Goal: Task Accomplishment & Management: Use online tool/utility

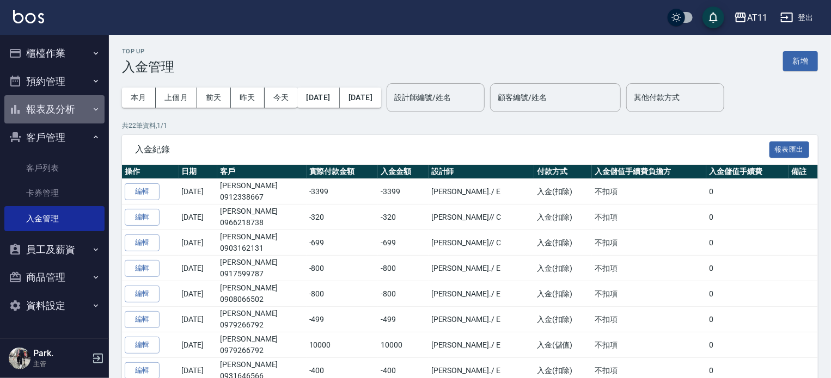
click at [86, 106] on button "報表及分析" at bounding box center [54, 109] width 100 height 28
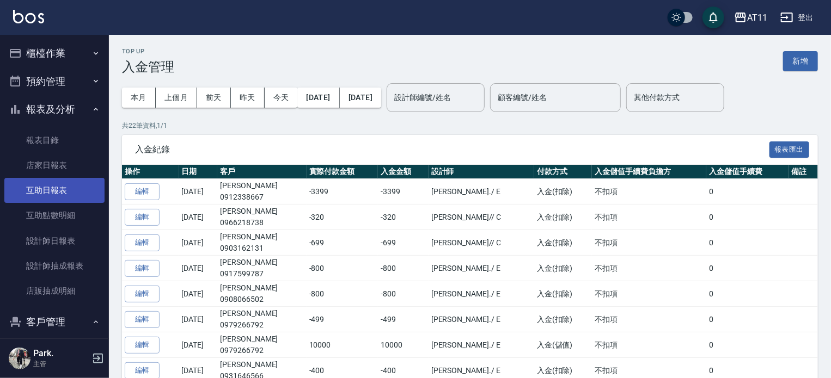
click at [69, 188] on link "互助日報表" at bounding box center [54, 190] width 100 height 25
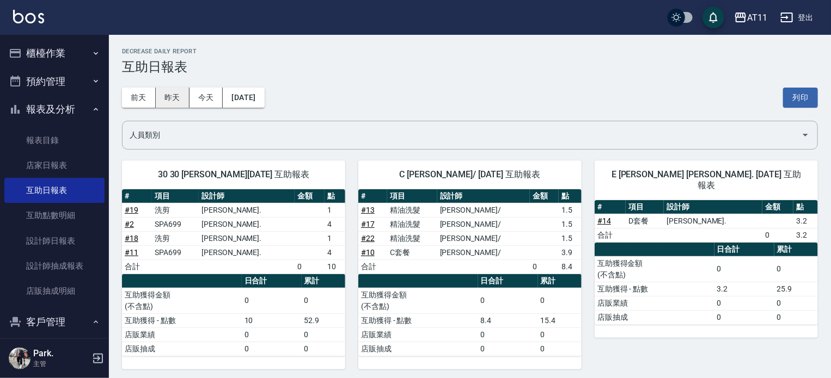
click at [171, 100] on button "昨天" at bounding box center [173, 98] width 34 height 20
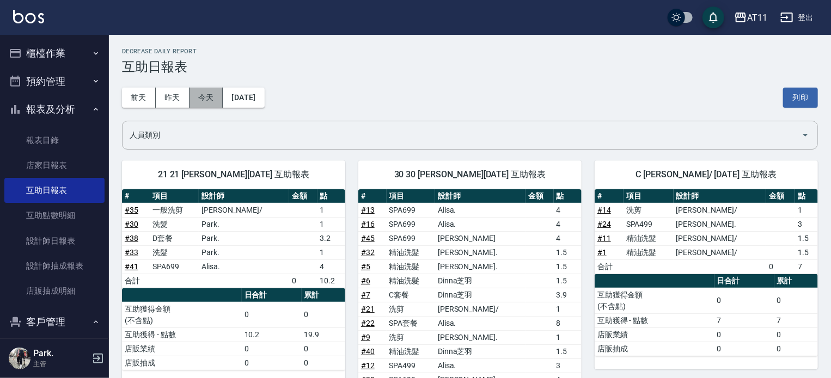
click at [211, 102] on button "今天" at bounding box center [206, 98] width 34 height 20
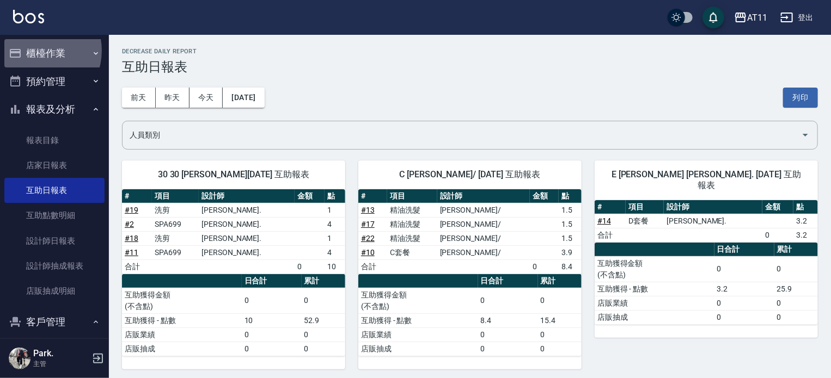
click at [36, 51] on button "櫃檯作業" at bounding box center [54, 53] width 100 height 28
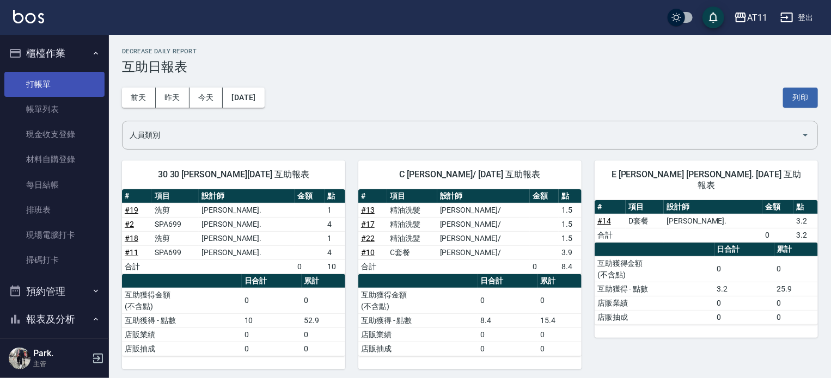
click at [26, 87] on link "打帳單" at bounding box center [54, 84] width 100 height 25
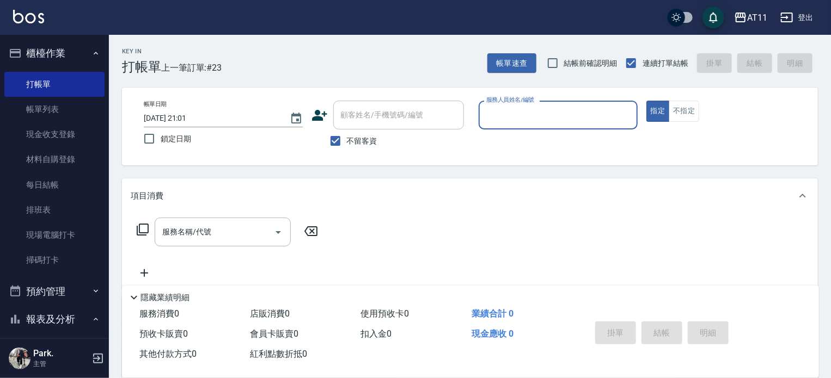
click at [543, 120] on input "服務人員姓名/編號" at bounding box center [557, 115] width 149 height 19
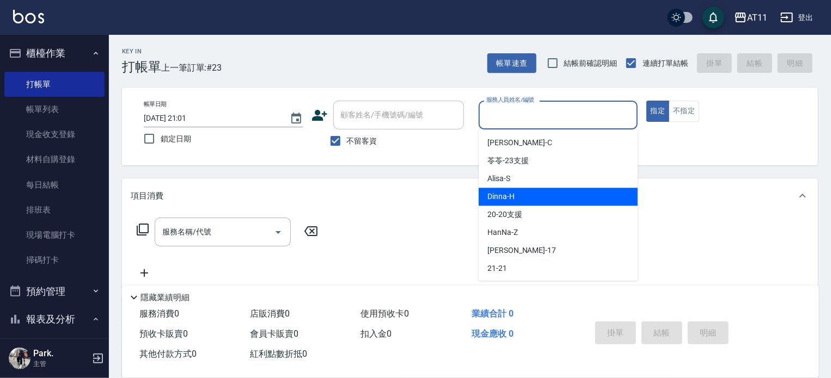
click at [504, 197] on span "Dinna -H" at bounding box center [500, 196] width 27 height 11
type input "[PERSON_NAME]"
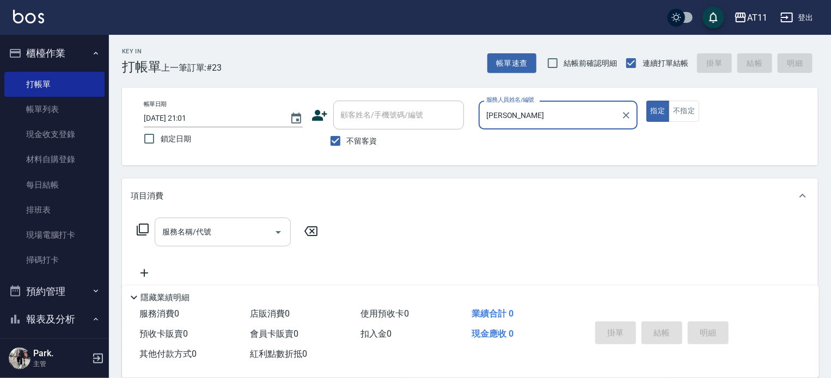
click at [222, 235] on input "服務名稱/代號" at bounding box center [214, 232] width 110 height 19
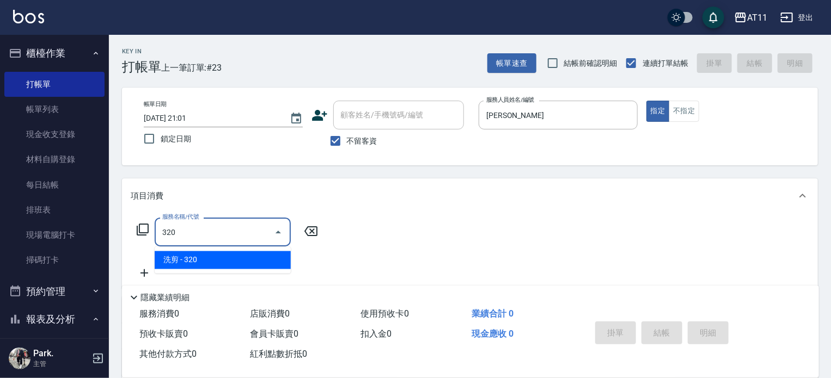
click at [235, 261] on span "洗剪 - 320" at bounding box center [223, 260] width 136 height 18
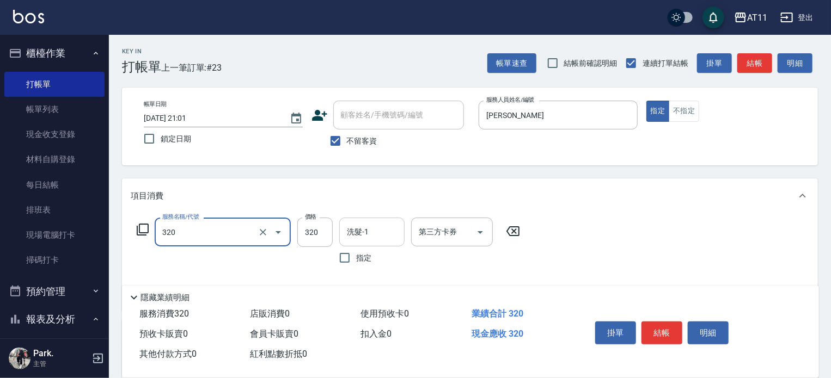
click at [377, 243] on div "洗髮-1" at bounding box center [371, 232] width 65 height 29
type input "洗剪(320)"
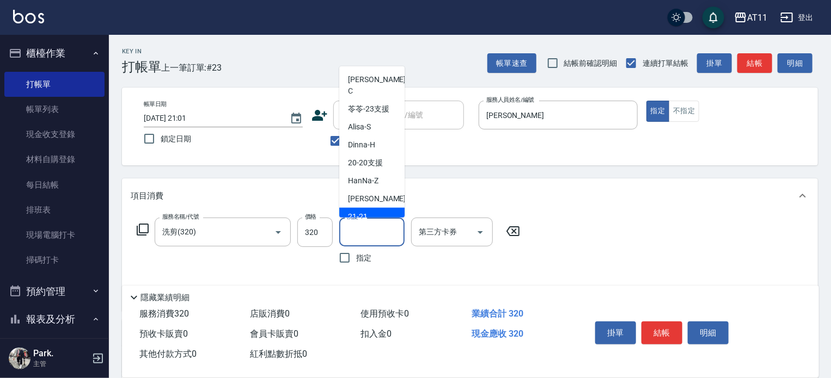
click at [345, 208] on div "21 -21" at bounding box center [371, 217] width 65 height 18
type input "21-21"
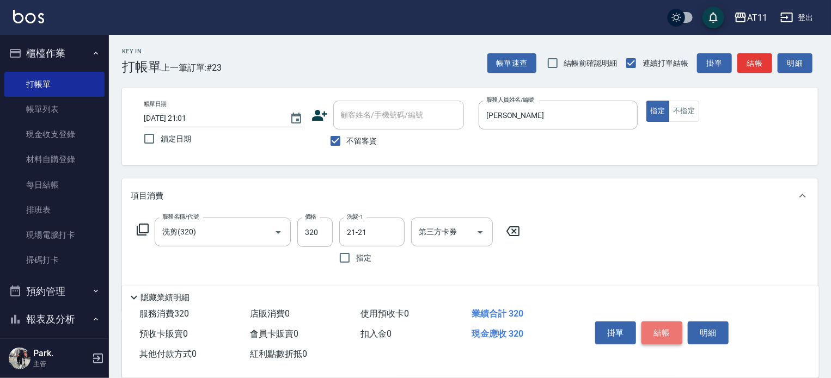
click at [660, 328] on button "結帳" at bounding box center [661, 333] width 41 height 23
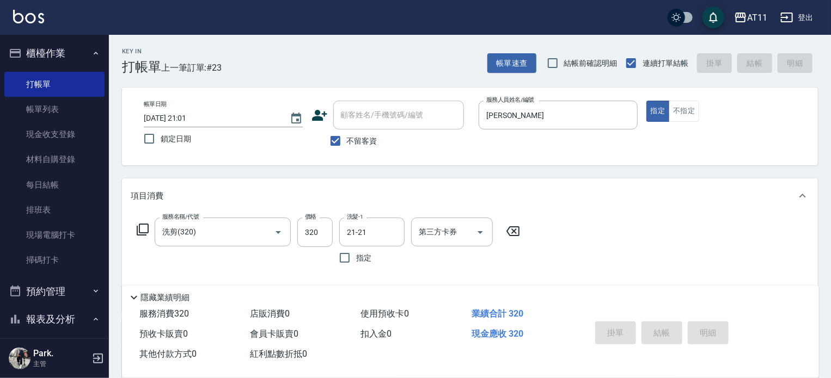
type input "[DATE] 21:02"
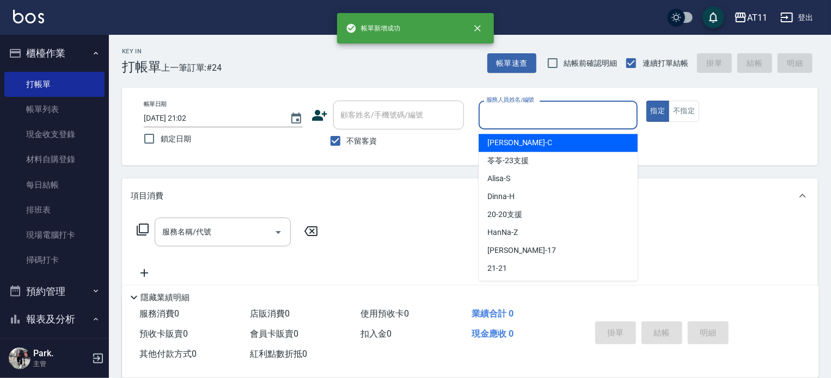
click at [539, 106] on input "服務人員姓名/編號" at bounding box center [557, 115] width 149 height 19
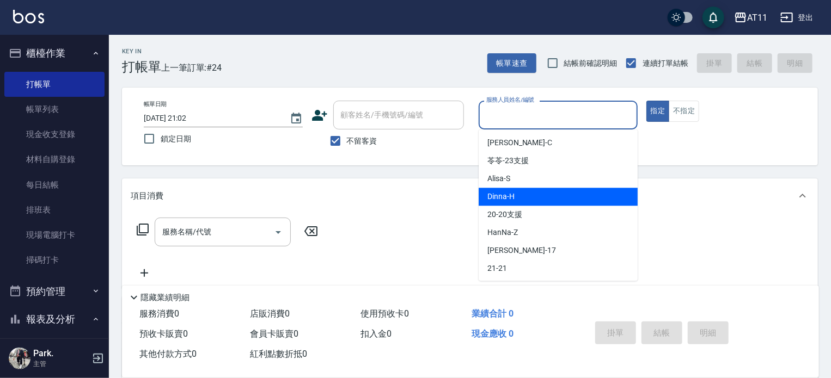
click at [508, 196] on span "Dinna -H" at bounding box center [500, 196] width 27 height 11
type input "[PERSON_NAME]"
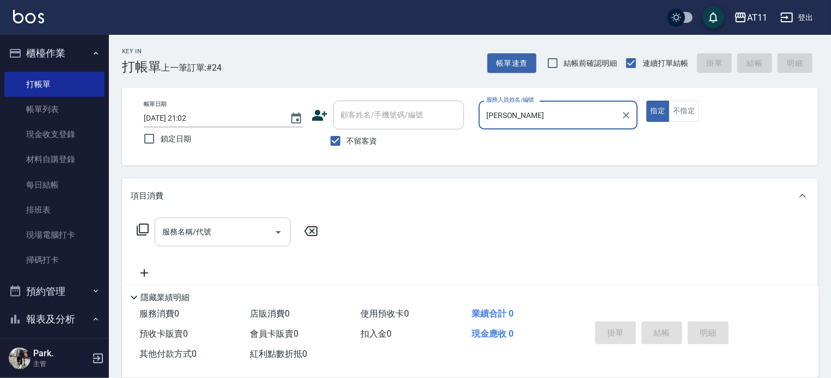
click at [264, 231] on input "服務名稱/代號" at bounding box center [214, 232] width 110 height 19
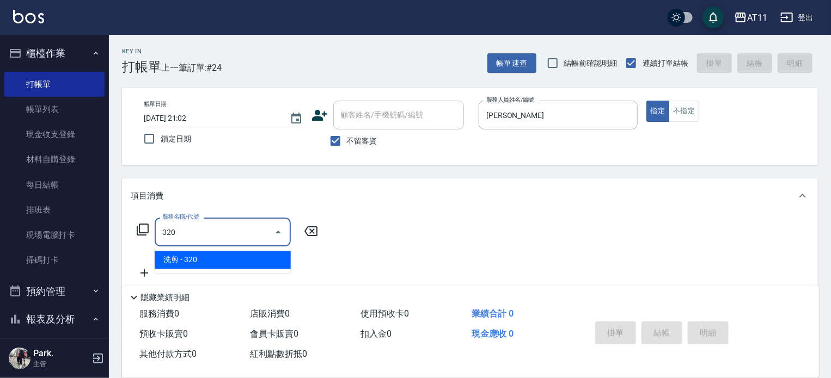
click at [262, 256] on span "洗剪 - 320" at bounding box center [223, 260] width 136 height 18
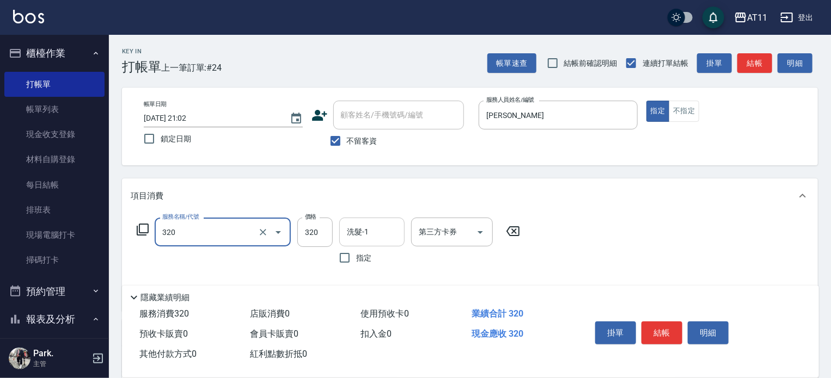
type input "洗剪(320)"
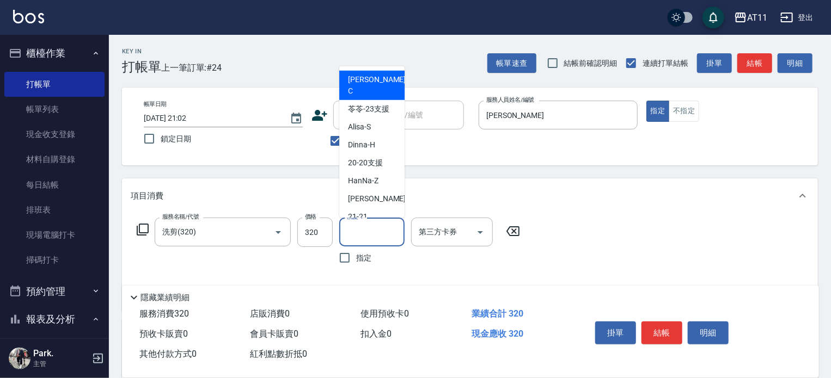
click at [344, 231] on input "洗髮-1" at bounding box center [372, 232] width 56 height 19
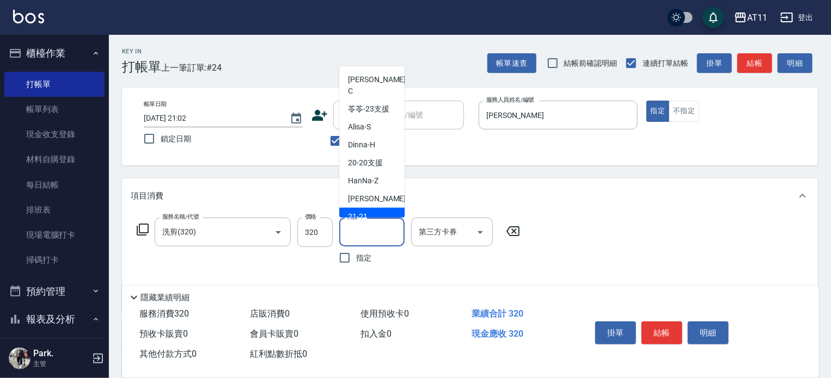
click at [368, 208] on div "21 -21" at bounding box center [371, 217] width 65 height 18
type input "21-21"
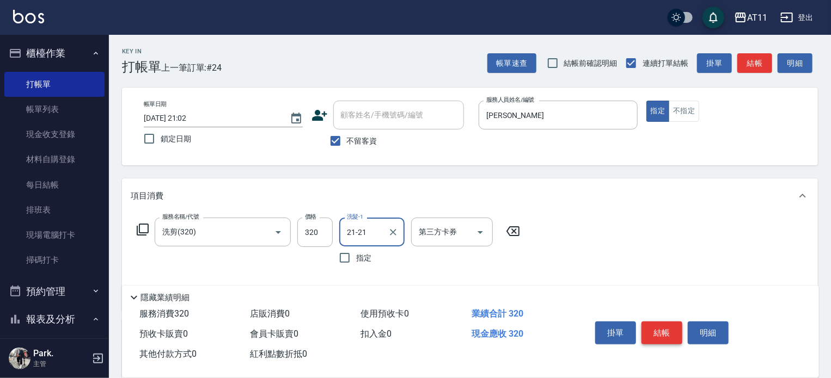
click at [656, 326] on button "結帳" at bounding box center [661, 333] width 41 height 23
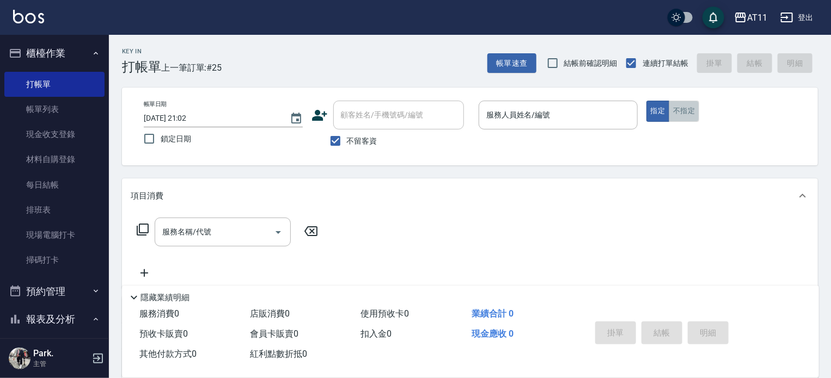
click at [685, 113] on button "不指定" at bounding box center [683, 111] width 30 height 21
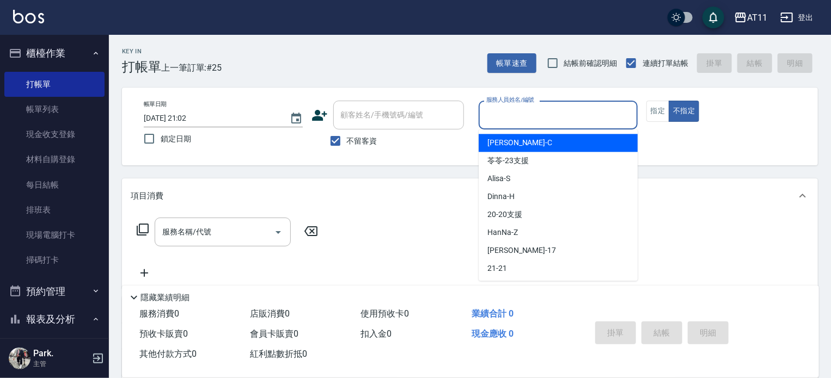
click at [542, 110] on input "服務人員姓名/編號" at bounding box center [557, 115] width 149 height 19
click at [503, 140] on span "[PERSON_NAME]" at bounding box center [519, 142] width 65 height 11
type input "[PERSON_NAME]"
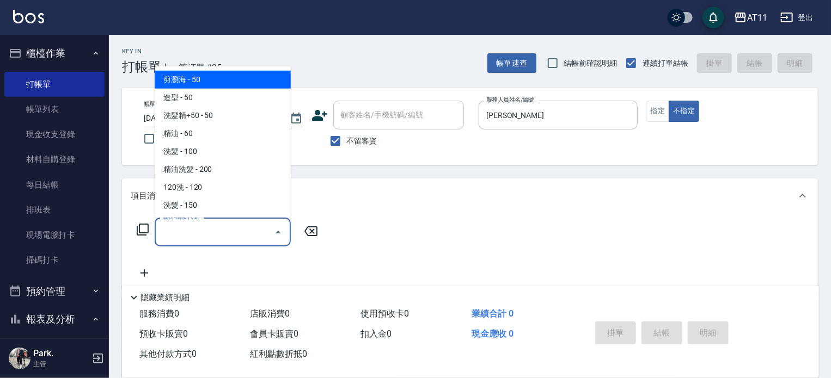
click at [185, 228] on input "服務名稱/代號" at bounding box center [214, 232] width 110 height 19
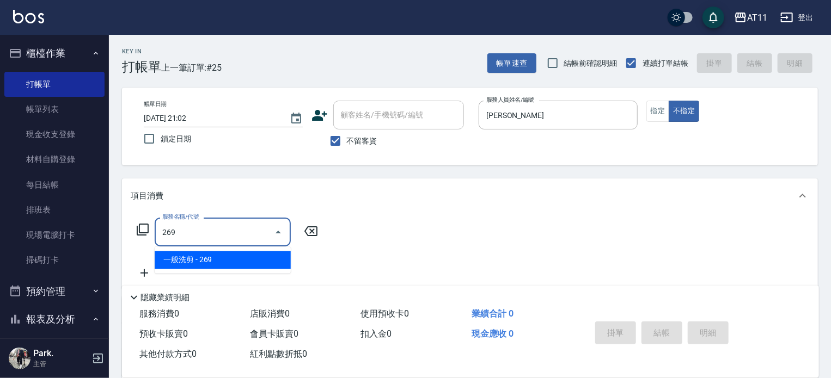
click at [191, 263] on span "一般洗剪 - 269" at bounding box center [223, 260] width 136 height 18
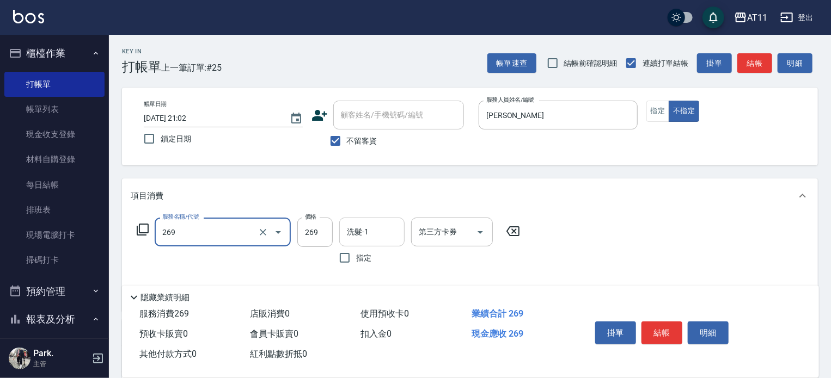
type input "一般洗剪(269)"
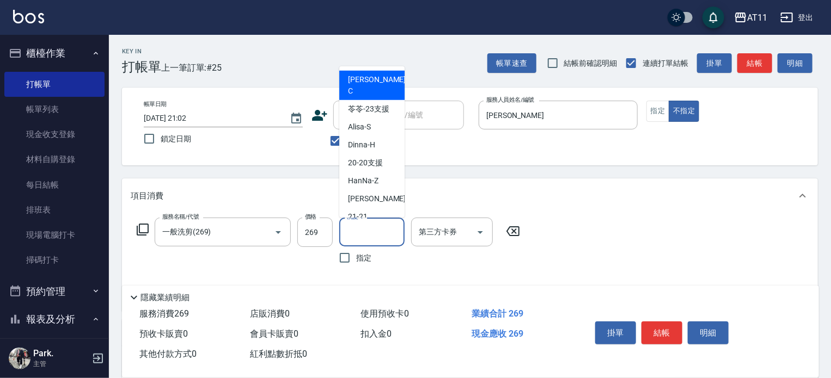
click at [384, 230] on input "洗髮-1" at bounding box center [372, 232] width 56 height 19
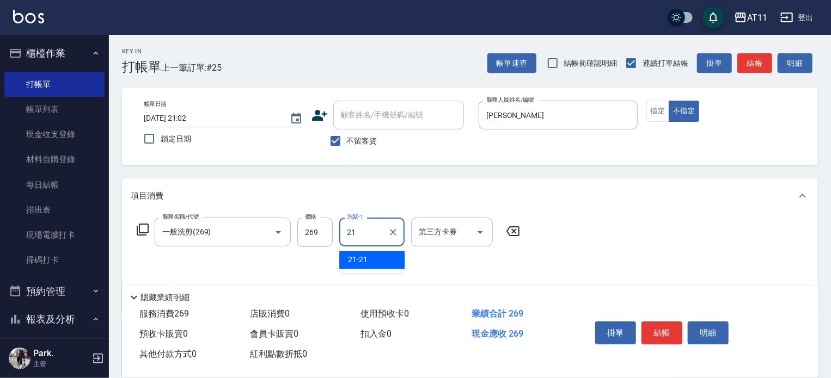
click at [390, 262] on div "21 -21" at bounding box center [371, 260] width 65 height 18
type input "21-21"
click at [654, 328] on button "結帳" at bounding box center [661, 333] width 41 height 23
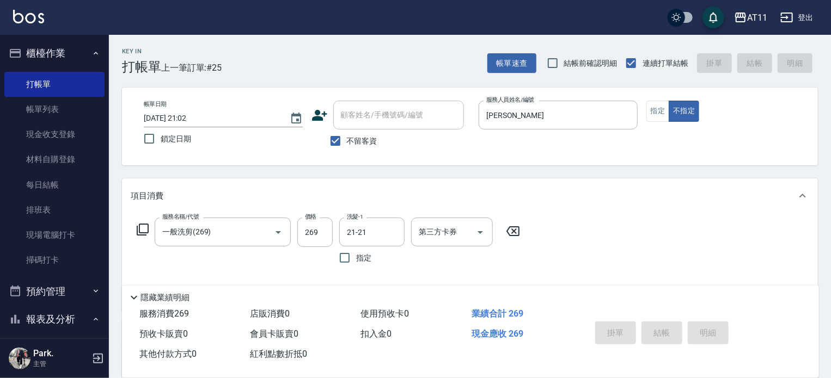
type input "[DATE] 21:03"
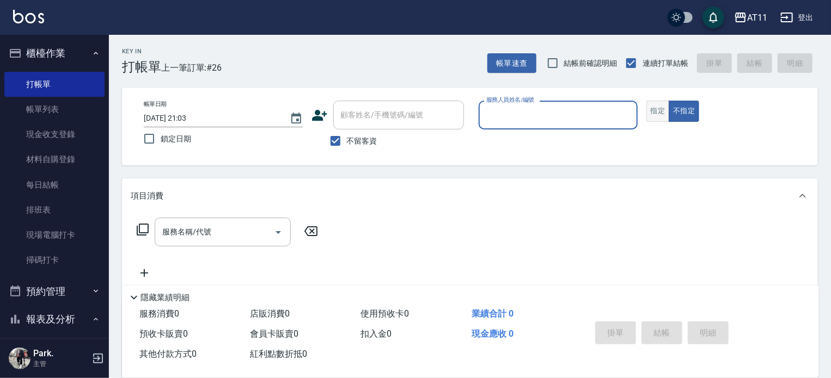
click at [652, 110] on button "指定" at bounding box center [657, 111] width 23 height 21
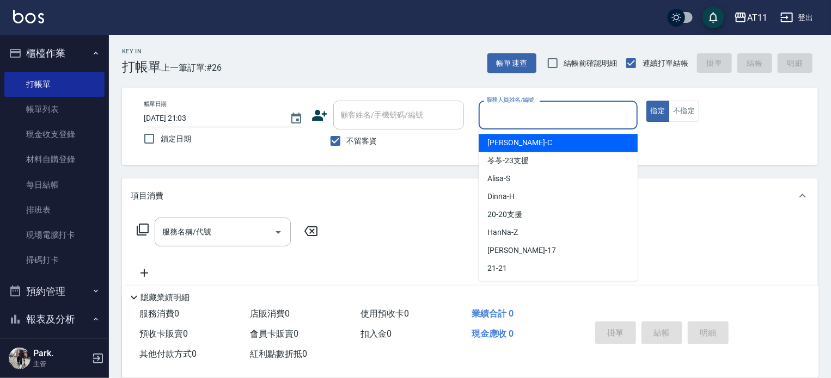
click at [583, 118] on input "服務人員姓名/編號" at bounding box center [557, 115] width 149 height 19
type input "ㄍ"
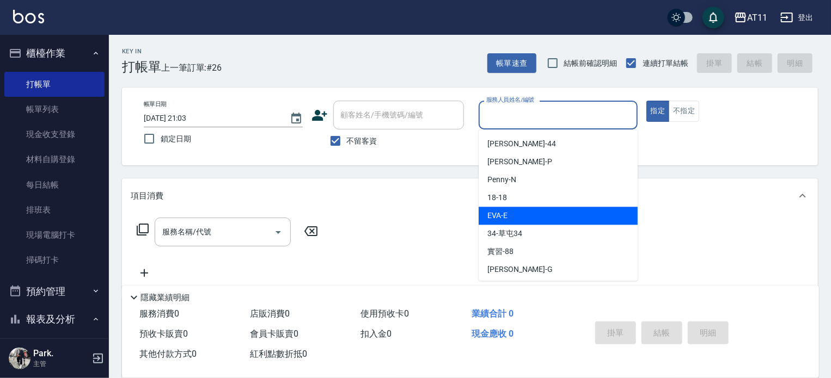
scroll to position [162, 0]
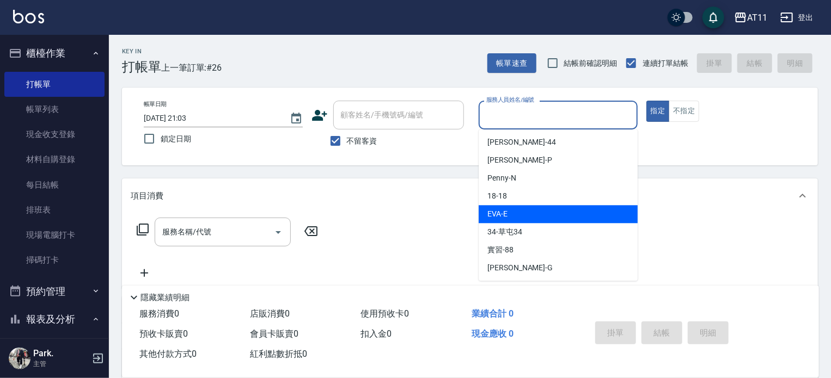
click at [496, 213] on span "[PERSON_NAME] -E" at bounding box center [497, 213] width 20 height 11
type input "[PERSON_NAME]-E"
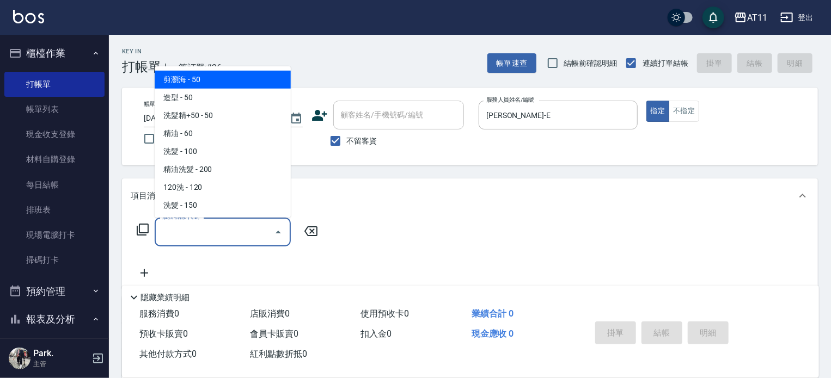
click at [171, 228] on input "服務名稱/代號" at bounding box center [214, 232] width 110 height 19
type input "ㄎ"
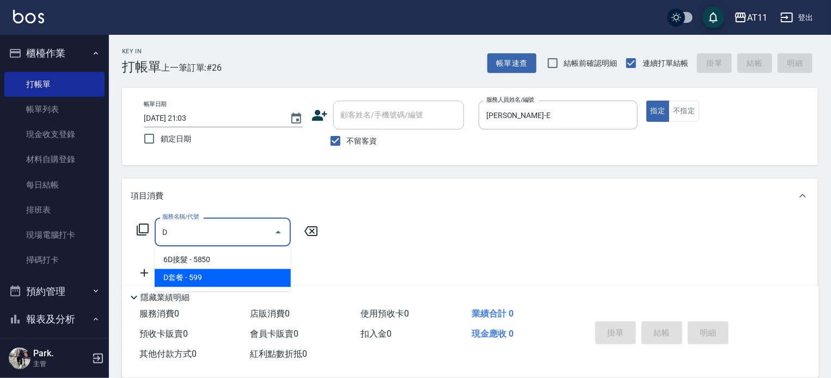
click at [205, 279] on span "D套餐 - 599" at bounding box center [223, 278] width 136 height 18
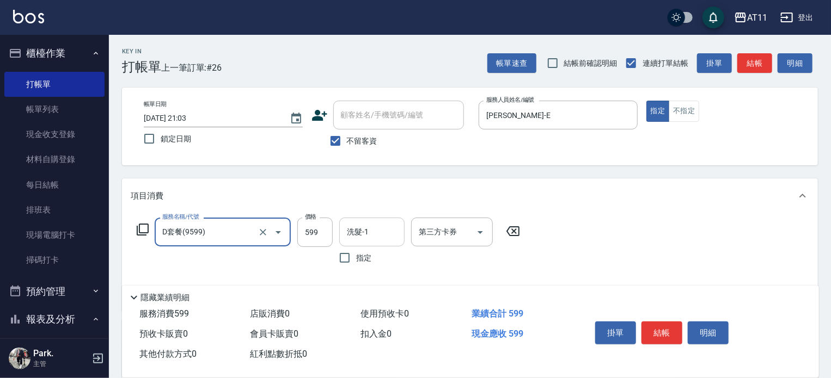
type input "D套餐(9599)"
click at [357, 231] on input "洗髮-1" at bounding box center [372, 232] width 56 height 19
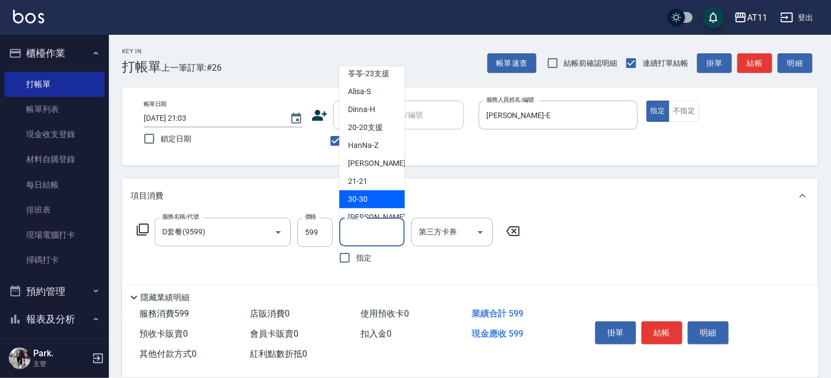
scroll to position [54, 0]
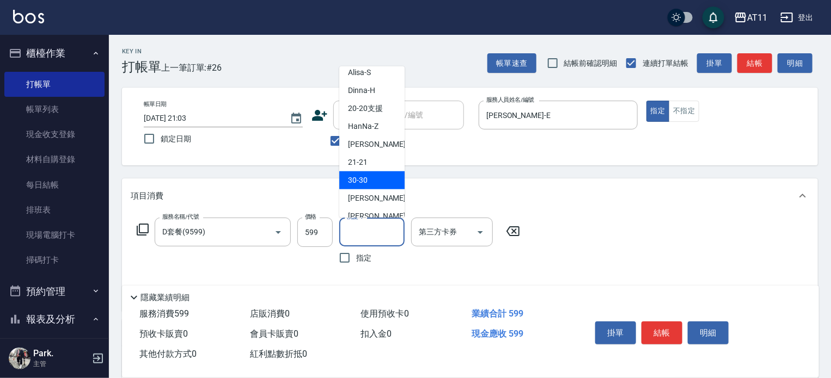
click at [366, 175] on span "30 -30" at bounding box center [358, 180] width 20 height 11
type input "30-30"
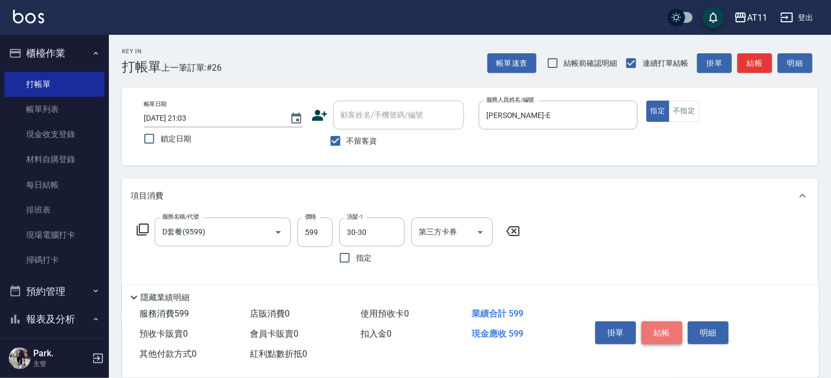
click at [653, 327] on button "結帳" at bounding box center [661, 333] width 41 height 23
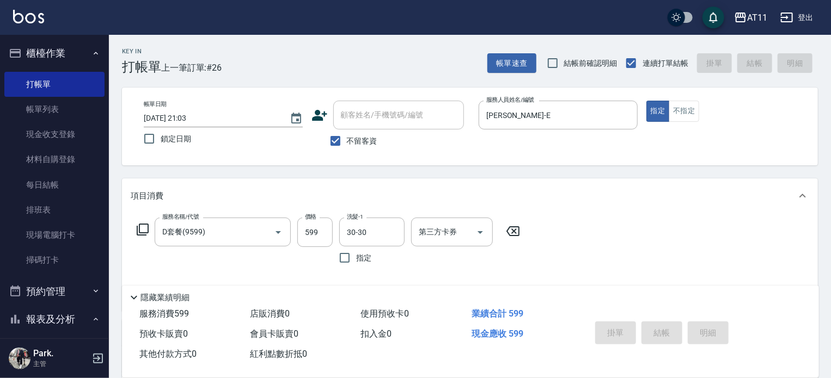
type input "[DATE] 21:09"
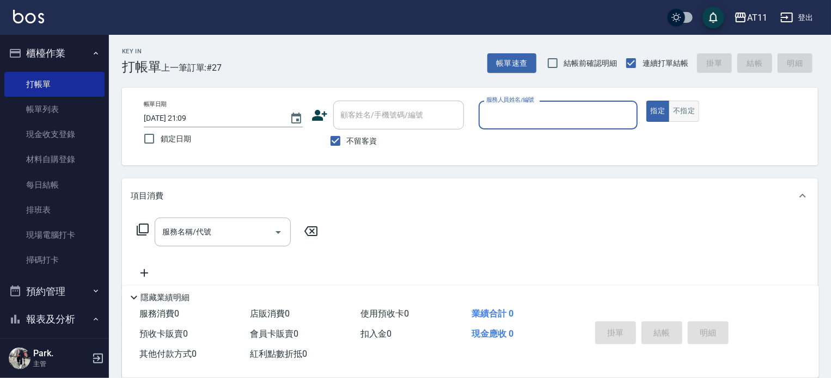
click at [678, 113] on button "不指定" at bounding box center [683, 111] width 30 height 21
click at [608, 115] on input "服務人員姓名/編號" at bounding box center [557, 115] width 149 height 19
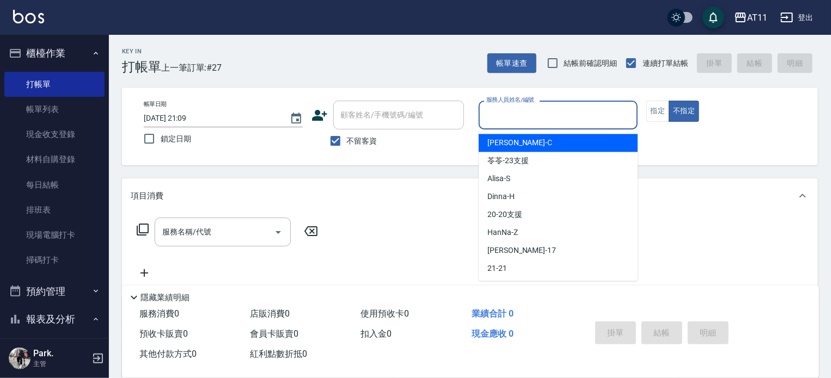
click at [527, 145] on div "[PERSON_NAME]" at bounding box center [557, 143] width 159 height 18
type input "[PERSON_NAME]"
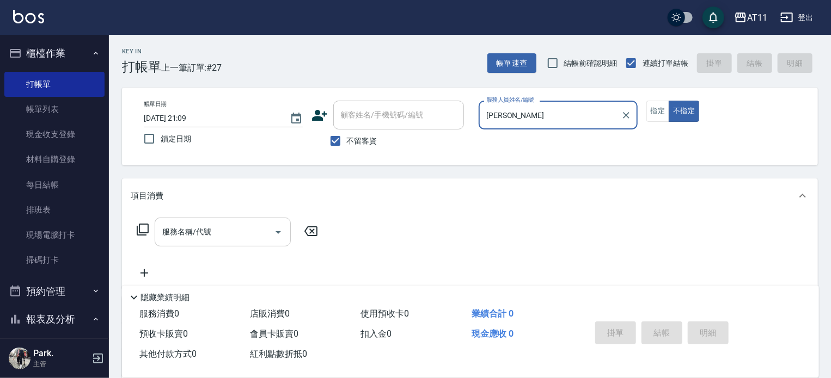
click at [226, 232] on input "服務名稱/代號" at bounding box center [214, 232] width 110 height 19
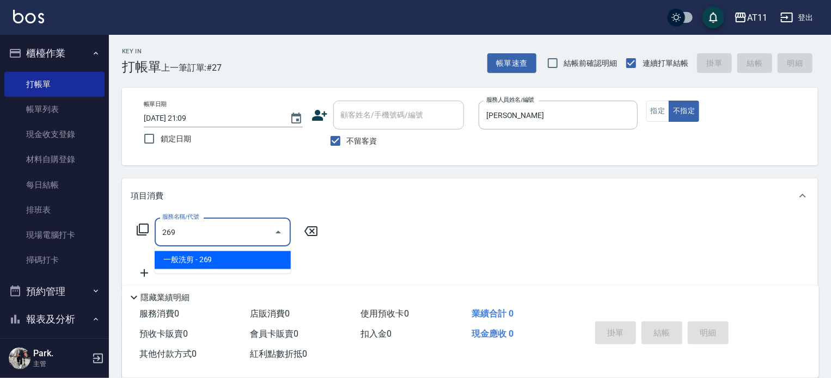
click at [220, 259] on span "一般洗剪 - 269" at bounding box center [223, 260] width 136 height 18
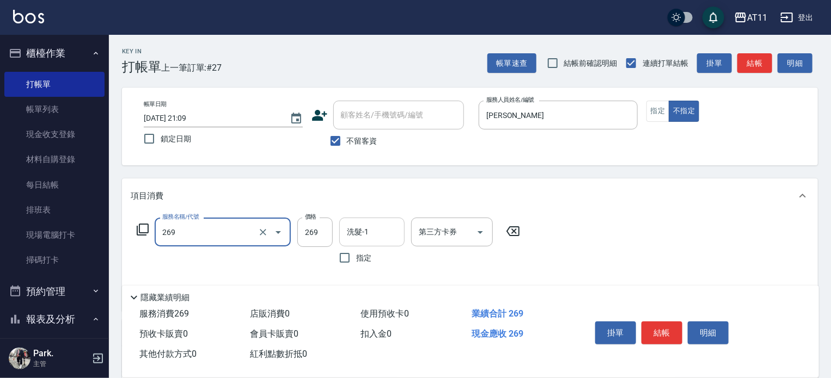
type input "一般洗剪(269)"
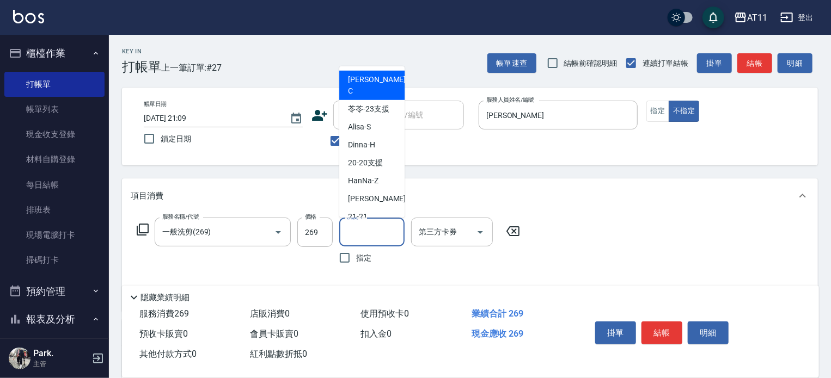
click at [382, 236] on input "洗髮-1" at bounding box center [372, 232] width 56 height 19
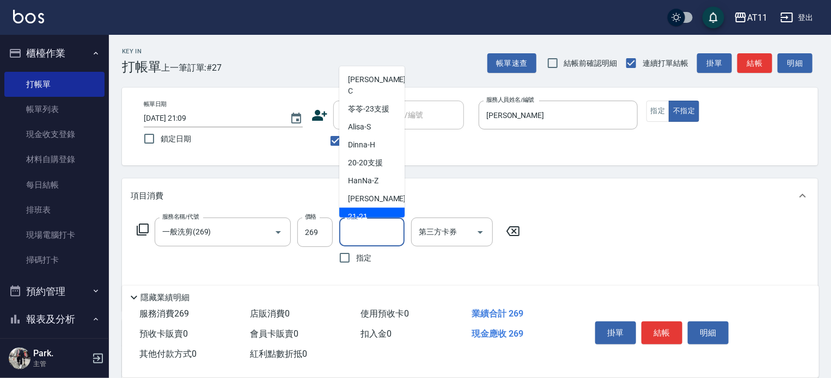
click at [372, 208] on div "21 -21" at bounding box center [371, 217] width 65 height 18
type input "21-21"
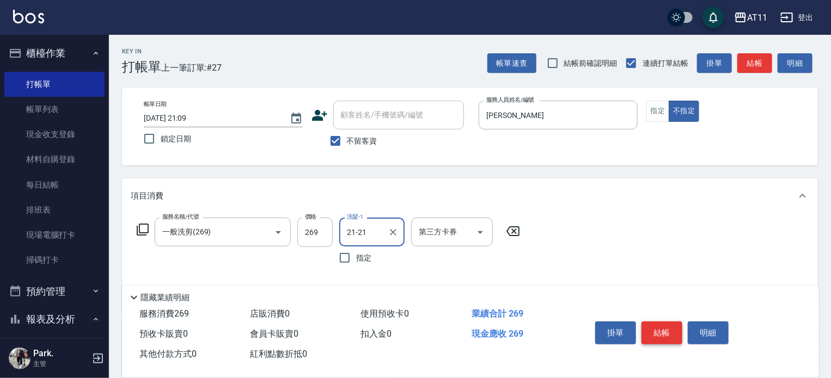
click at [662, 331] on button "結帳" at bounding box center [661, 333] width 41 height 23
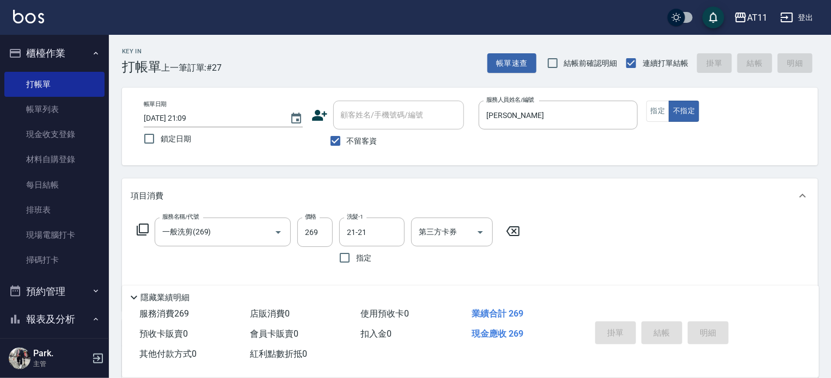
type input "[DATE] 21:10"
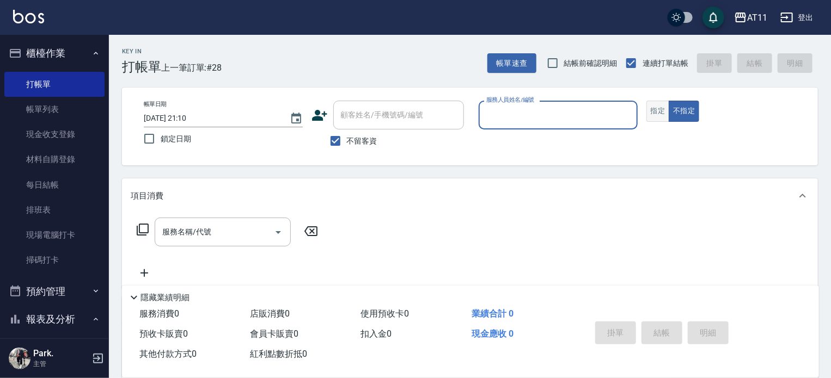
click at [650, 110] on button "指定" at bounding box center [657, 111] width 23 height 21
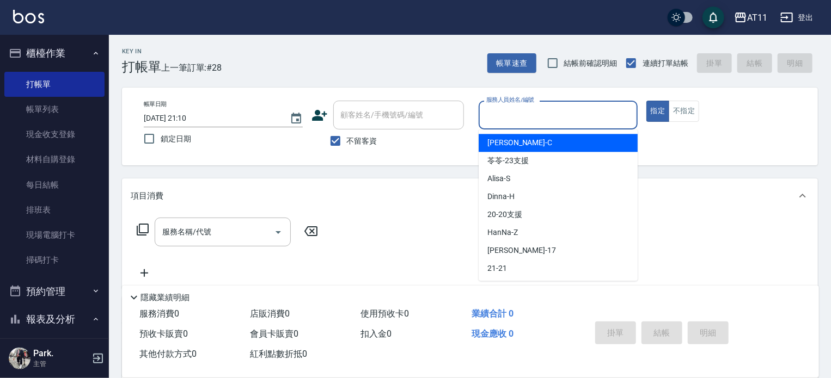
click at [566, 115] on input "服務人員姓名/編號" at bounding box center [557, 115] width 149 height 19
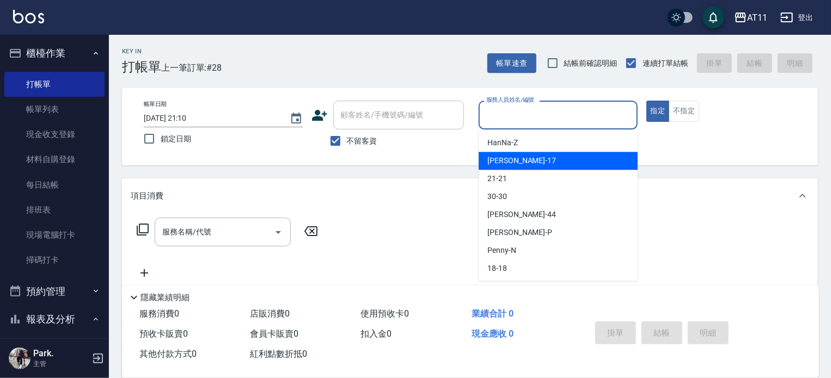
scroll to position [109, 0]
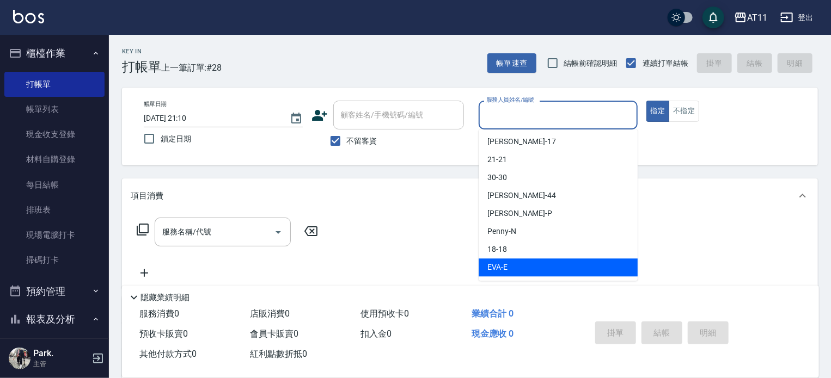
click at [505, 263] on span "[PERSON_NAME] -E" at bounding box center [497, 267] width 20 height 11
type input "[PERSON_NAME]-E"
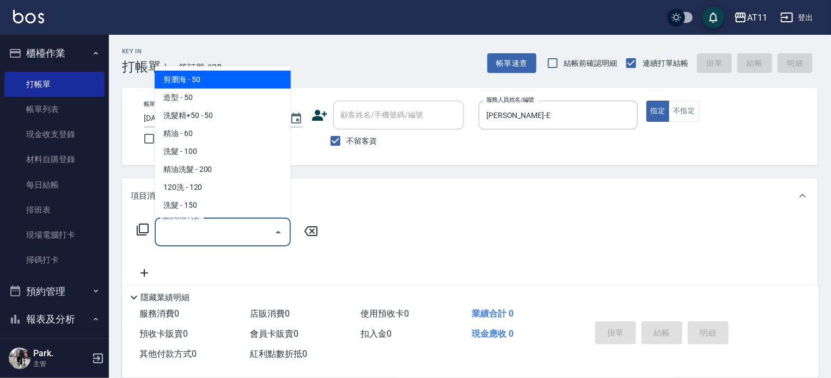
click at [227, 232] on input "服務名稱/代號" at bounding box center [214, 232] width 110 height 19
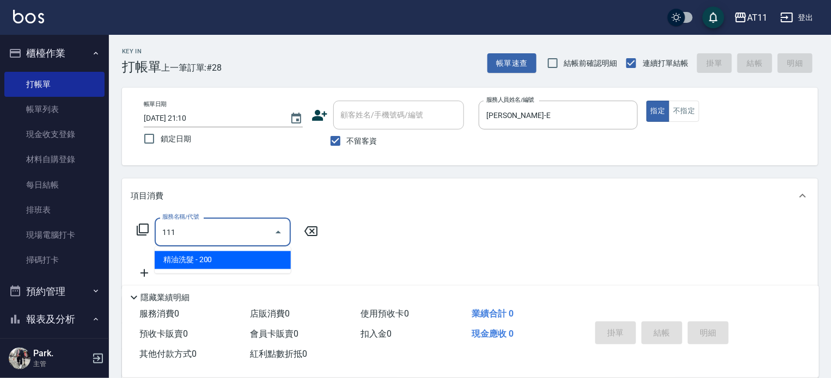
click at [236, 256] on span "精油洗髮 - 200" at bounding box center [223, 260] width 136 height 18
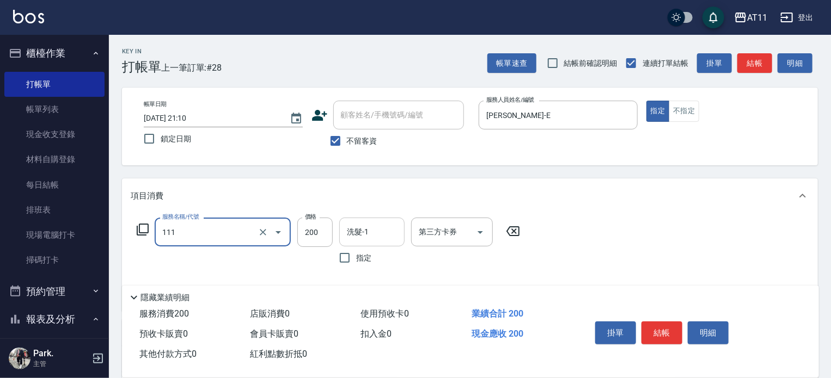
type input "精油洗髮(111)"
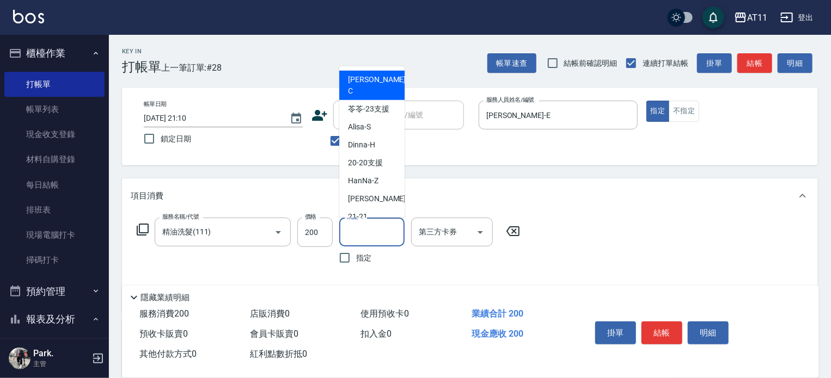
click at [385, 232] on input "洗髮-1" at bounding box center [372, 232] width 56 height 19
click at [231, 235] on input "精油洗髮(111)" at bounding box center [207, 232] width 96 height 19
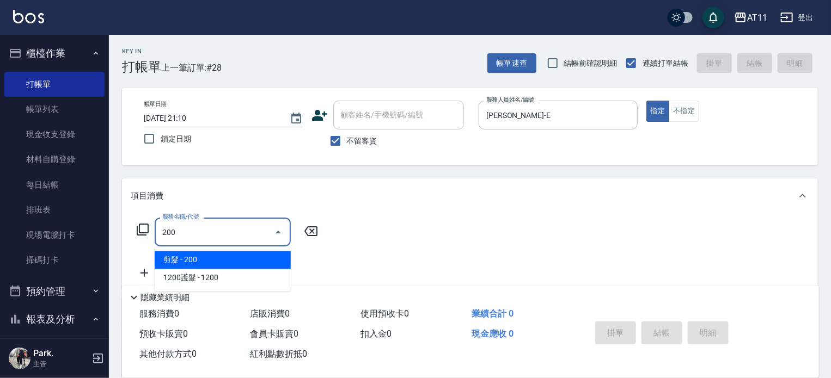
click at [207, 263] on span "剪髮 - 200" at bounding box center [223, 260] width 136 height 18
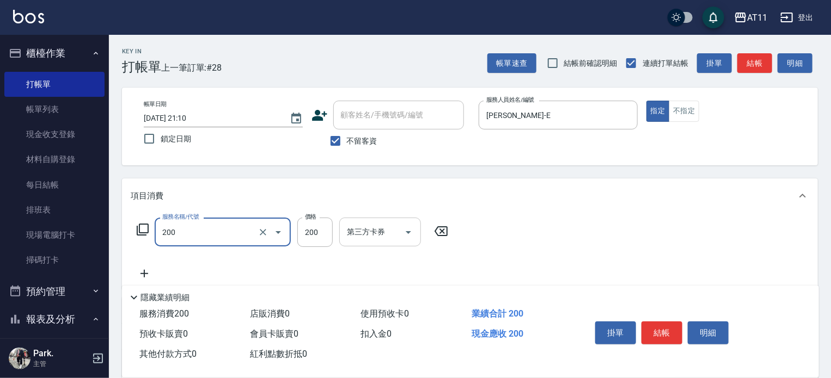
type input "剪髮(200)"
click at [359, 238] on input "第三方卡券" at bounding box center [372, 232] width 56 height 19
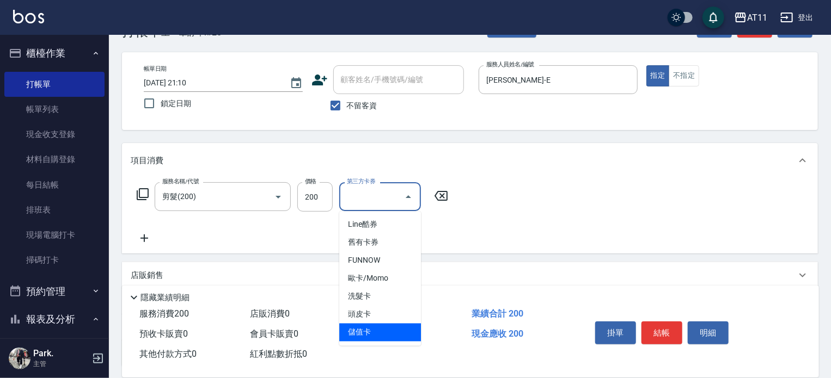
scroll to position [54, 0]
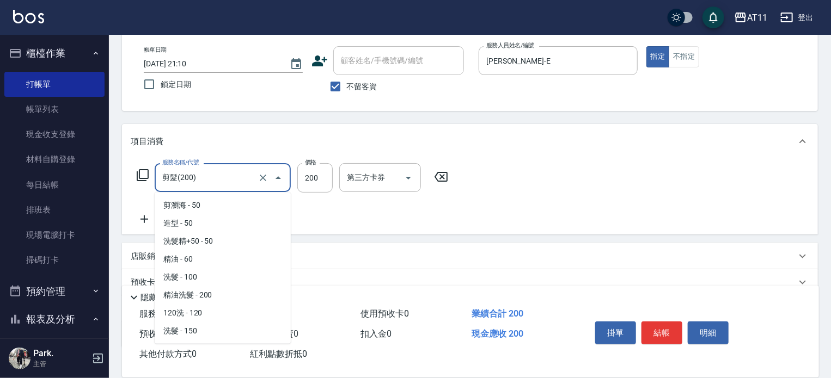
click at [239, 175] on input "剪髮(200)" at bounding box center [207, 177] width 96 height 19
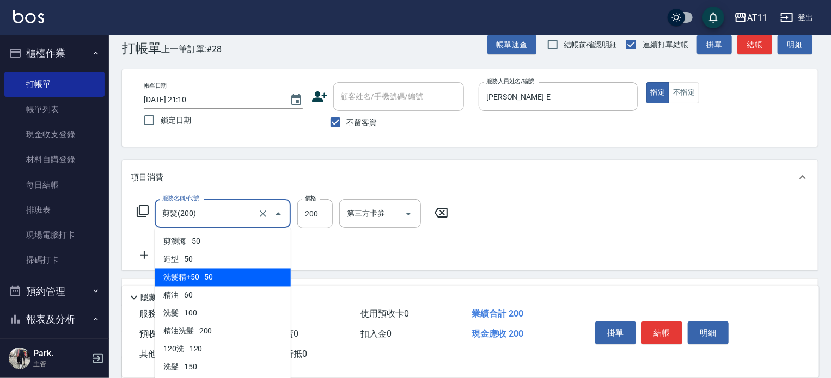
scroll to position [0, 0]
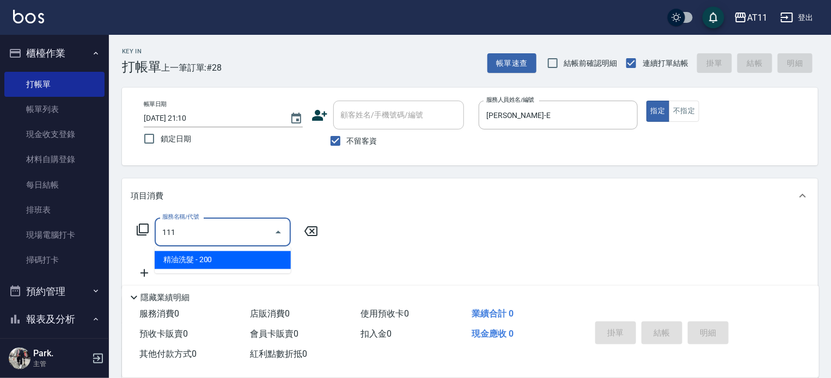
click at [244, 259] on span "精油洗髮 - 200" at bounding box center [223, 260] width 136 height 18
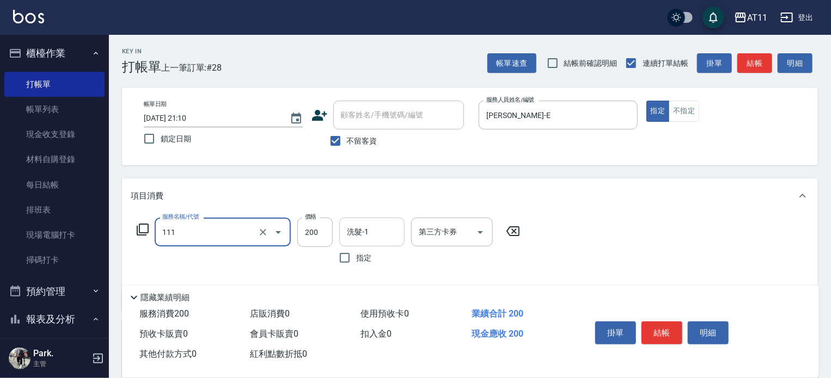
type input "精油洗髮(111)"
click at [365, 237] on input "洗髮-1" at bounding box center [372, 232] width 56 height 19
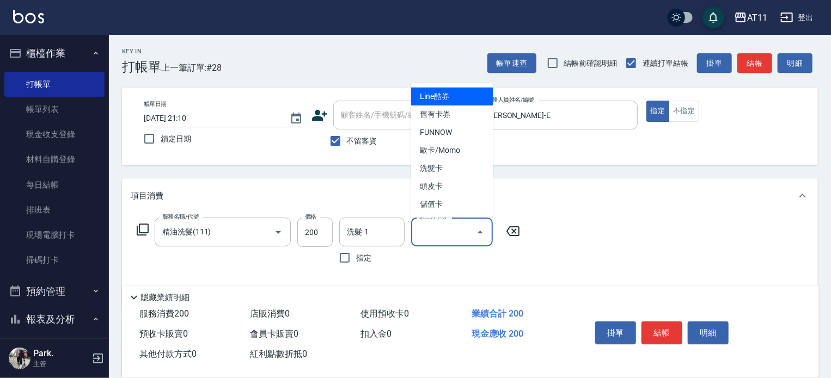
click at [440, 235] on input "第三方卡券" at bounding box center [444, 232] width 56 height 19
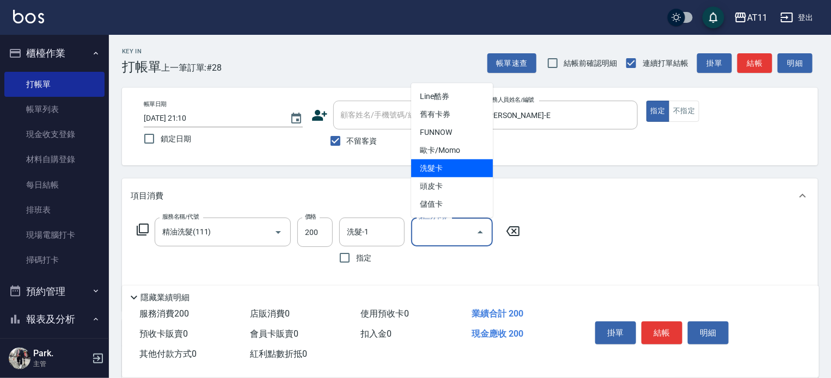
click at [428, 168] on span "洗髮卡" at bounding box center [452, 168] width 82 height 18
type input "洗髮卡"
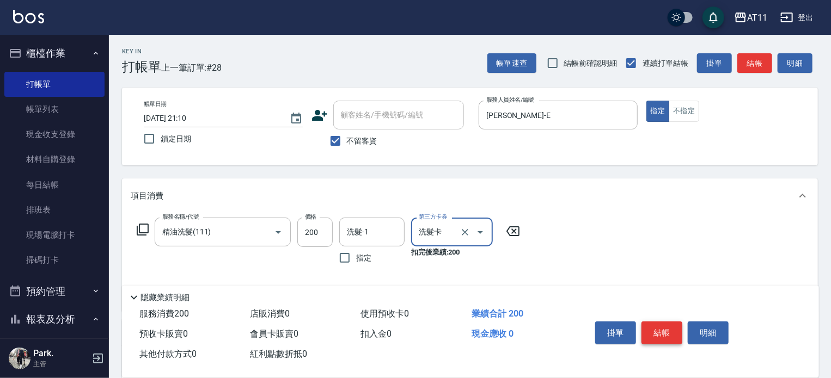
click at [652, 326] on button "結帳" at bounding box center [661, 333] width 41 height 23
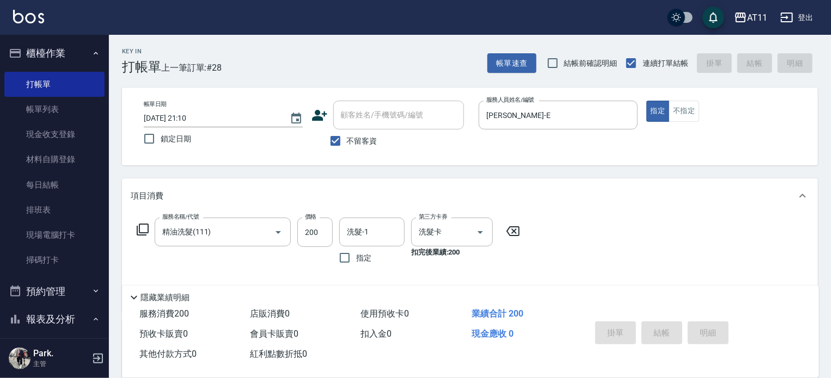
type input "[DATE] 21:12"
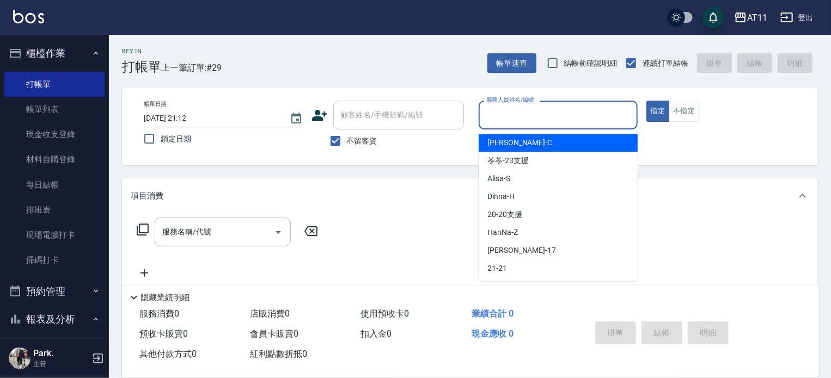
click at [523, 108] on input "服務人員姓名/編號" at bounding box center [557, 115] width 149 height 19
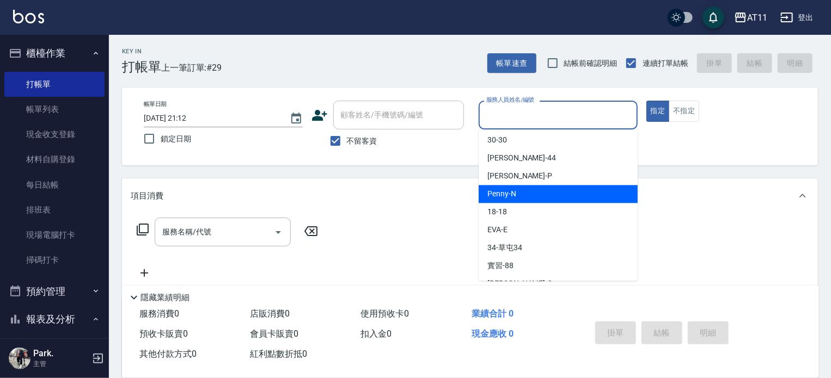
scroll to position [162, 0]
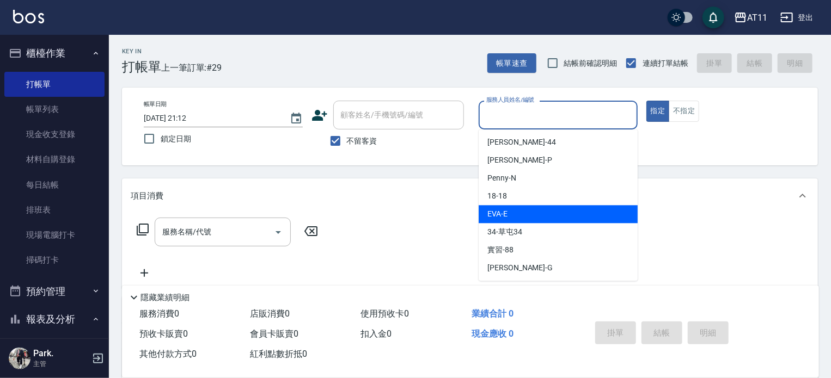
click at [496, 215] on span "[PERSON_NAME] -E" at bounding box center [497, 213] width 20 height 11
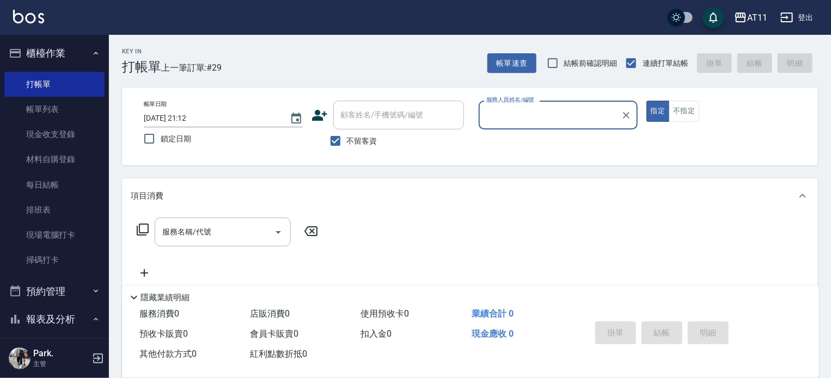
type input "[PERSON_NAME]-E"
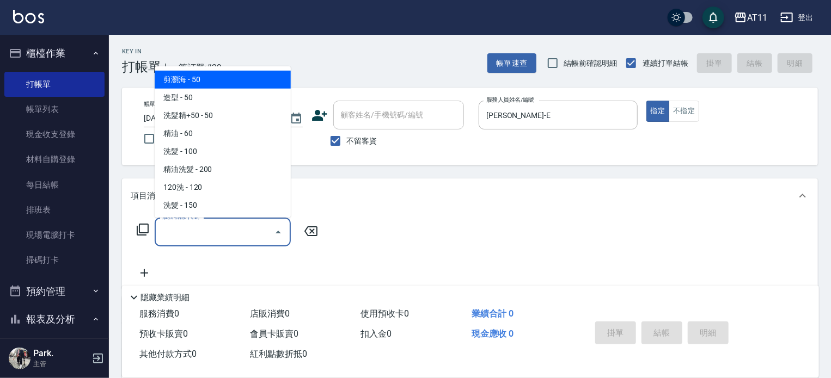
click at [233, 230] on input "服務名稱/代號" at bounding box center [214, 232] width 110 height 19
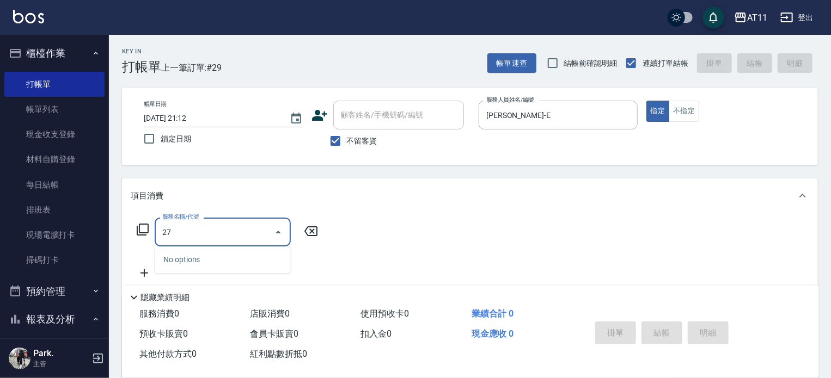
type input "2"
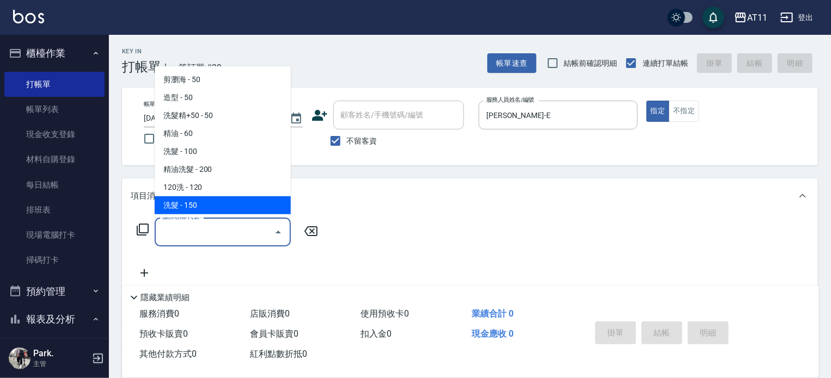
click at [228, 236] on input "服務名稱/代號" at bounding box center [214, 232] width 110 height 19
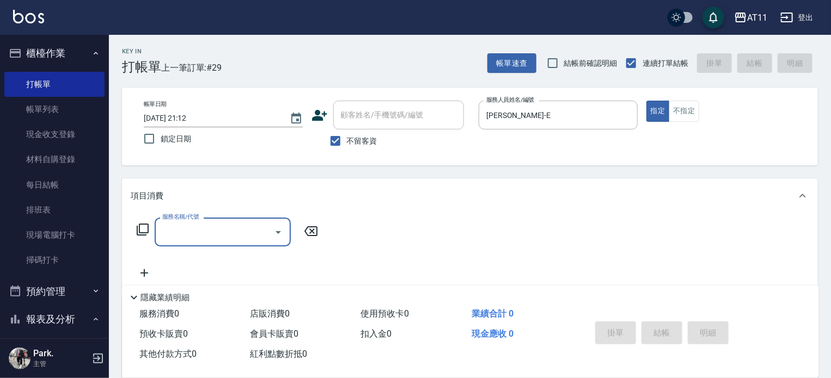
click at [226, 234] on input "服務名稱/代號" at bounding box center [214, 232] width 110 height 19
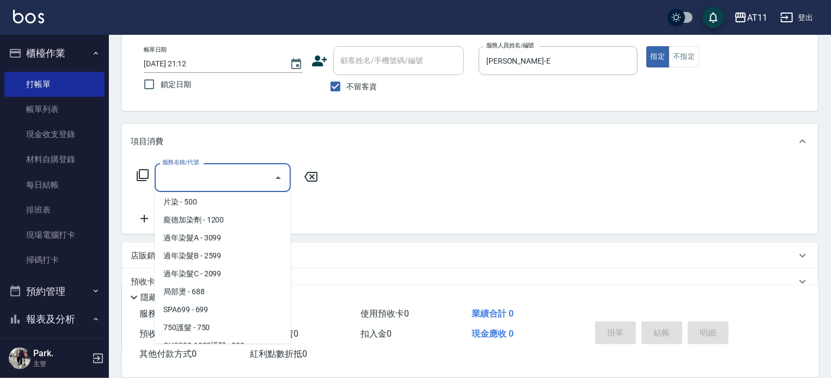
scroll to position [490, 0]
click at [183, 256] on span "過年染髮B - 2599" at bounding box center [223, 255] width 136 height 18
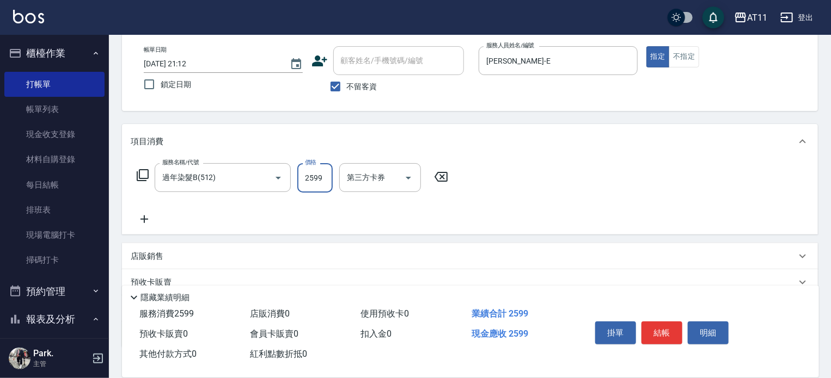
click at [317, 182] on input "2599" at bounding box center [314, 177] width 35 height 29
click at [279, 177] on icon "Open" at bounding box center [277, 178] width 5 height 3
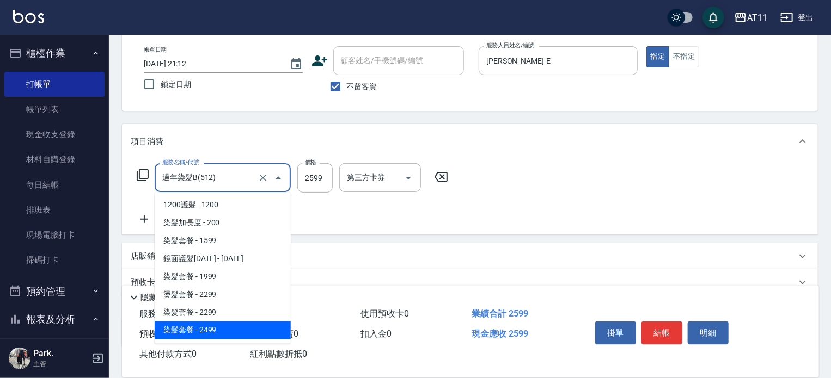
scroll to position [954, 0]
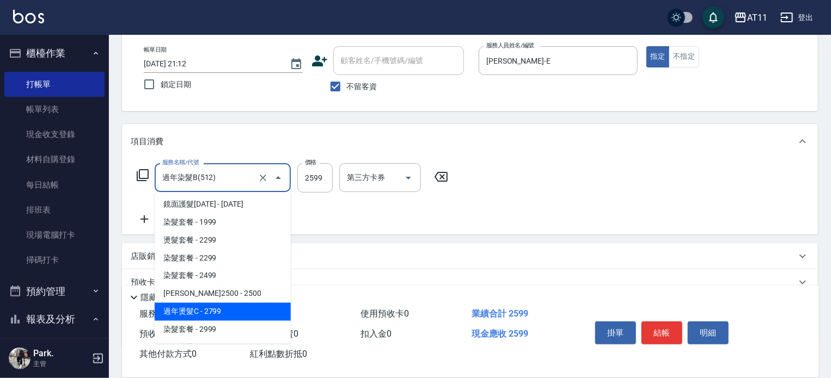
click at [189, 306] on span "過年燙髮C - 2799" at bounding box center [223, 312] width 136 height 18
type input "過年燙髮C(2799)"
type input "2799"
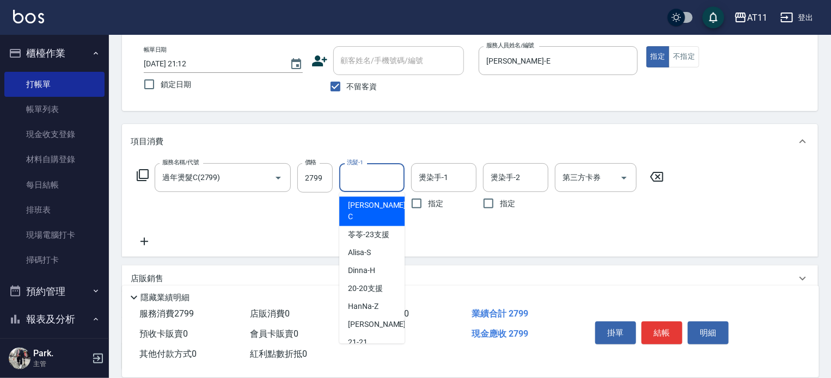
click at [361, 178] on input "洗髮-1" at bounding box center [372, 177] width 56 height 19
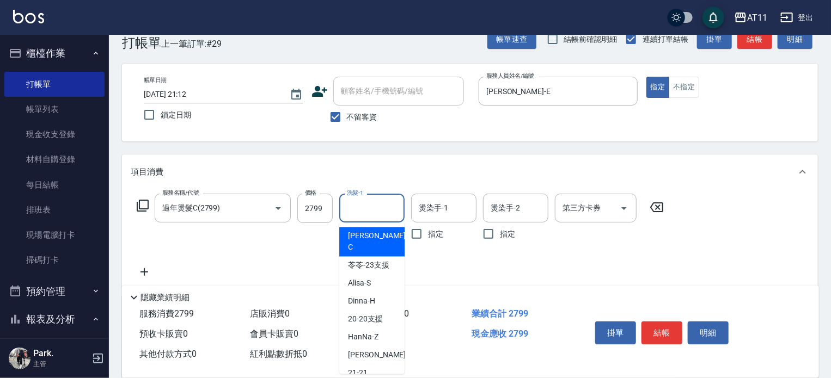
scroll to position [0, 0]
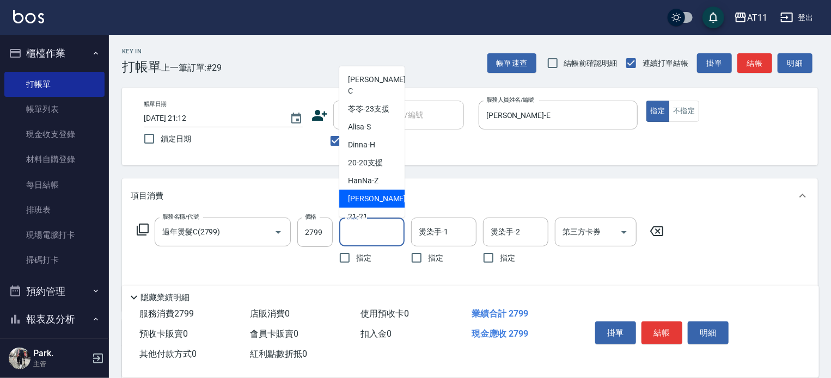
click at [562, 192] on div "項目消費" at bounding box center [463, 196] width 665 height 11
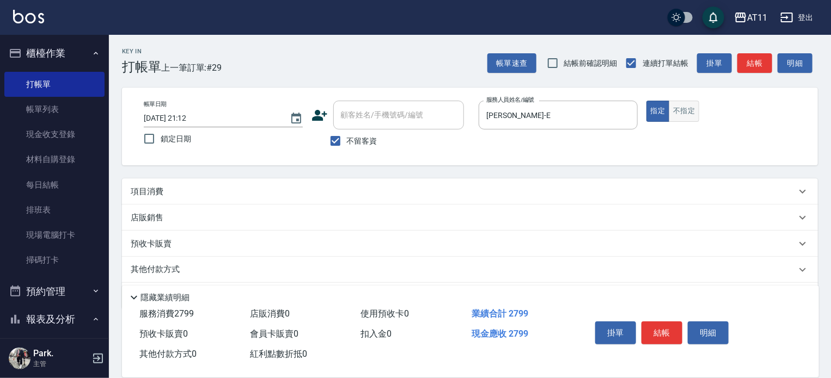
click at [684, 115] on button "不指定" at bounding box center [683, 111] width 30 height 21
click at [158, 192] on p "項目消費" at bounding box center [147, 191] width 33 height 11
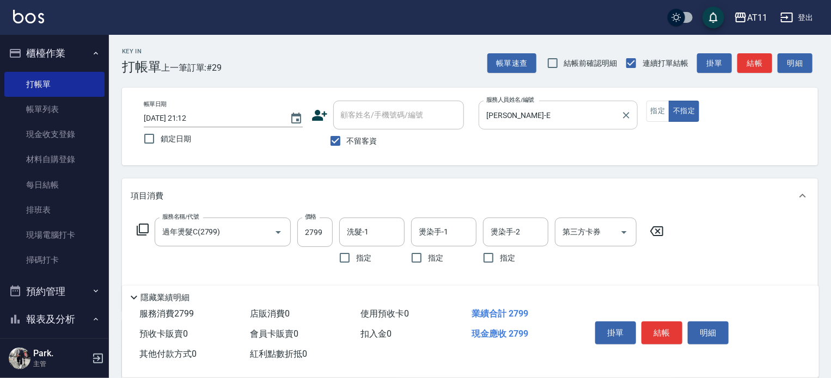
click at [529, 112] on input "[PERSON_NAME]-E" at bounding box center [549, 115] width 133 height 19
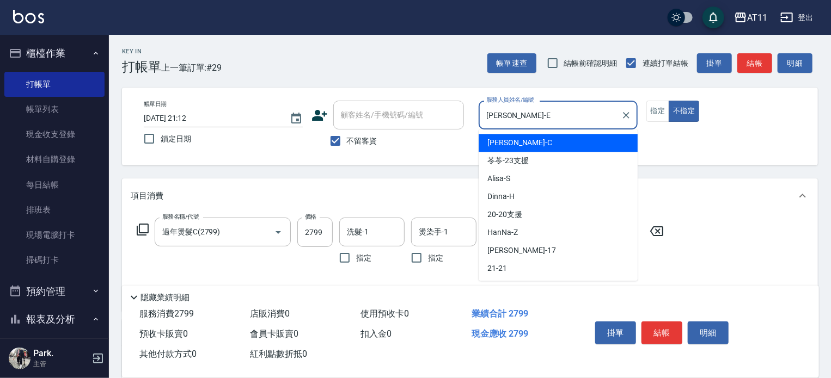
click at [509, 142] on span "[PERSON_NAME]" at bounding box center [519, 142] width 65 height 11
type input "[PERSON_NAME]"
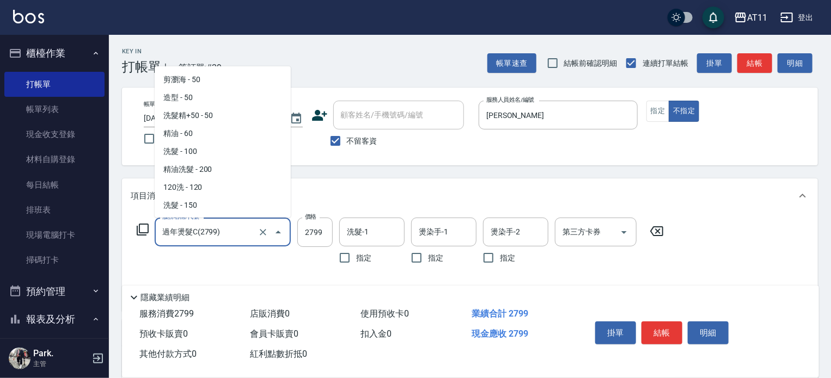
click at [224, 234] on input "過年燙髮C(2799)" at bounding box center [207, 232] width 96 height 19
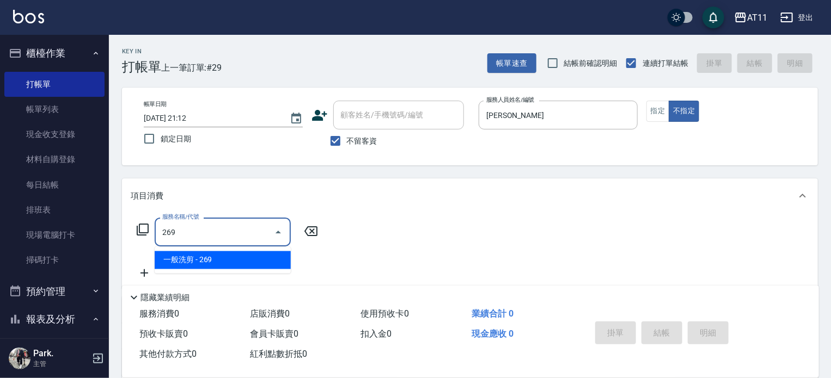
click at [217, 262] on span "一般洗剪 - 269" at bounding box center [223, 260] width 136 height 18
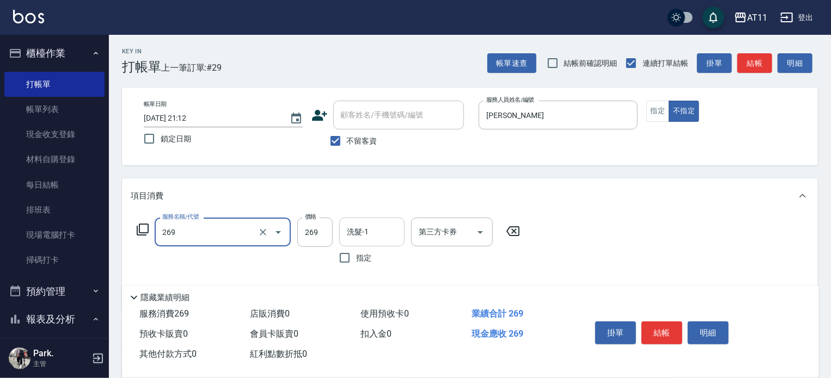
type input "一般洗剪(269)"
click at [357, 235] on input "洗髮-1" at bounding box center [372, 232] width 56 height 19
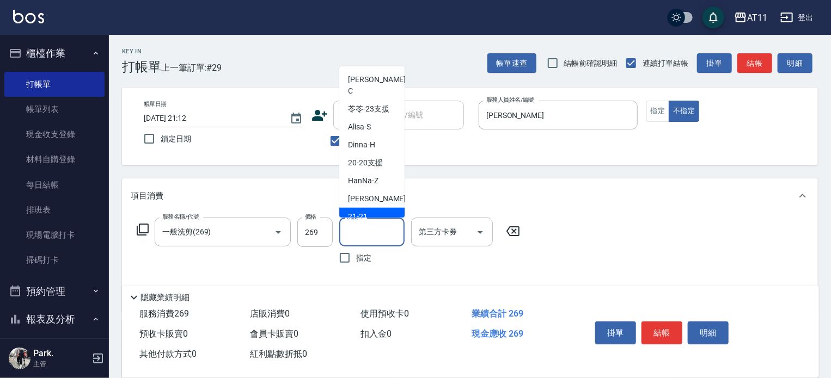
click at [362, 211] on span "21 -21" at bounding box center [358, 216] width 20 height 11
type input "21-21"
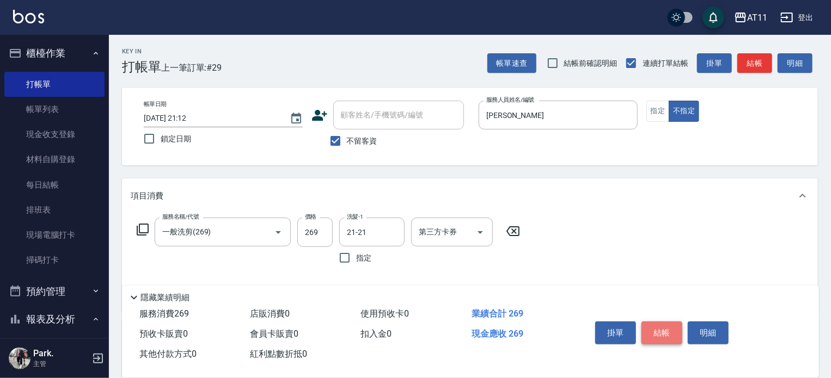
click at [660, 336] on button "結帳" at bounding box center [661, 333] width 41 height 23
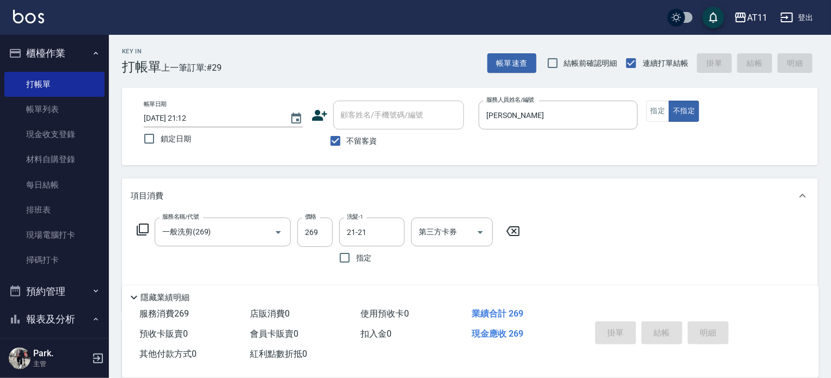
type input "[DATE] 21:15"
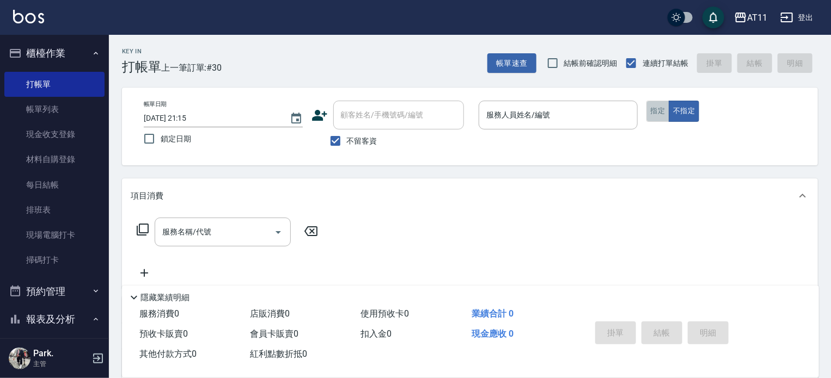
click at [649, 113] on button "指定" at bounding box center [657, 111] width 23 height 21
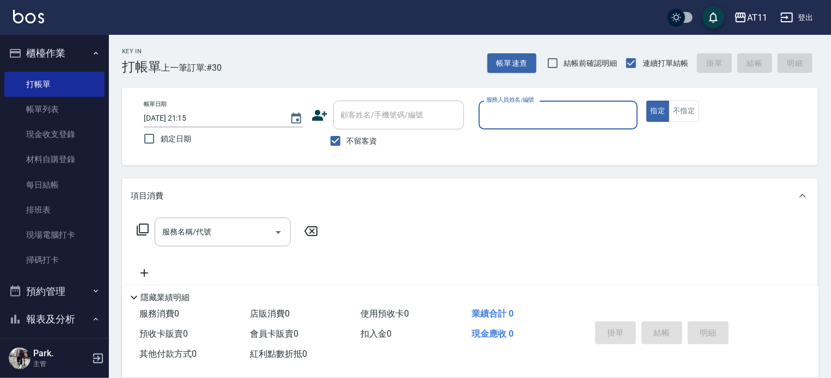
click at [574, 104] on div "服務人員姓名/編號" at bounding box center [557, 115] width 159 height 29
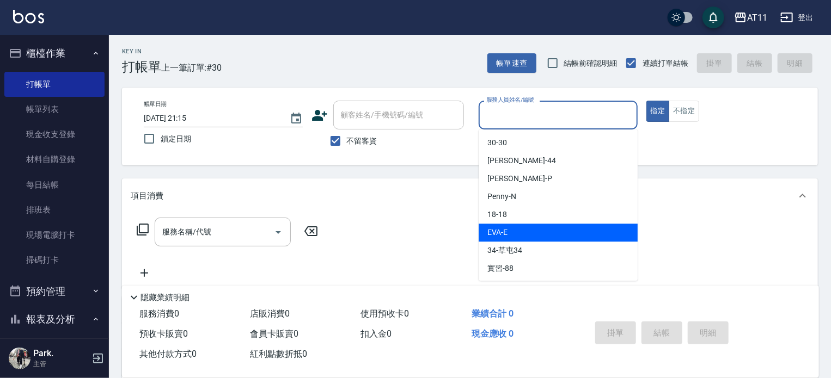
scroll to position [162, 0]
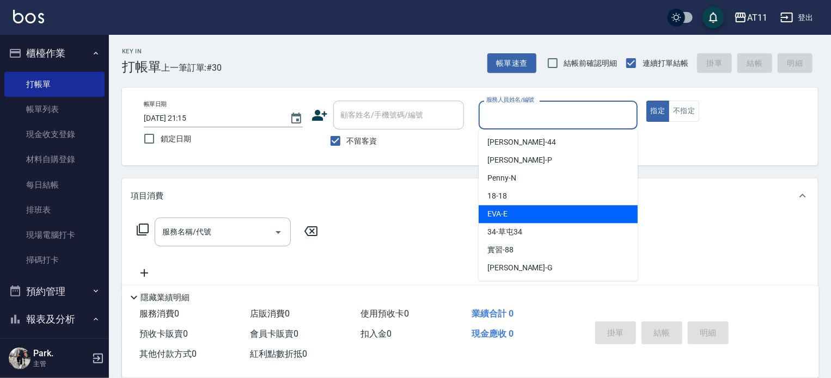
click at [504, 208] on div "[PERSON_NAME] -E" at bounding box center [557, 214] width 159 height 18
type input "[PERSON_NAME]-E"
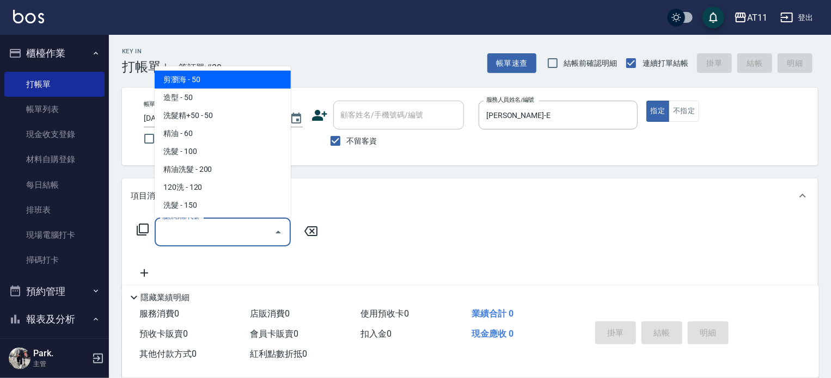
click at [201, 234] on input "服務名稱/代號" at bounding box center [214, 232] width 110 height 19
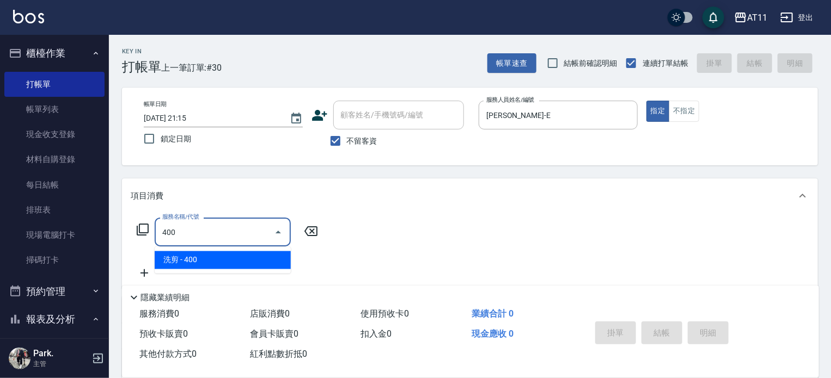
drag, startPoint x: 204, startPoint y: 259, endPoint x: 216, endPoint y: 265, distance: 13.4
click at [205, 259] on span "洗剪 - 400" at bounding box center [223, 260] width 136 height 18
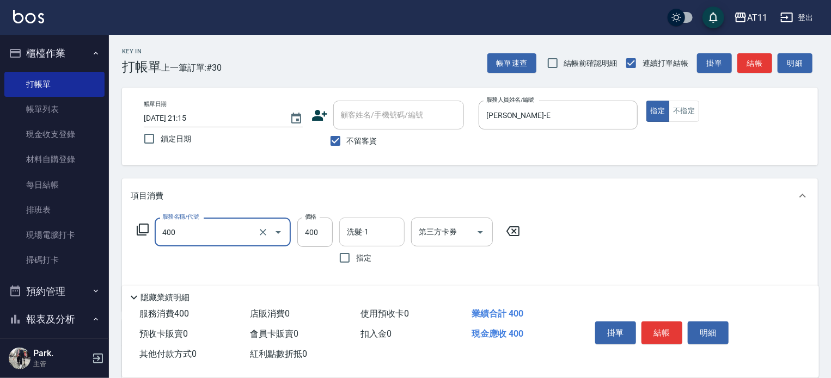
type input "洗剪(400)"
click at [366, 225] on input "洗髮-1" at bounding box center [372, 232] width 56 height 19
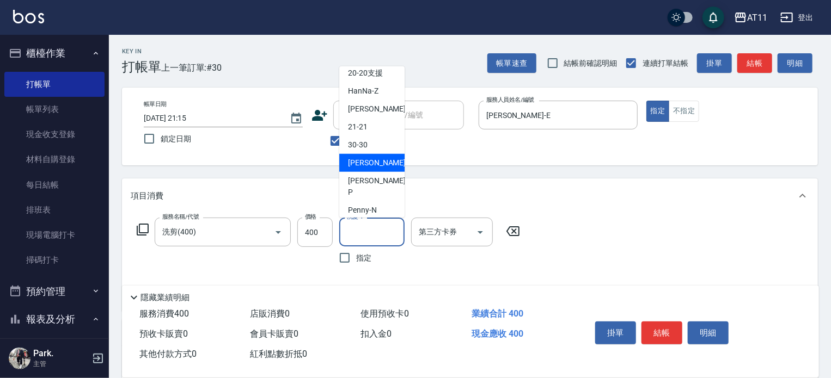
scroll to position [109, 0]
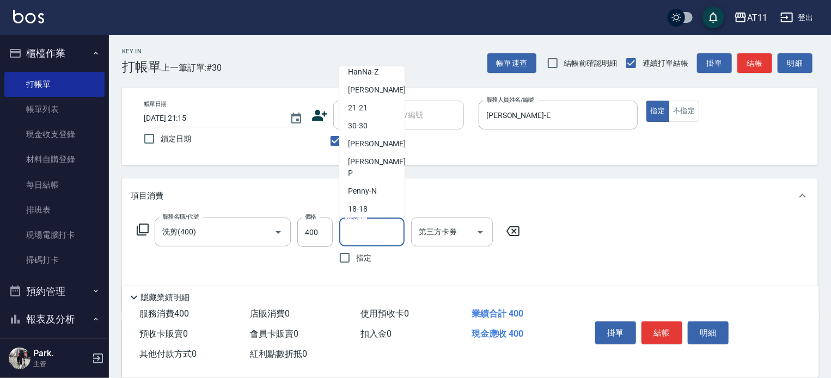
click at [359, 222] on span "[PERSON_NAME] -E" at bounding box center [358, 227] width 20 height 11
type input "[PERSON_NAME]-E"
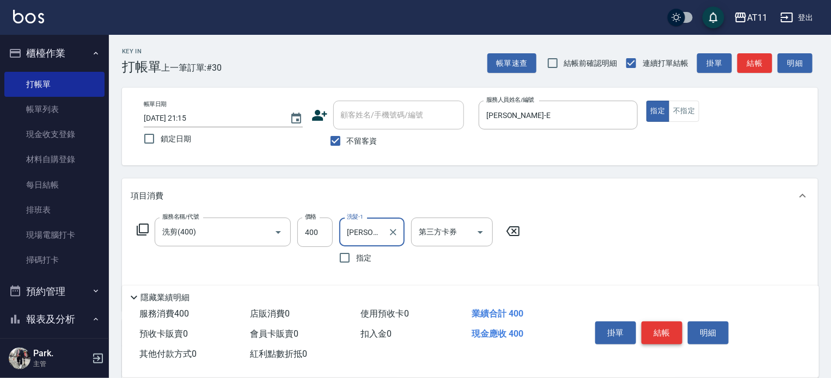
click at [665, 335] on button "結帳" at bounding box center [661, 333] width 41 height 23
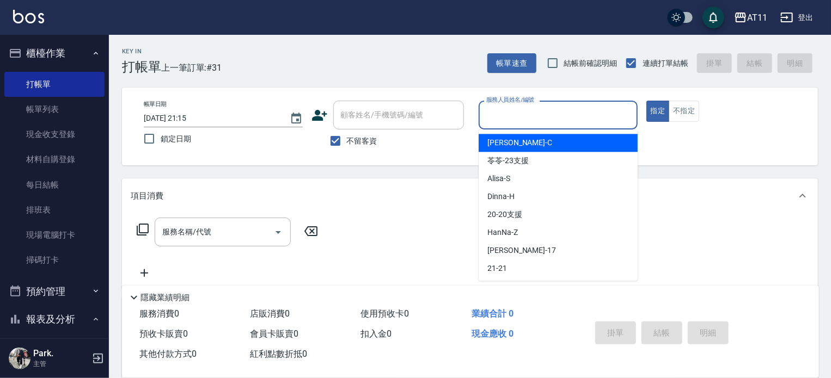
click at [568, 115] on input "服務人員姓名/編號" at bounding box center [557, 115] width 149 height 19
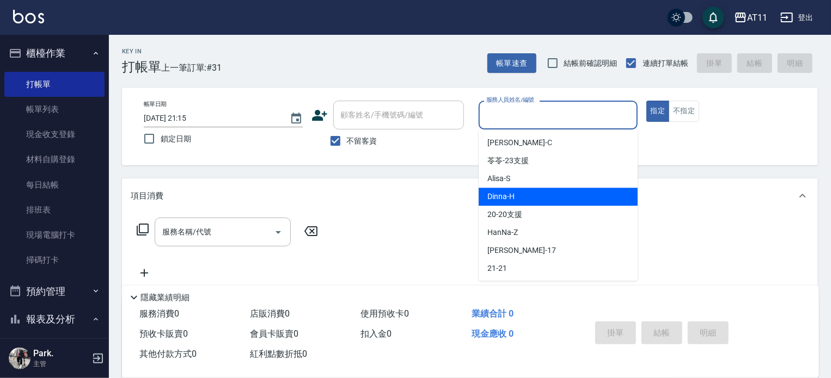
click at [509, 200] on span "Dinna -H" at bounding box center [500, 196] width 27 height 11
type input "[PERSON_NAME]"
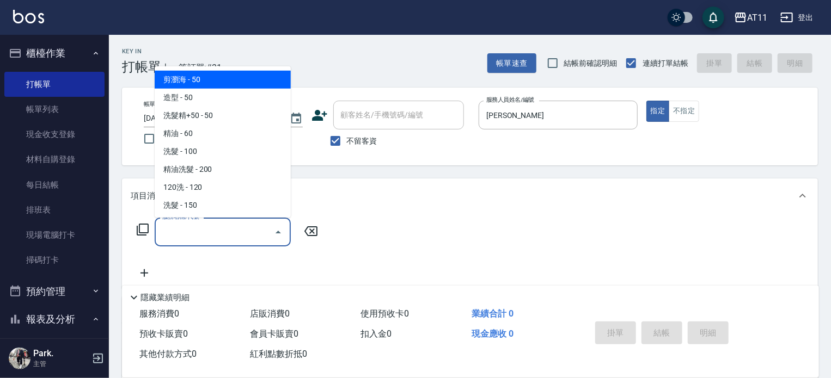
click at [226, 237] on input "服務名稱/代號" at bounding box center [214, 232] width 110 height 19
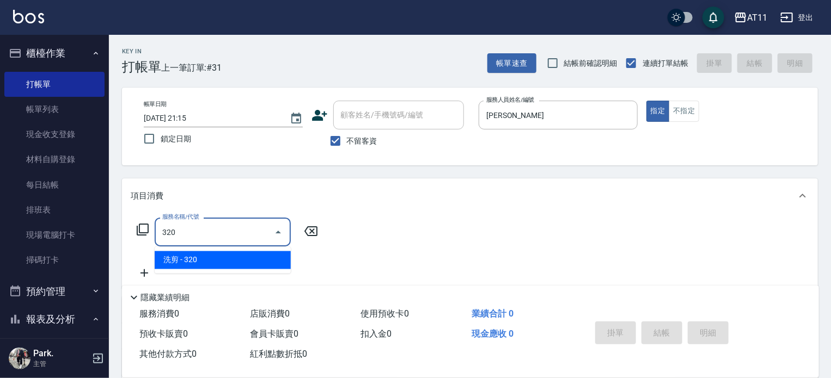
click at [255, 263] on span "洗剪 - 320" at bounding box center [223, 260] width 136 height 18
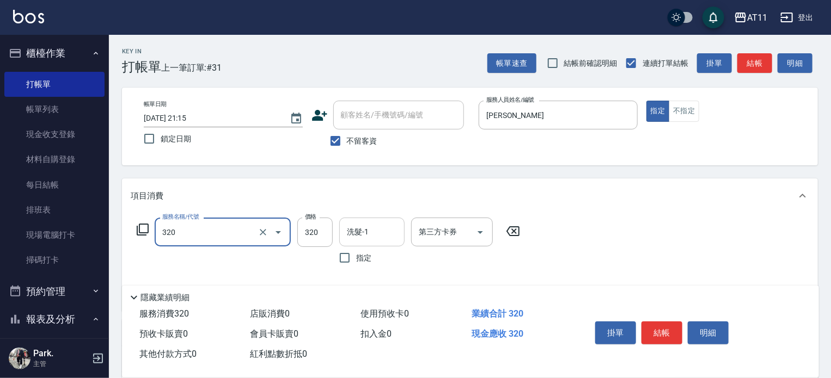
type input "洗剪(320)"
click at [360, 232] on input "洗髮-1" at bounding box center [372, 232] width 56 height 19
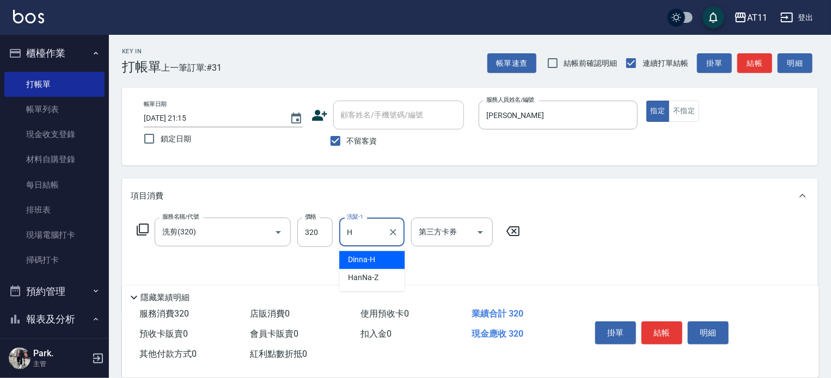
click at [364, 260] on span "Dinna -H" at bounding box center [361, 260] width 27 height 11
type input "[PERSON_NAME]"
click at [664, 324] on button "結帳" at bounding box center [661, 333] width 41 height 23
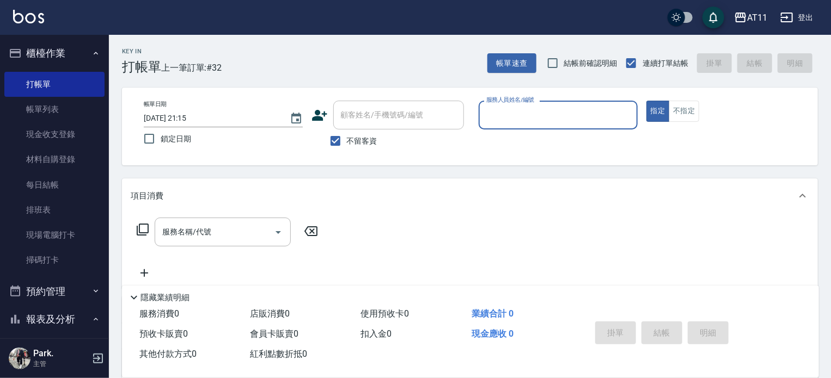
click at [562, 112] on input "服務人員姓名/編號" at bounding box center [557, 115] width 149 height 19
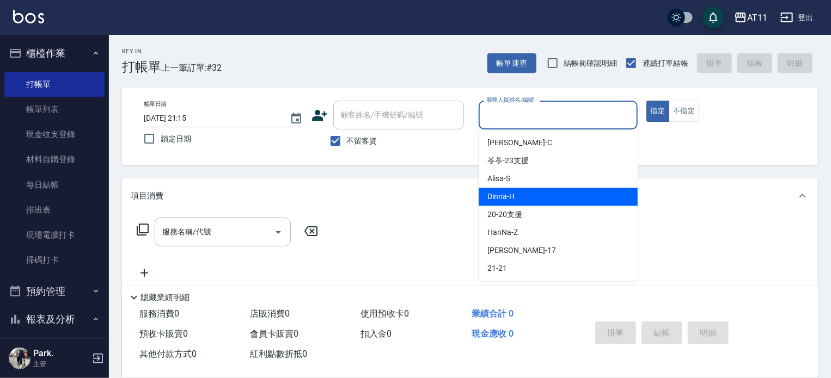
click at [514, 189] on div "Dinna -H" at bounding box center [557, 197] width 159 height 18
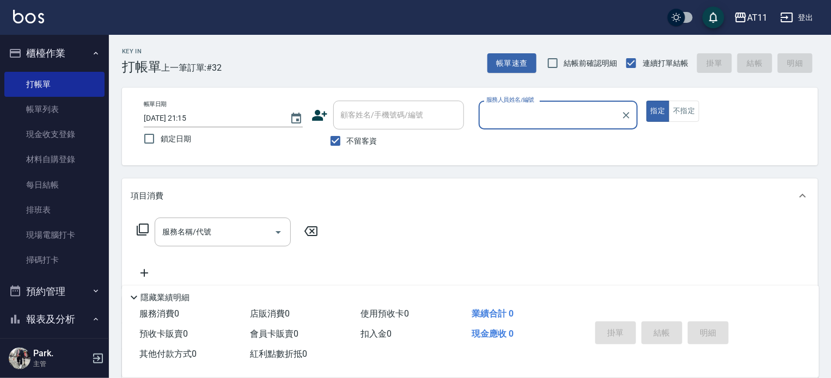
type input "[PERSON_NAME]"
click at [199, 235] on input "服務名稱/代號" at bounding box center [214, 232] width 110 height 19
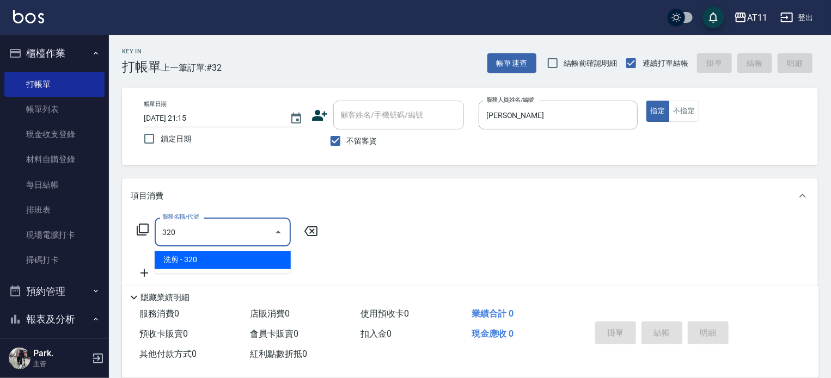
click at [214, 253] on span "洗剪 - 320" at bounding box center [223, 260] width 136 height 18
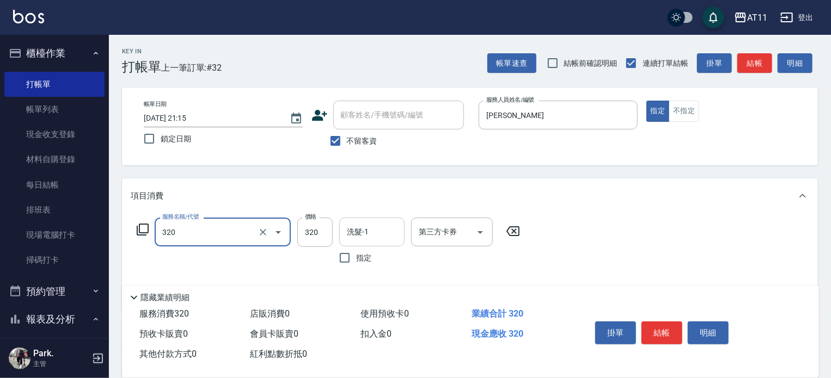
type input "洗剪(320)"
click at [358, 237] on input "洗髮-1" at bounding box center [372, 232] width 56 height 19
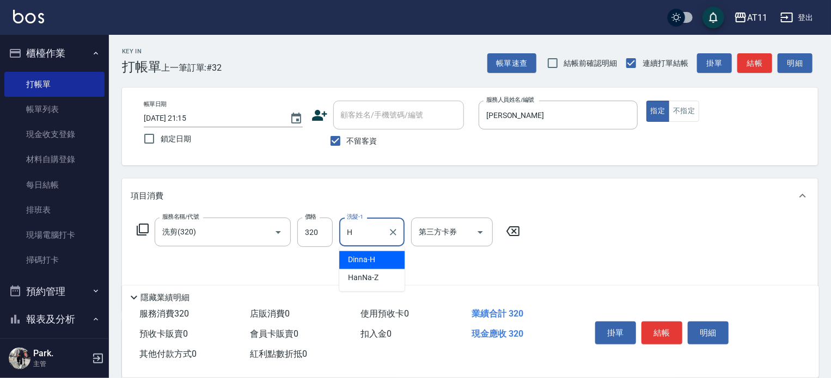
click at [359, 261] on span "Dinna -H" at bounding box center [361, 260] width 27 height 11
type input "[PERSON_NAME]"
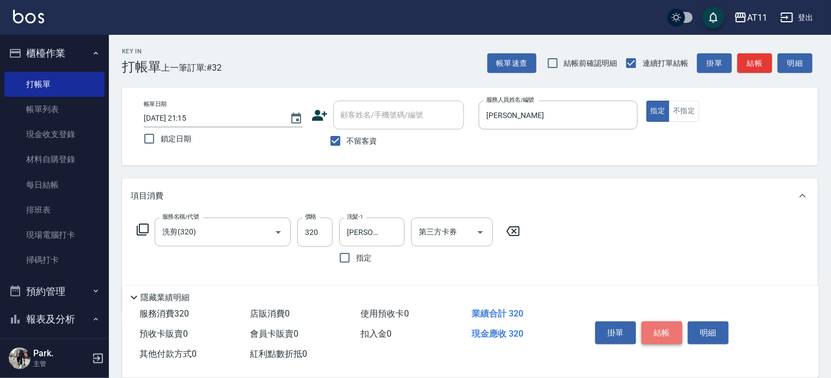
click at [656, 328] on button "結帳" at bounding box center [661, 333] width 41 height 23
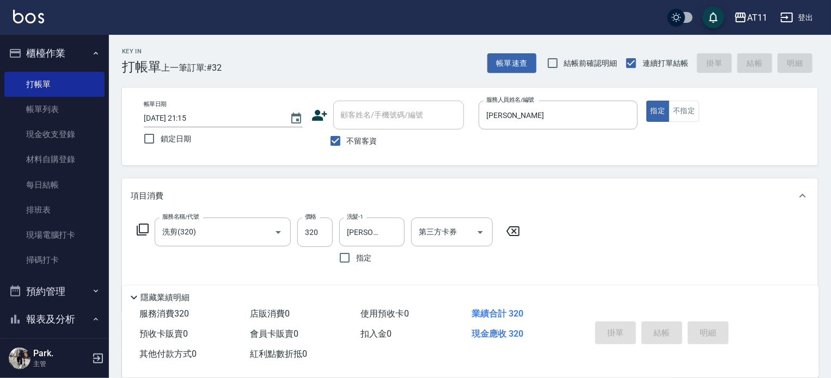
type input "[DATE] 21:16"
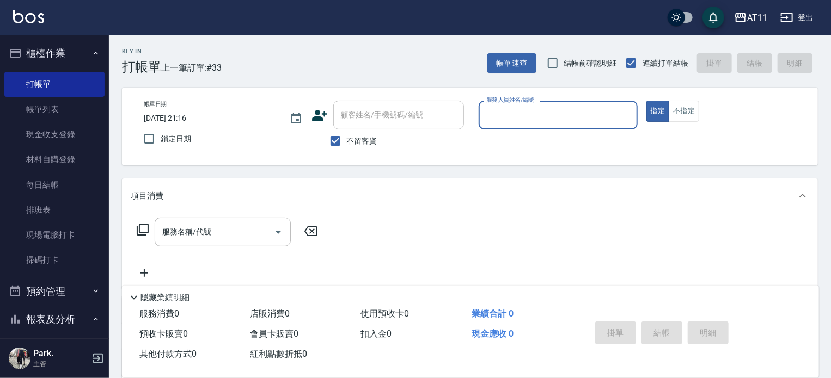
click at [515, 120] on input "服務人員姓名/編號" at bounding box center [557, 115] width 149 height 19
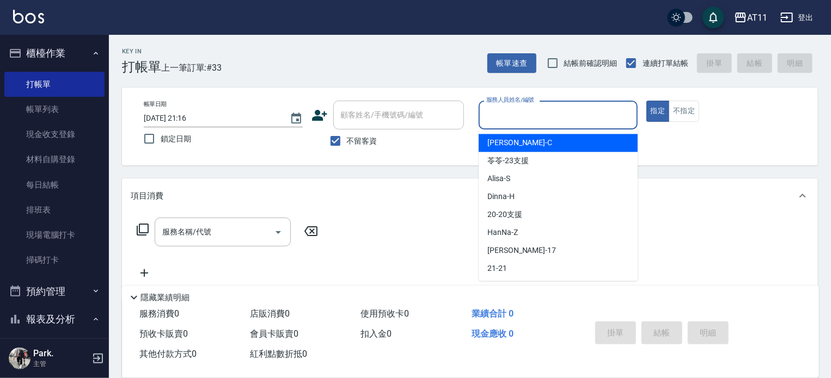
click at [511, 147] on span "[PERSON_NAME]" at bounding box center [519, 142] width 65 height 11
type input "[PERSON_NAME]"
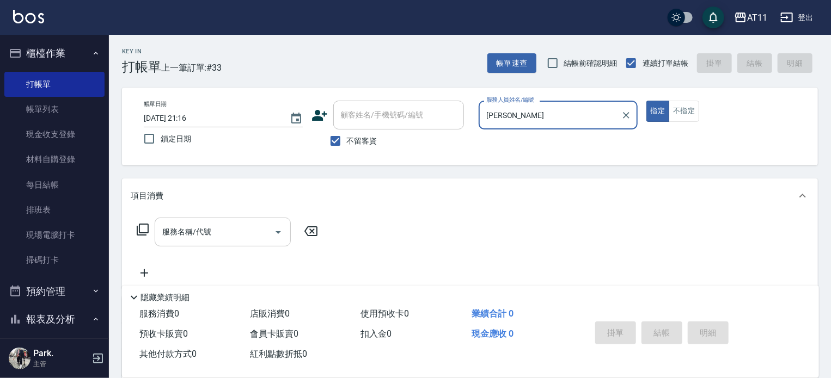
click at [185, 234] on input "服務名稱/代號" at bounding box center [214, 232] width 110 height 19
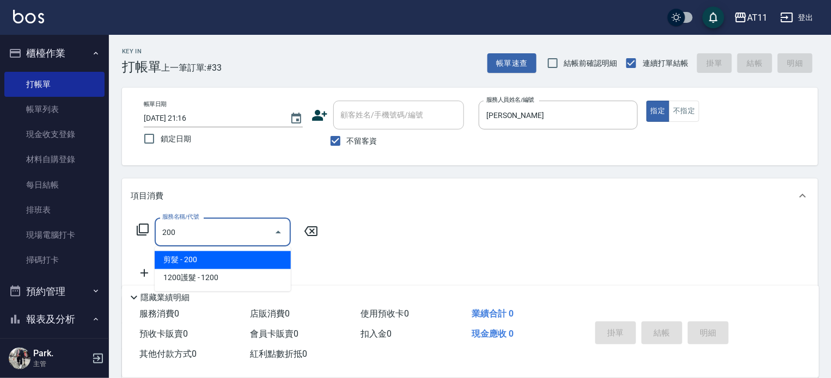
click at [194, 259] on span "剪髮 - 200" at bounding box center [223, 260] width 136 height 18
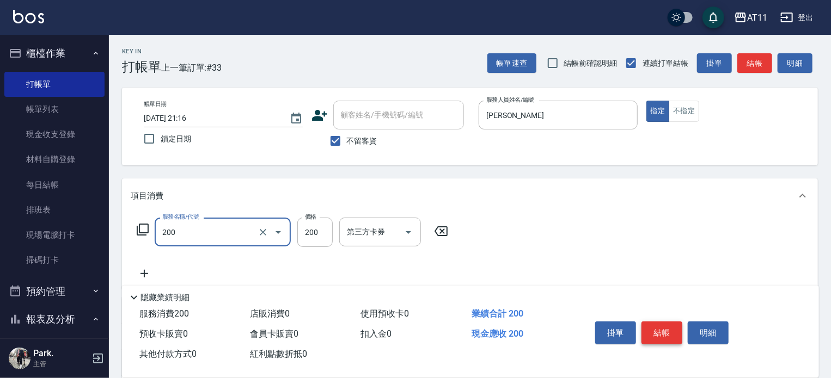
type input "剪髮(200)"
click at [661, 331] on button "結帳" at bounding box center [661, 333] width 41 height 23
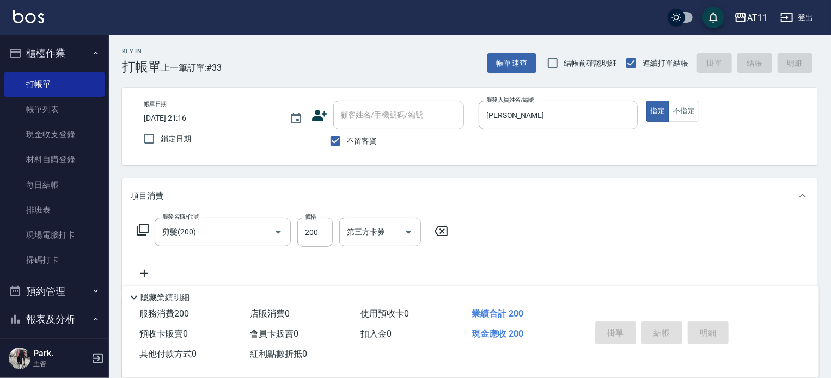
type input "[DATE] 21:17"
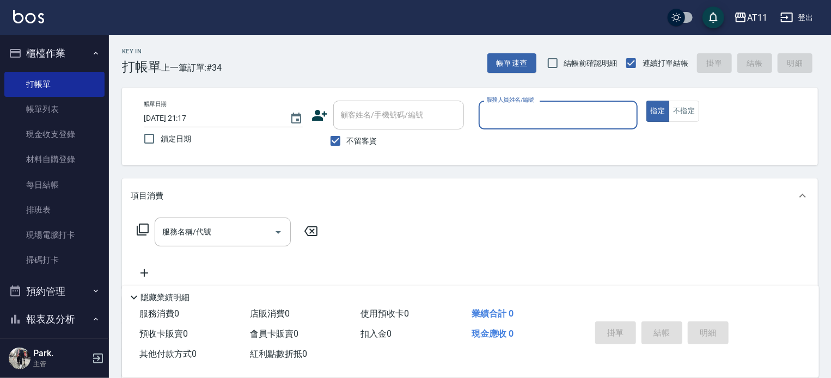
click at [575, 113] on input "服務人員姓名/編號" at bounding box center [557, 115] width 149 height 19
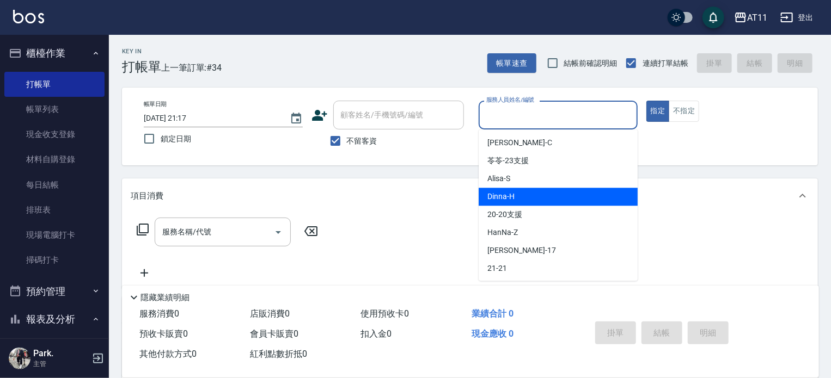
click at [493, 189] on div "Dinna -H" at bounding box center [557, 197] width 159 height 18
type input "[PERSON_NAME]"
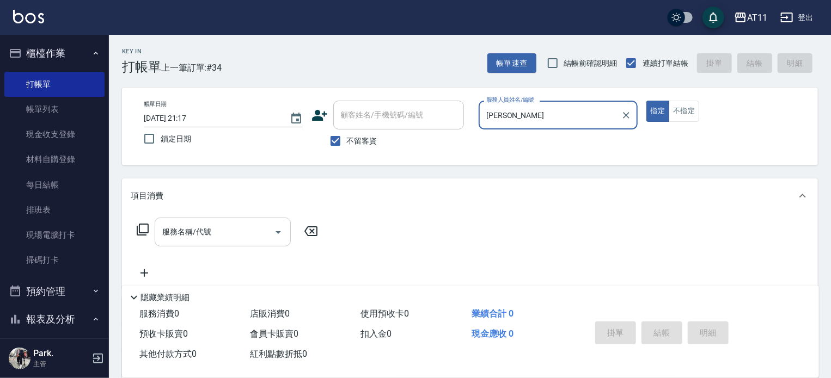
click at [186, 230] on input "服務名稱/代號" at bounding box center [214, 232] width 110 height 19
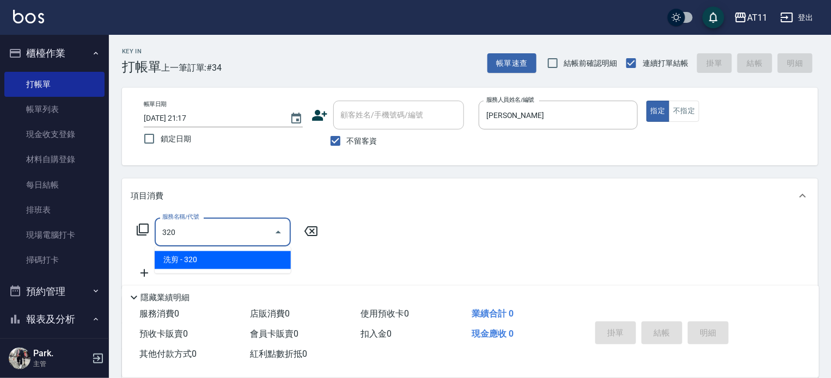
click at [198, 259] on span "洗剪 - 320" at bounding box center [223, 260] width 136 height 18
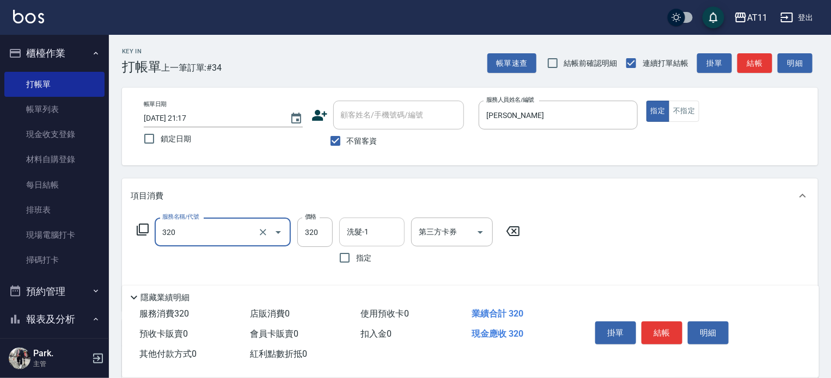
type input "洗剪(320)"
click at [367, 236] on input "洗髮-1" at bounding box center [372, 232] width 56 height 19
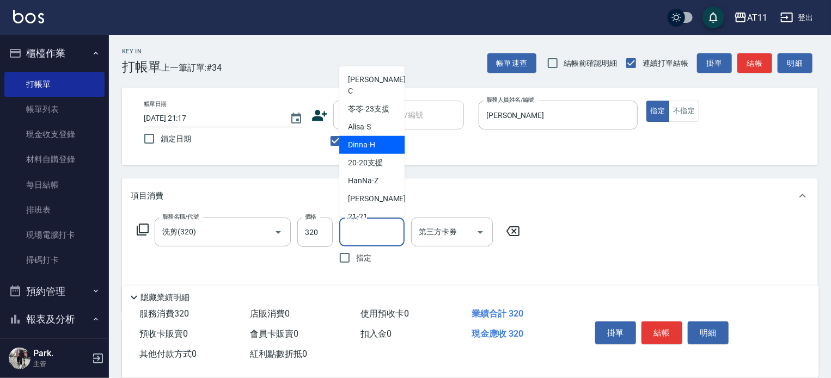
click at [368, 139] on span "Dinna -H" at bounding box center [361, 144] width 27 height 11
type input "[PERSON_NAME]"
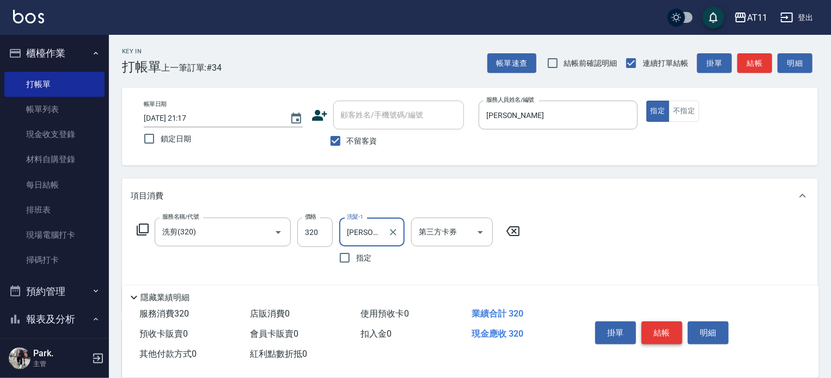
click at [661, 330] on button "結帳" at bounding box center [661, 333] width 41 height 23
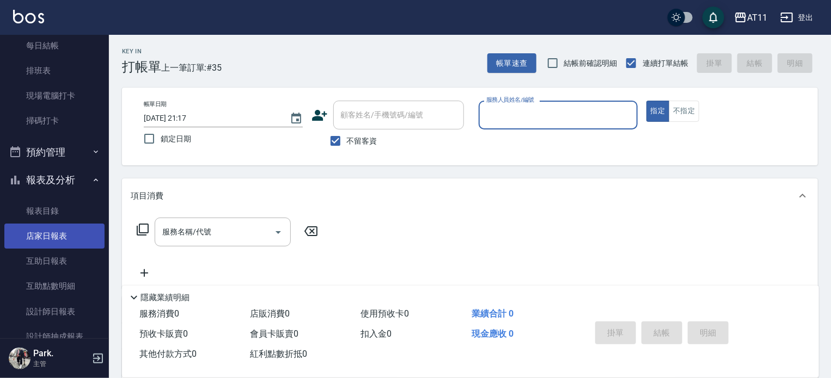
scroll to position [163, 0]
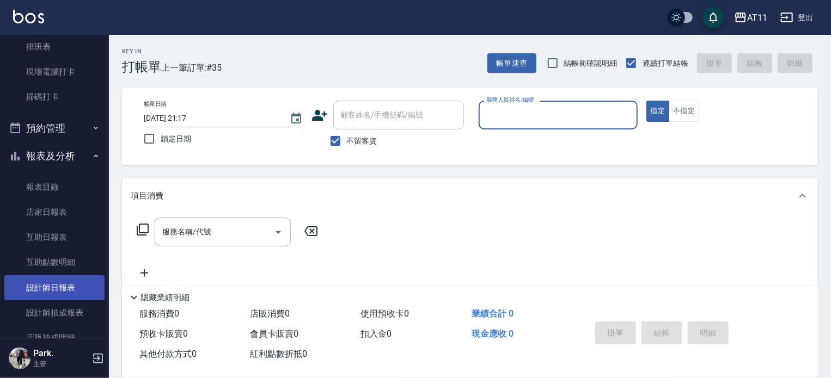
click at [54, 285] on link "設計師日報表" at bounding box center [54, 287] width 100 height 25
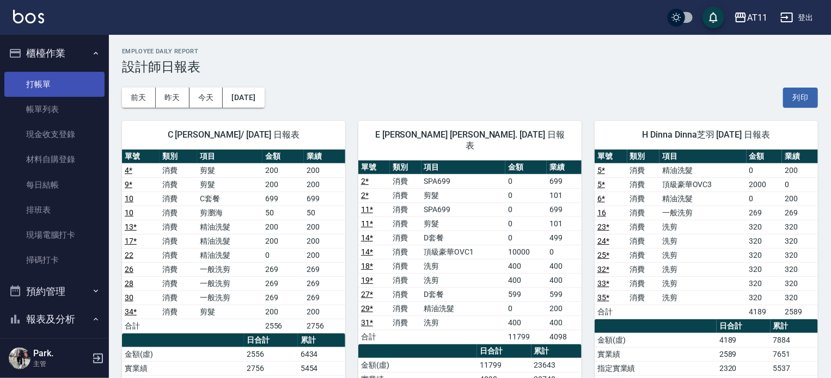
click at [45, 89] on link "打帳單" at bounding box center [54, 84] width 100 height 25
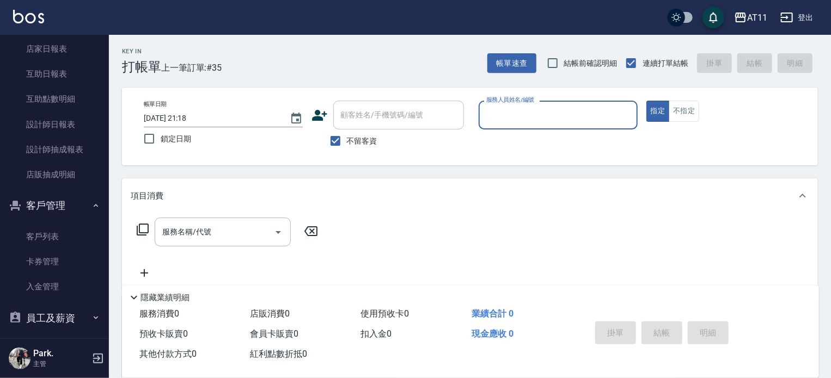
scroll to position [381, 0]
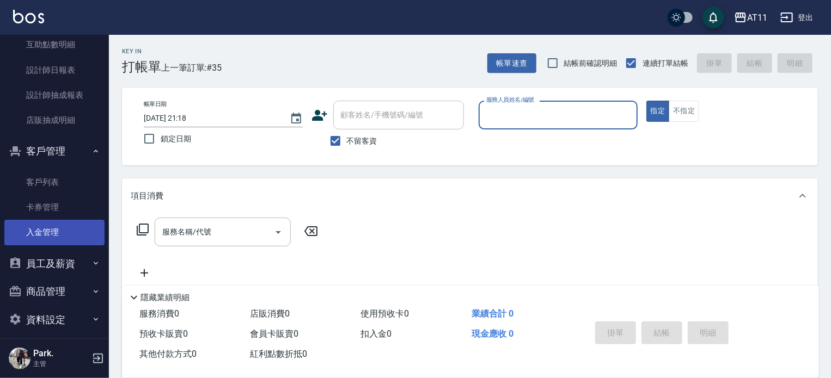
click at [44, 234] on link "入金管理" at bounding box center [54, 232] width 100 height 25
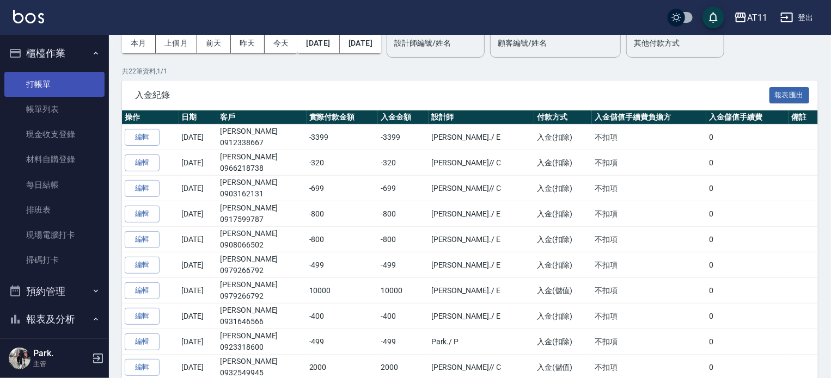
click at [46, 85] on link "打帳單" at bounding box center [54, 84] width 100 height 25
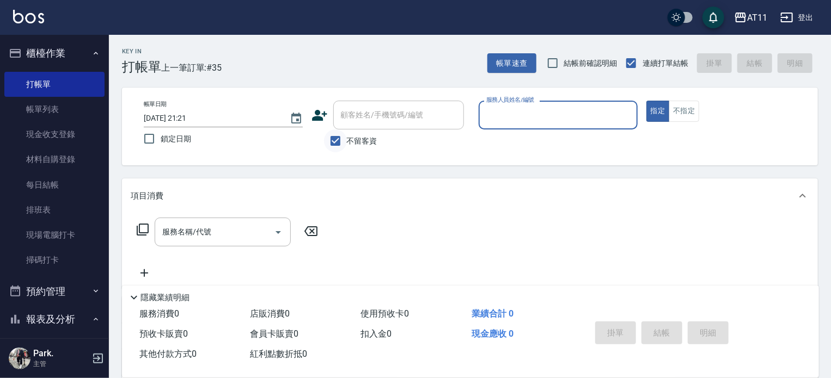
drag, startPoint x: 334, startPoint y: 140, endPoint x: 341, endPoint y: 139, distance: 7.8
click at [335, 140] on input "不留客資" at bounding box center [335, 141] width 23 height 23
checkbox input "false"
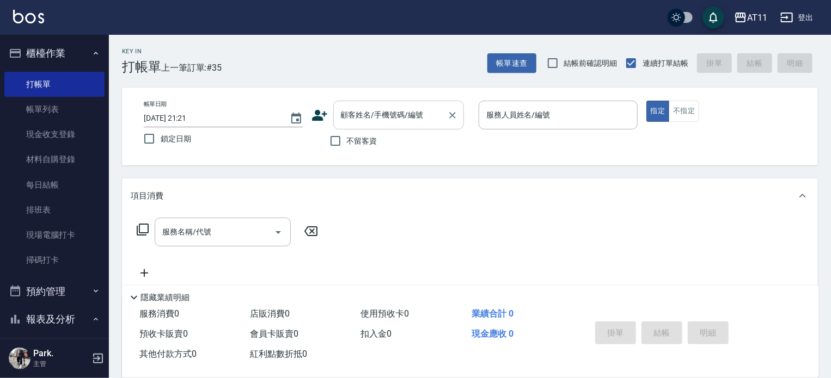
click at [357, 118] on input "顧客姓名/手機號碼/編號" at bounding box center [390, 115] width 105 height 19
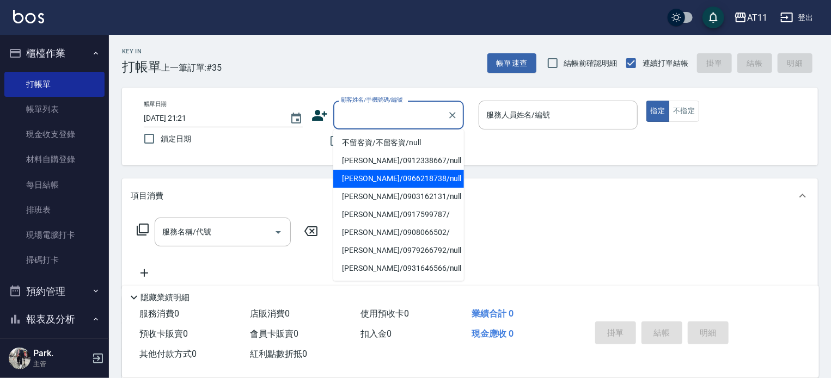
click at [374, 178] on li "[PERSON_NAME]/0966218738/null" at bounding box center [398, 179] width 131 height 18
type input "[PERSON_NAME]/0966218738/null"
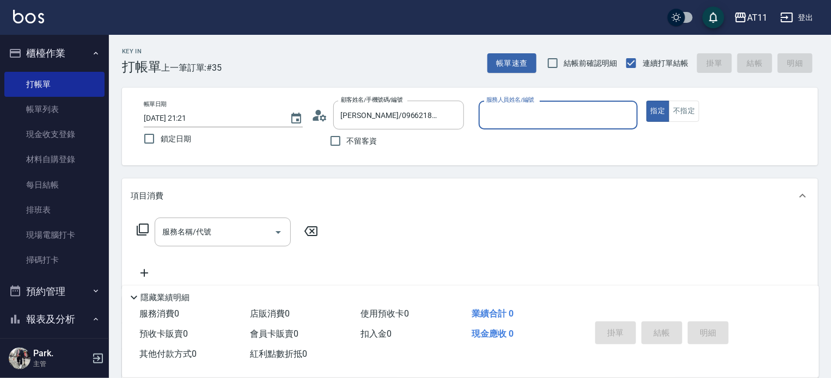
click at [508, 118] on input "服務人員姓名/編號" at bounding box center [557, 115] width 149 height 19
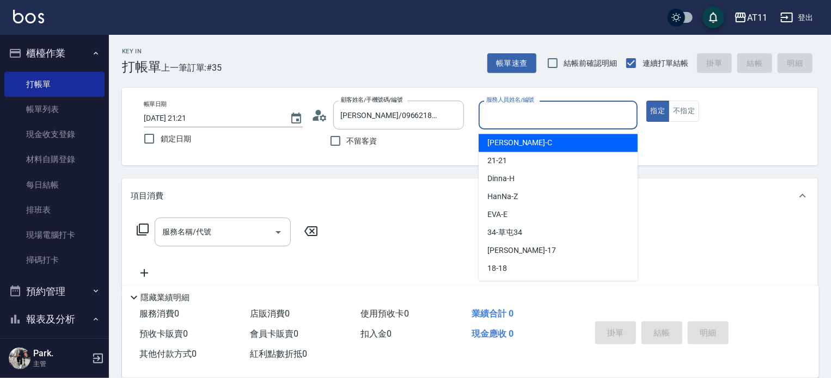
click at [512, 143] on span "[PERSON_NAME]" at bounding box center [519, 142] width 65 height 11
type input "[PERSON_NAME]"
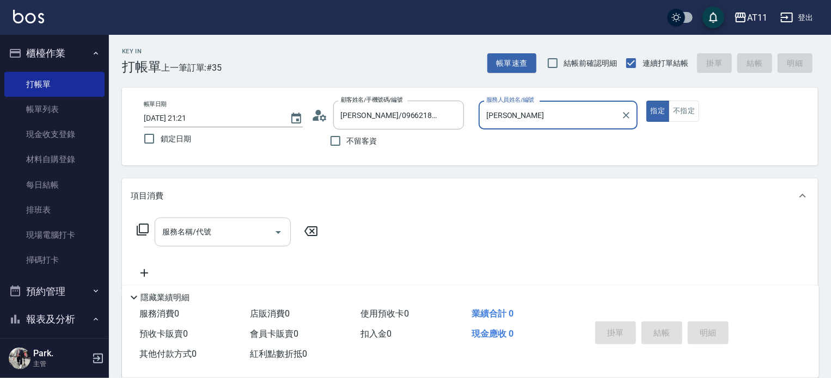
click at [181, 235] on input "服務名稱/代號" at bounding box center [214, 232] width 110 height 19
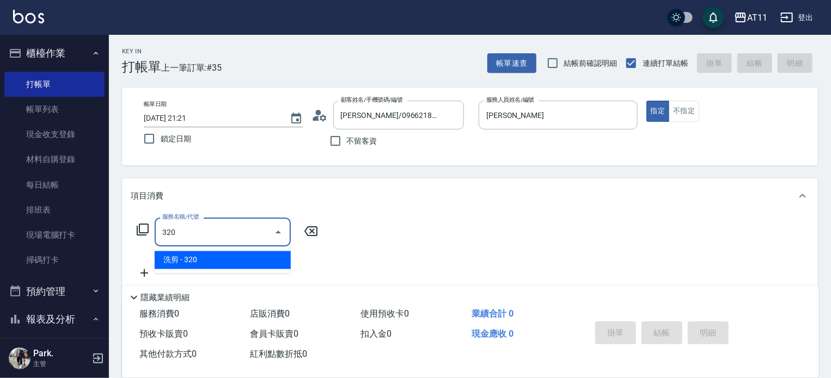
click at [202, 261] on span "洗剪 - 320" at bounding box center [223, 260] width 136 height 18
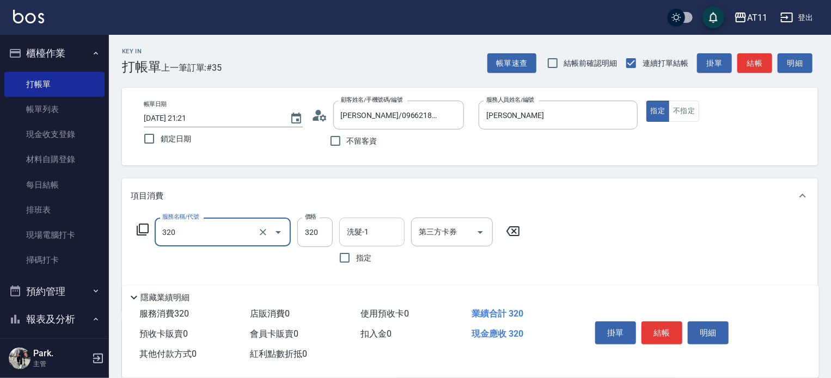
type input "洗剪(320)"
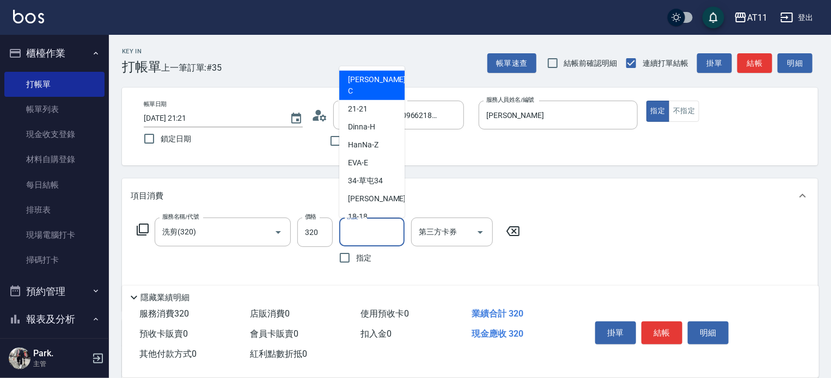
click at [377, 232] on input "洗髮-1" at bounding box center [372, 232] width 56 height 19
click at [383, 80] on div "[PERSON_NAME]" at bounding box center [371, 85] width 65 height 29
type input "[PERSON_NAME]"
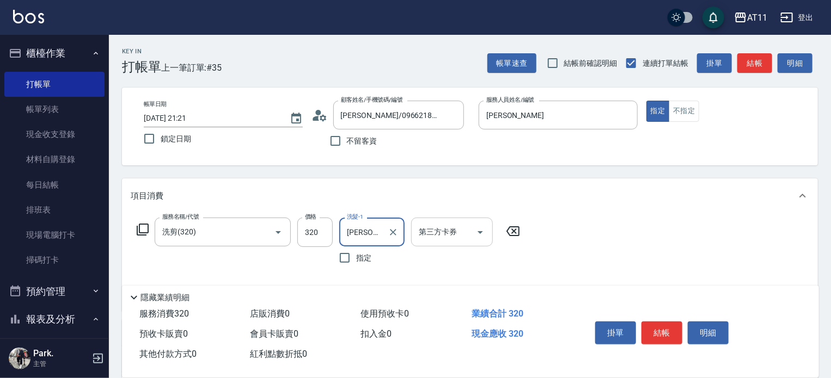
click at [425, 234] on input "第三方卡券" at bounding box center [444, 232] width 56 height 19
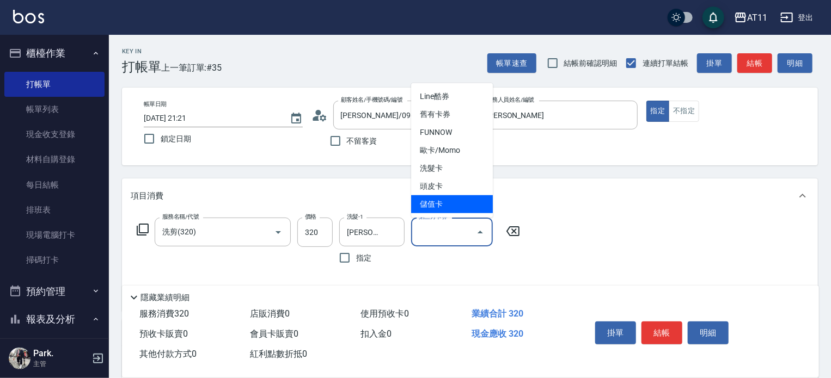
click at [435, 201] on span "儲值卡" at bounding box center [452, 204] width 82 height 18
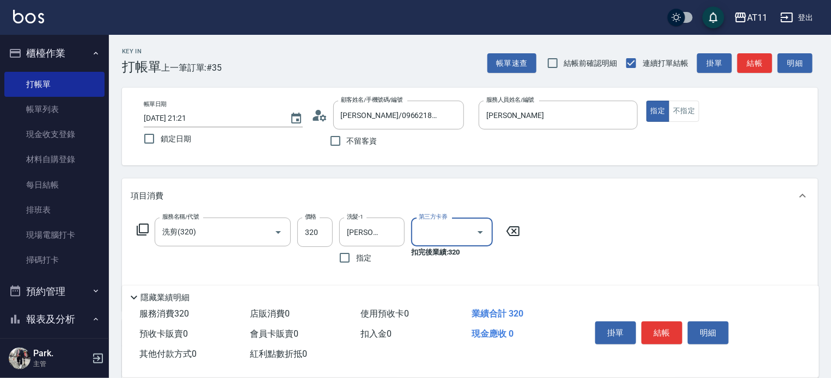
type input "儲值卡"
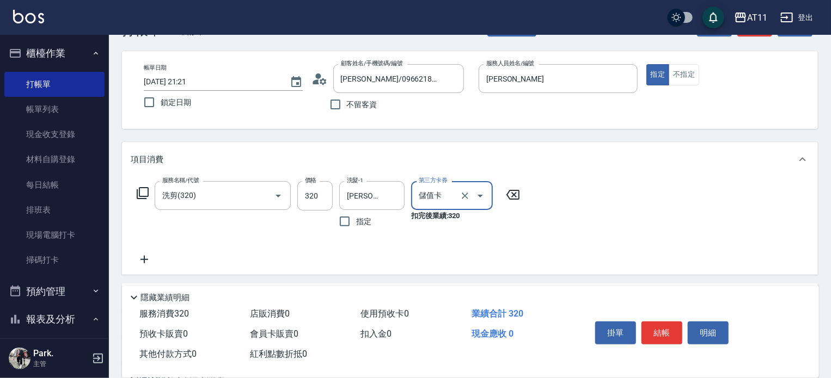
scroll to position [54, 0]
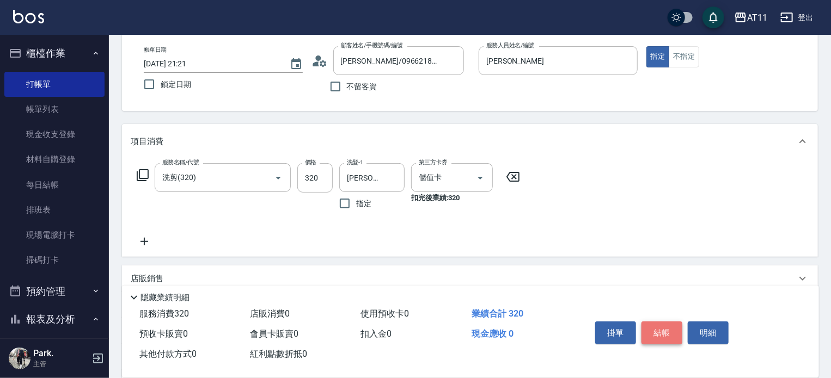
click at [660, 329] on button "結帳" at bounding box center [661, 333] width 41 height 23
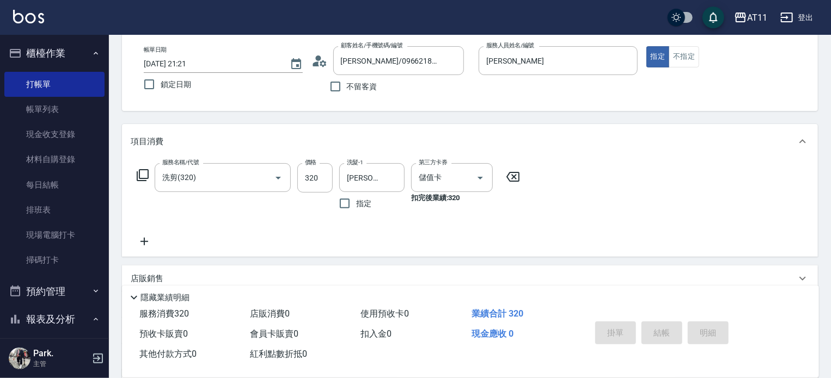
type input "[DATE] 21:22"
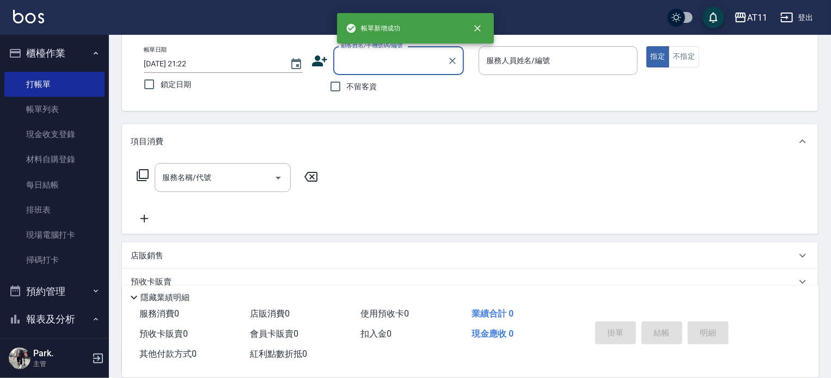
scroll to position [0, 0]
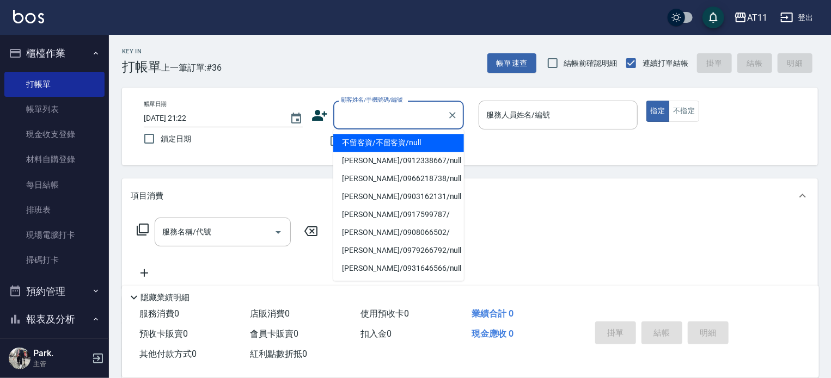
click at [370, 117] on input "顧客姓名/手機號碼/編號" at bounding box center [390, 115] width 105 height 19
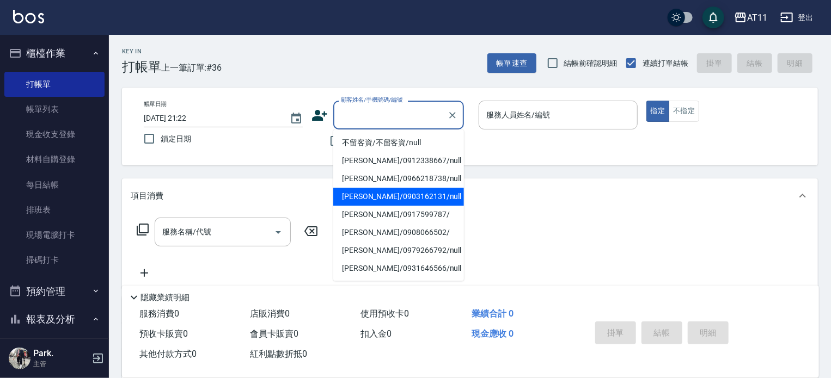
click at [372, 200] on li "[PERSON_NAME]/0903162131/null" at bounding box center [398, 197] width 131 height 18
type input "[PERSON_NAME]/0903162131/null"
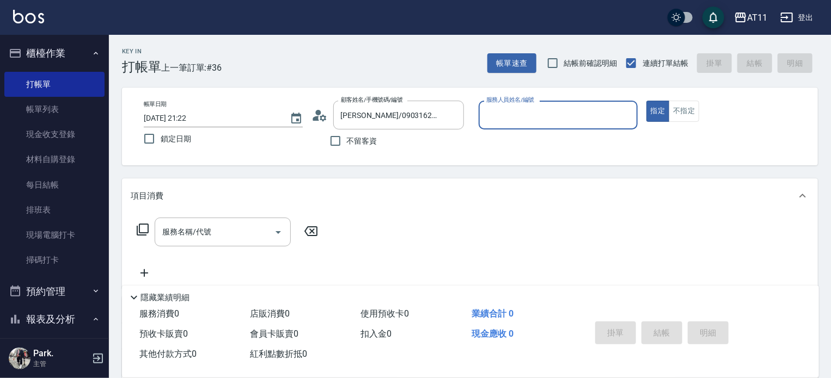
click at [517, 123] on input "服務人員姓名/編號" at bounding box center [557, 115] width 149 height 19
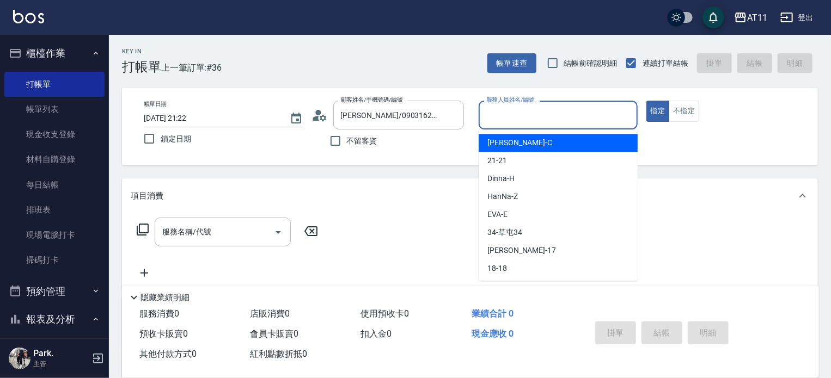
click at [512, 143] on span "[PERSON_NAME]" at bounding box center [519, 142] width 65 height 11
type input "[PERSON_NAME]"
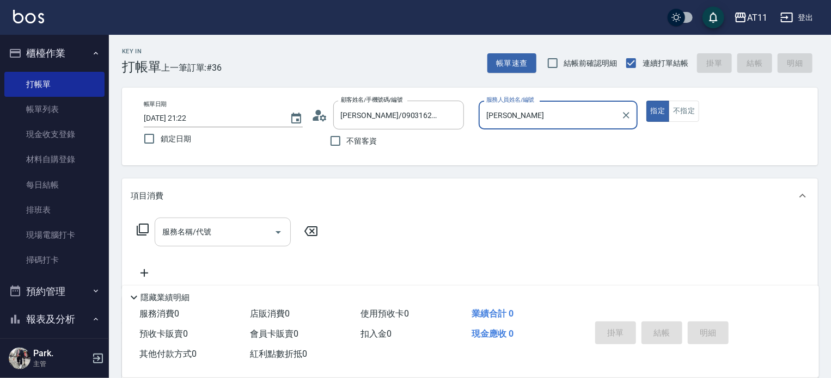
click at [196, 238] on input "服務名稱/代號" at bounding box center [214, 232] width 110 height 19
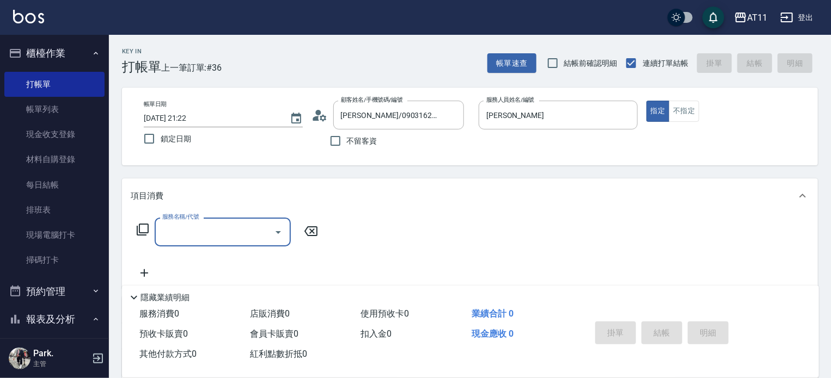
click at [207, 234] on input "服務名稱/代號" at bounding box center [214, 232] width 110 height 19
click at [207, 235] on input "服務名稱/代號" at bounding box center [214, 232] width 110 height 19
type input "6"
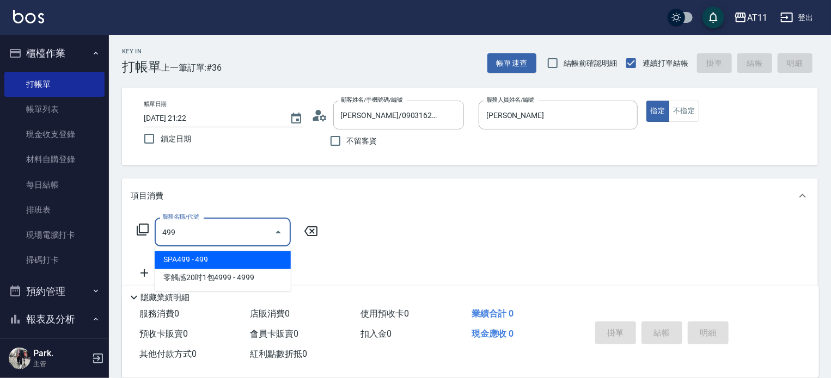
click at [192, 255] on span "SPA499 - 499" at bounding box center [223, 260] width 136 height 18
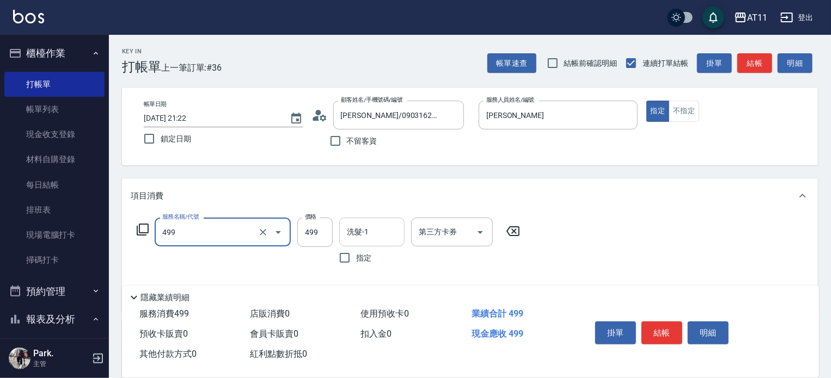
type input "SPA499(499)"
click at [376, 237] on input "洗髮-1" at bounding box center [372, 232] width 56 height 19
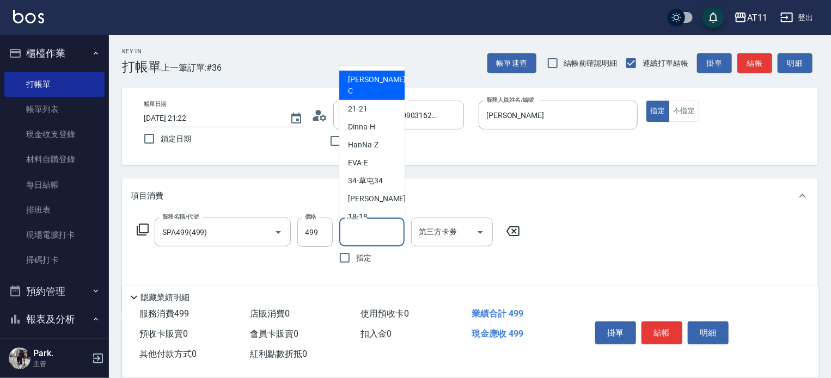
click at [375, 79] on span "[PERSON_NAME]" at bounding box center [378, 85] width 60 height 23
type input "[PERSON_NAME]"
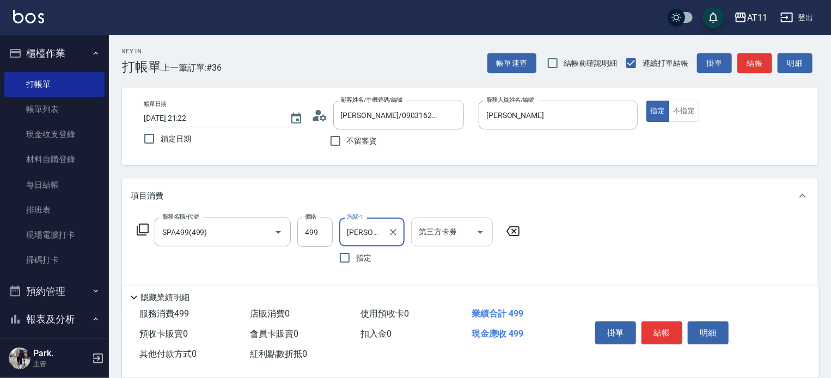
click at [444, 235] on input "第三方卡券" at bounding box center [444, 232] width 56 height 19
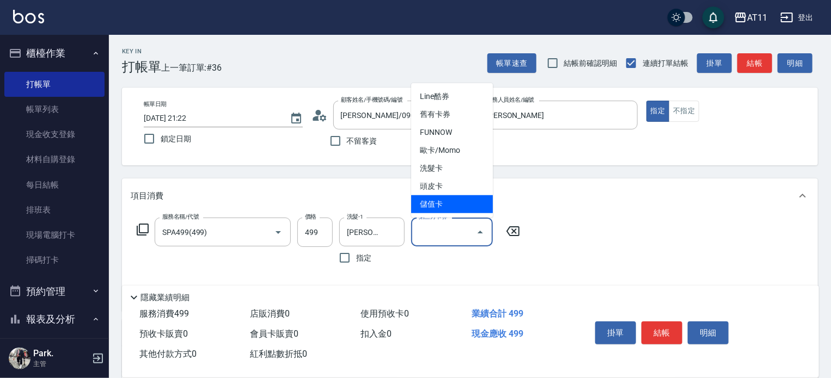
click at [443, 208] on span "儲值卡" at bounding box center [452, 204] width 82 height 18
type input "儲值卡"
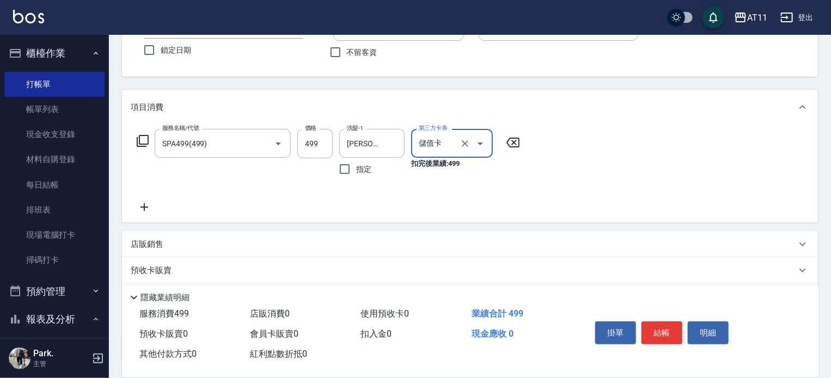
scroll to position [109, 0]
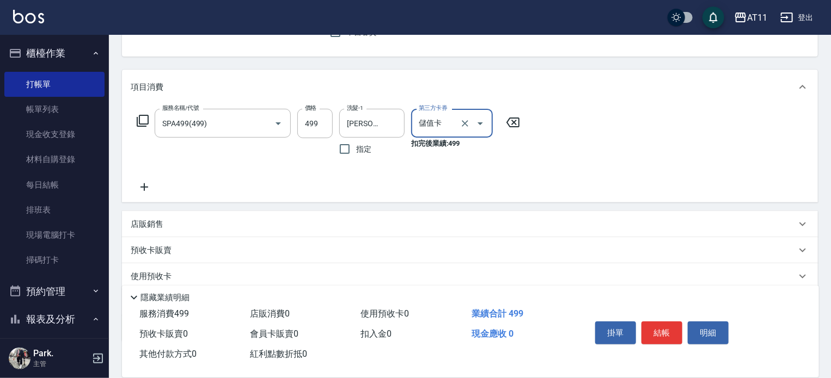
click at [144, 188] on icon at bounding box center [144, 187] width 8 height 8
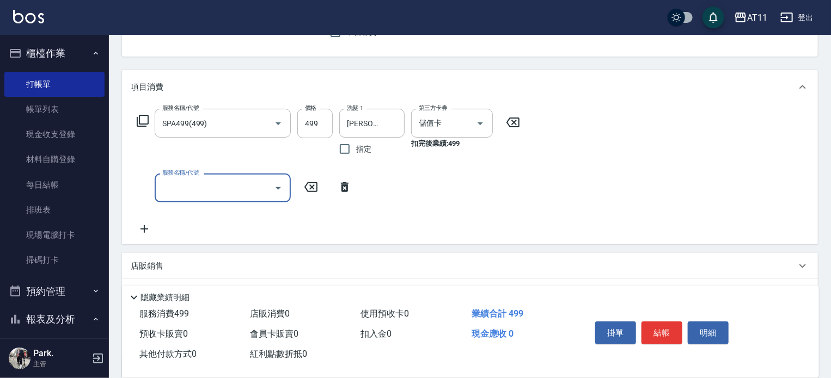
click at [179, 192] on input "服務名稱/代號" at bounding box center [214, 188] width 110 height 19
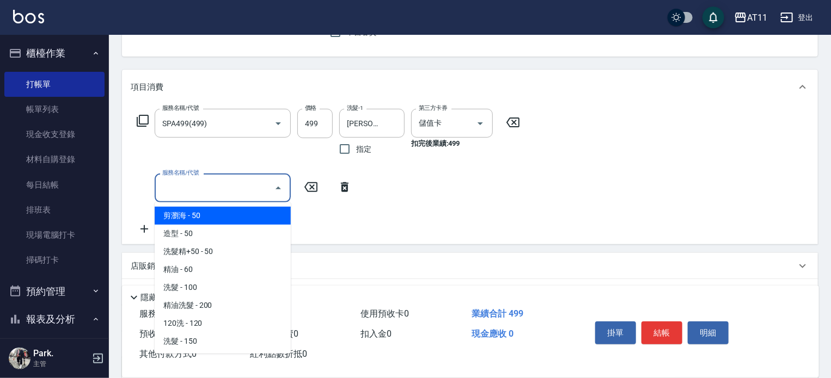
click at [216, 181] on input "服務名稱/代號" at bounding box center [214, 188] width 110 height 19
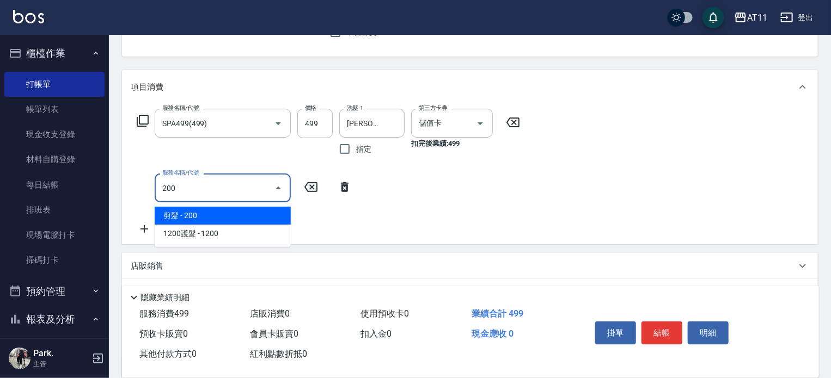
click at [202, 212] on span "剪髮 - 200" at bounding box center [223, 216] width 136 height 18
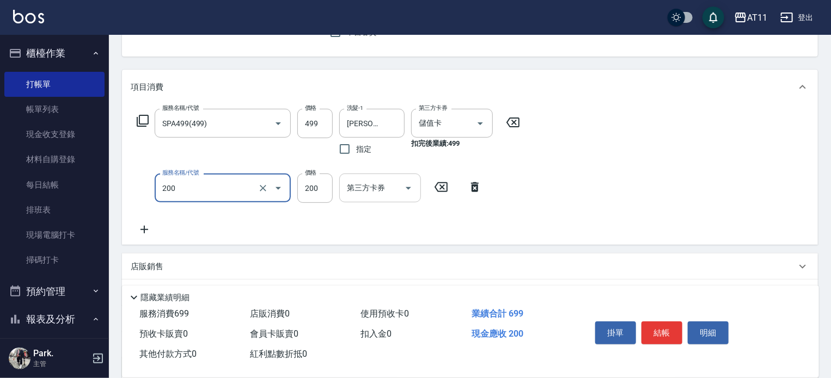
type input "剪髮(200)"
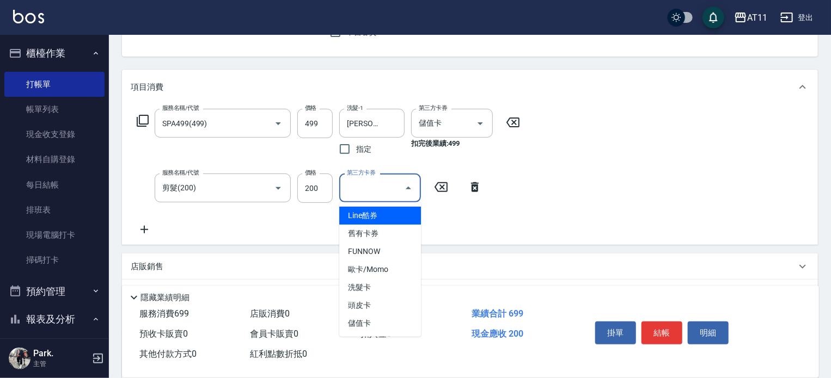
click at [373, 192] on input "第三方卡券" at bounding box center [372, 188] width 56 height 19
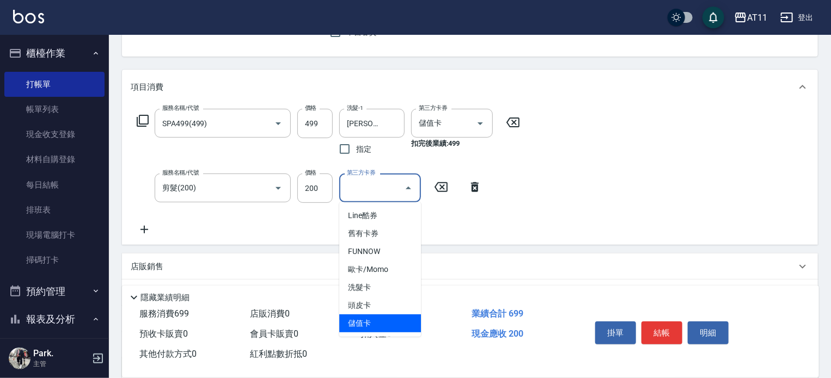
click at [363, 324] on span "儲值卡" at bounding box center [380, 324] width 82 height 18
type input "儲值卡"
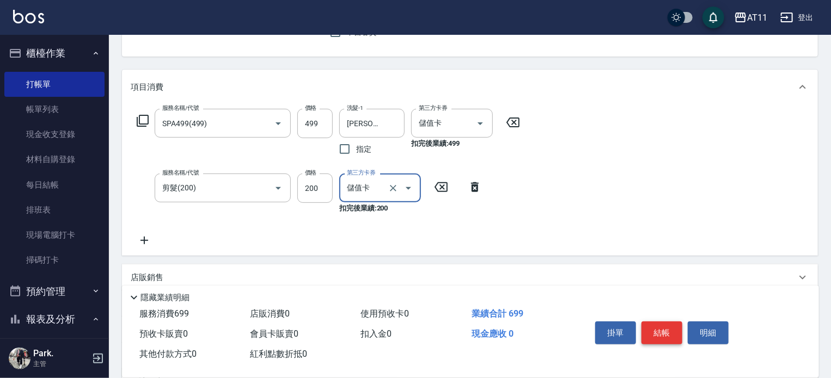
click at [663, 330] on button "結帳" at bounding box center [661, 333] width 41 height 23
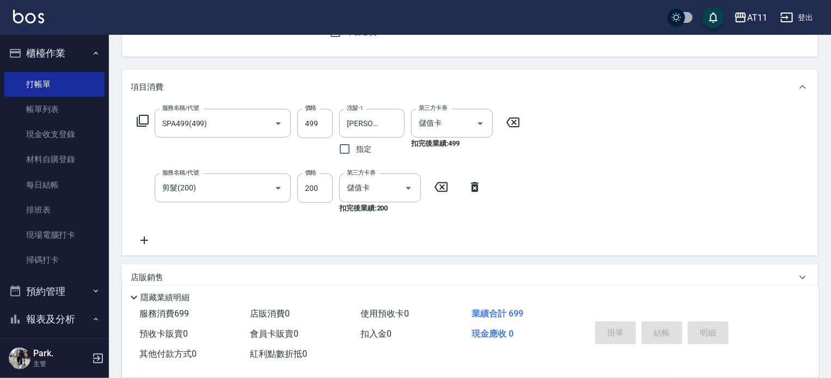
type input "[DATE] 21:23"
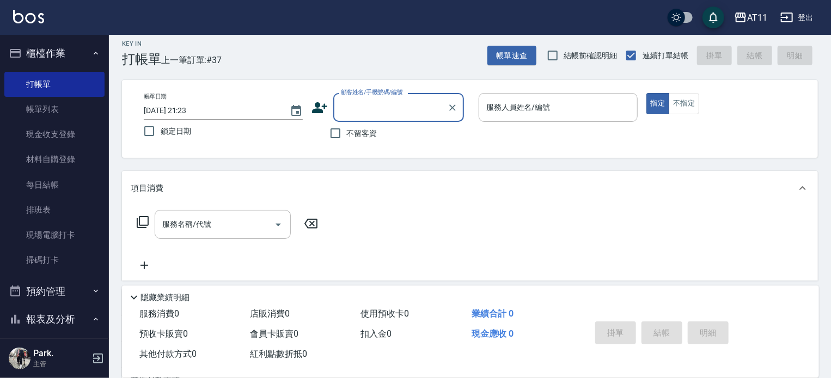
scroll to position [0, 0]
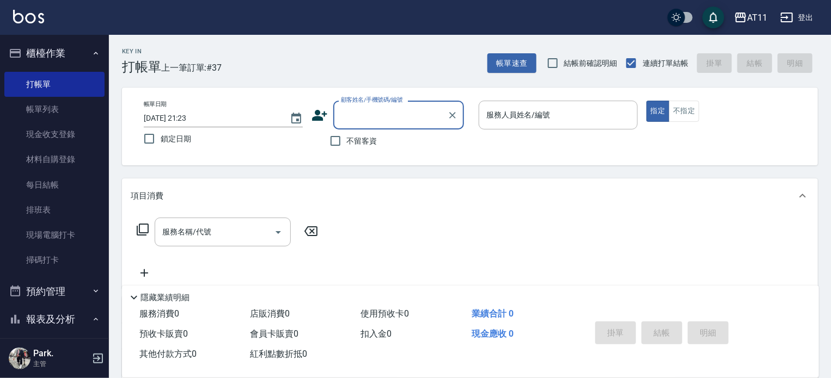
click at [390, 120] on input "顧客姓名/手機號碼/編號" at bounding box center [390, 115] width 105 height 19
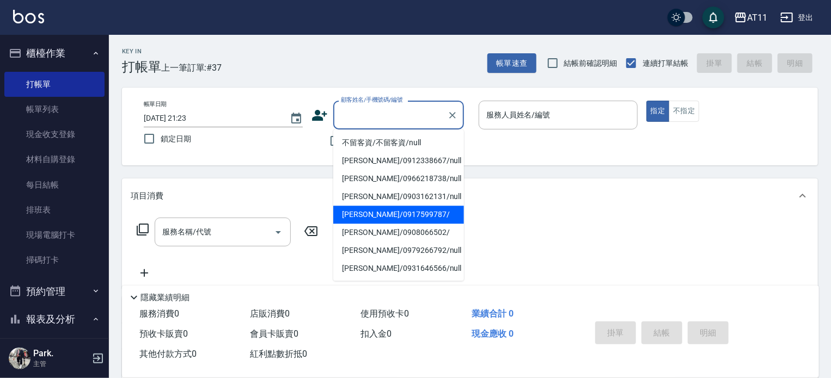
click at [384, 217] on li "[PERSON_NAME]/0917599787/" at bounding box center [398, 215] width 131 height 18
type input "[PERSON_NAME]/0917599787/"
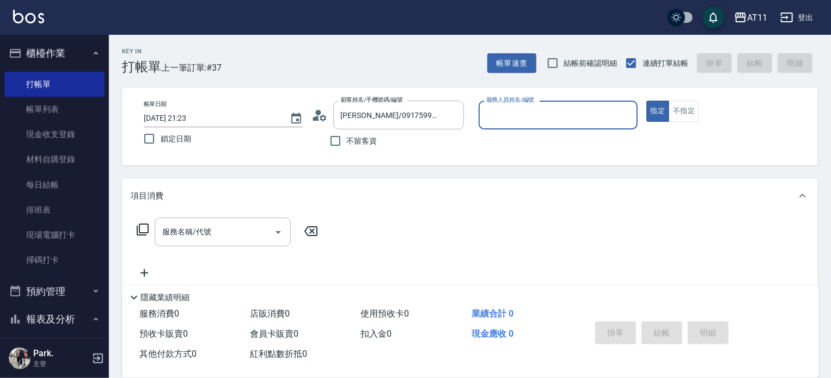
type input "[PERSON_NAME]-E"
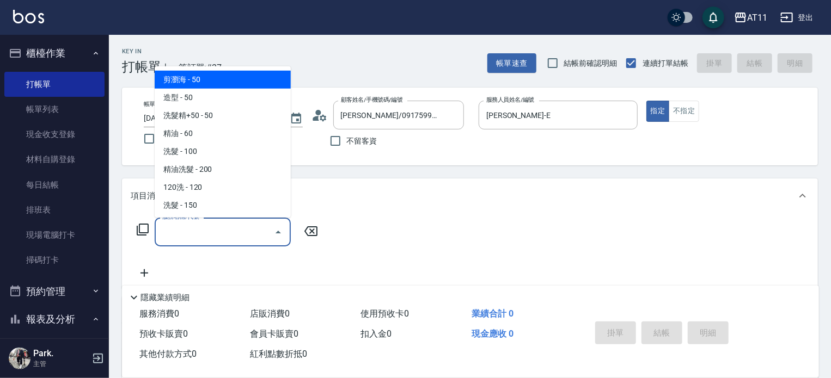
click at [219, 233] on input "服務名稱/代號" at bounding box center [214, 232] width 110 height 19
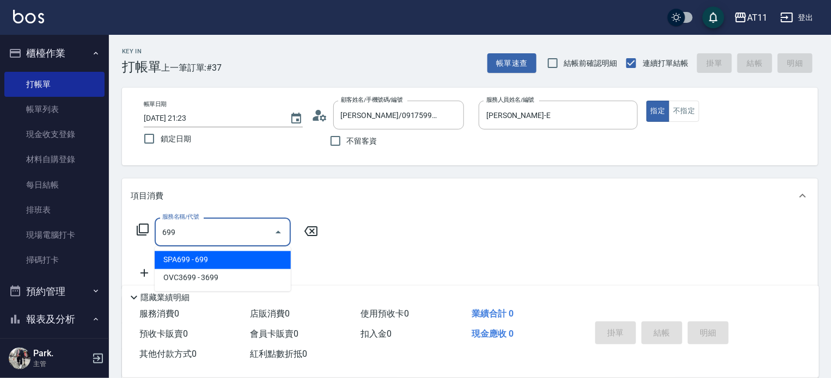
click at [182, 264] on span "SPA699 - 699" at bounding box center [223, 260] width 136 height 18
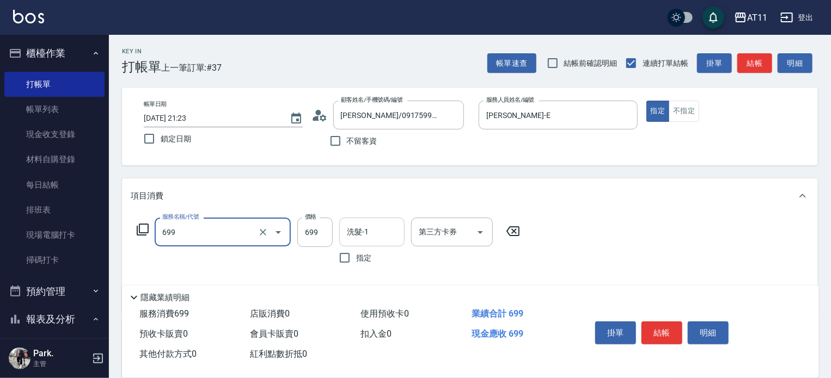
type input "SPA699(699)"
click at [360, 239] on input "洗髮-1" at bounding box center [372, 232] width 56 height 19
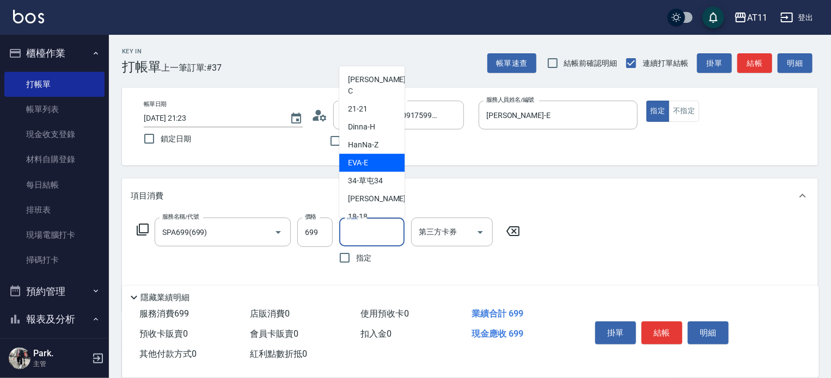
click at [356, 157] on span "[PERSON_NAME] -E" at bounding box center [358, 162] width 20 height 11
type input "[PERSON_NAME]-E"
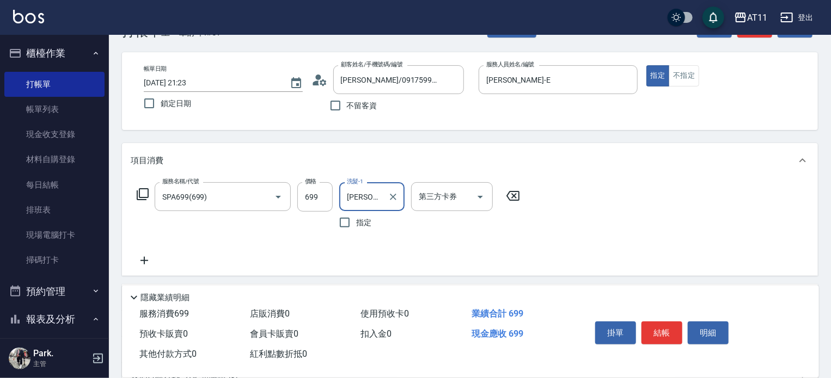
scroll to position [54, 0]
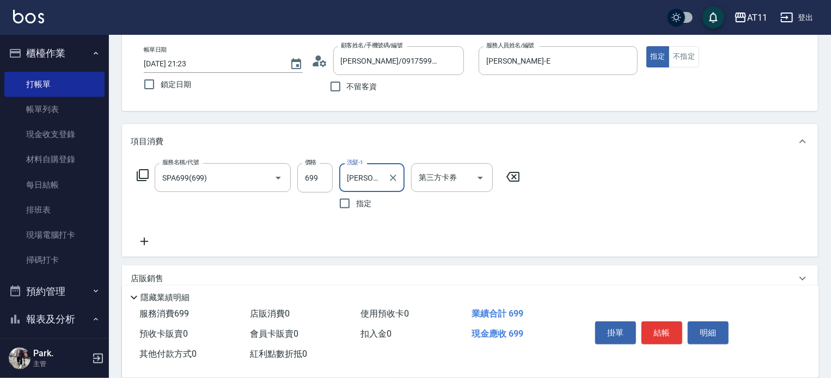
click at [144, 240] on icon at bounding box center [144, 242] width 8 height 8
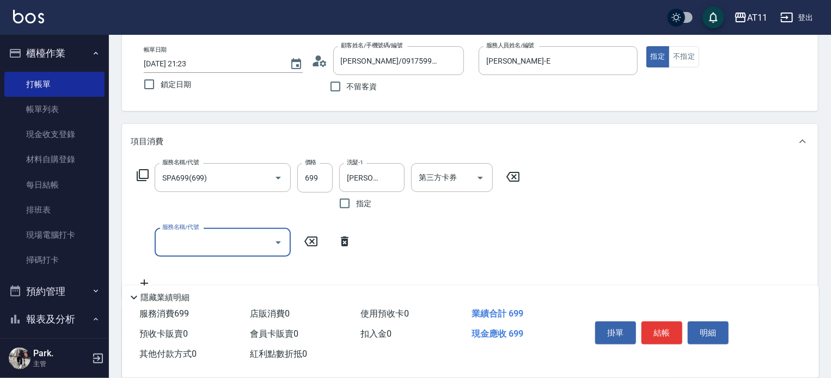
click at [179, 248] on input "服務名稱/代號" at bounding box center [214, 242] width 110 height 19
click at [202, 239] on input "服務名稱/代號" at bounding box center [214, 242] width 110 height 19
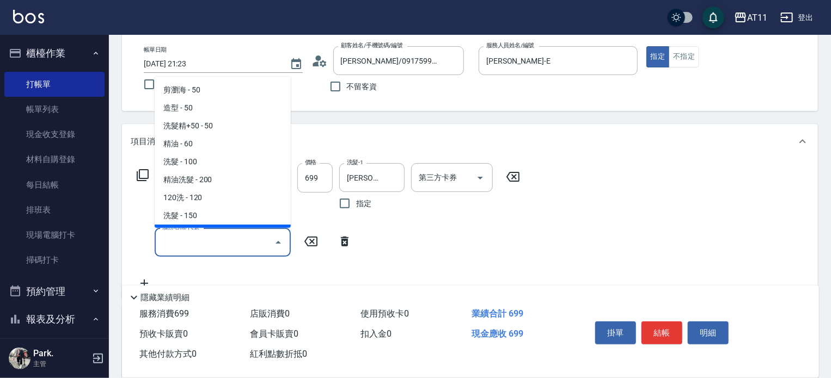
click at [204, 239] on input "服務名稱/代號" at bounding box center [214, 242] width 110 height 19
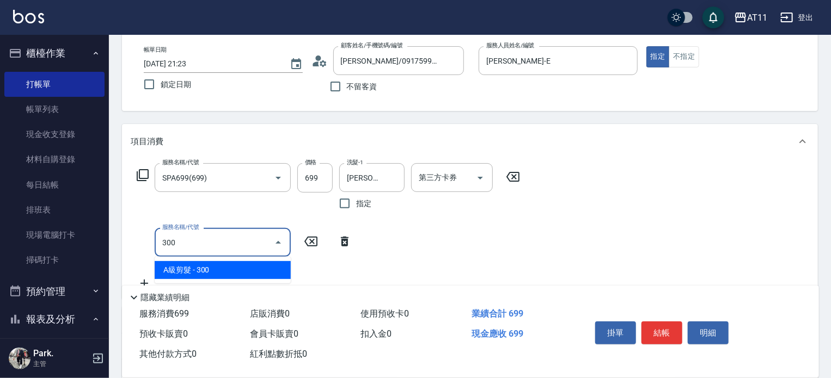
click at [201, 274] on span "A級剪髮 - 300" at bounding box center [223, 270] width 136 height 18
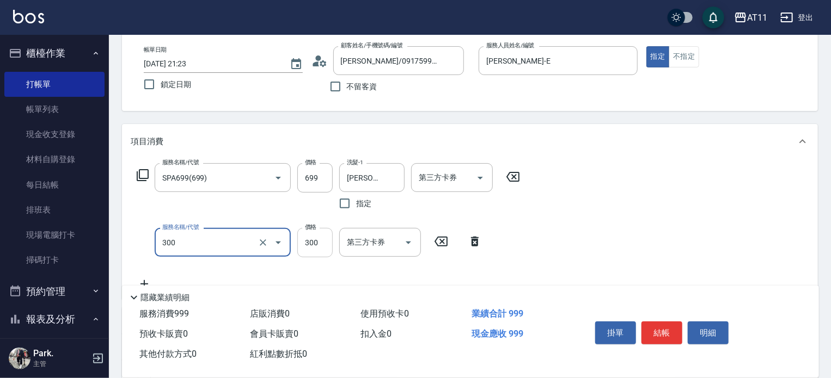
type input "A級剪髮(300)"
click at [319, 252] on input "300" at bounding box center [314, 242] width 35 height 29
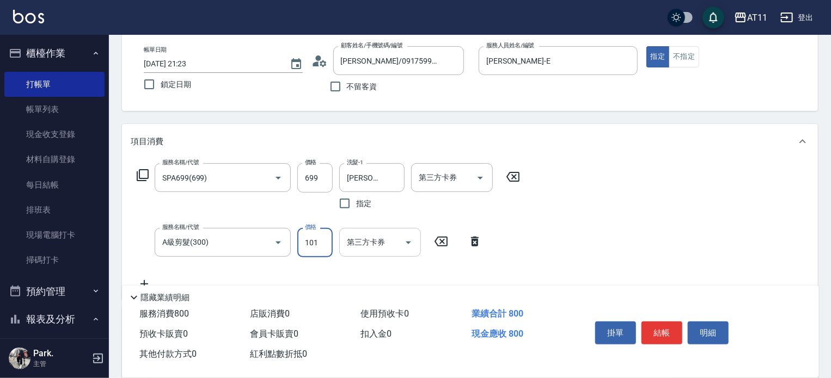
type input "101"
click at [374, 241] on input "第三方卡券" at bounding box center [372, 242] width 56 height 19
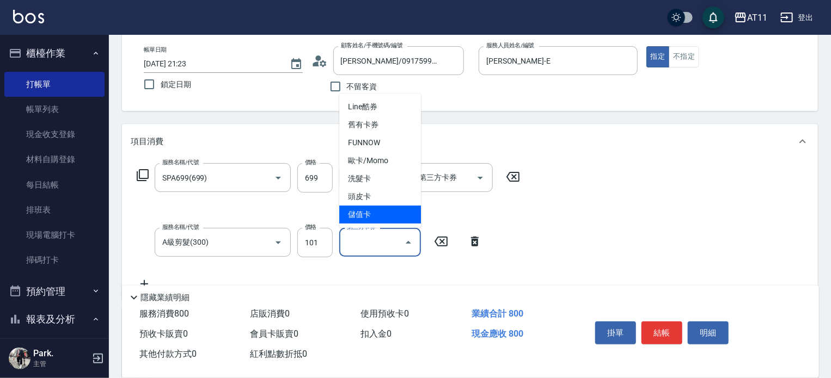
click at [361, 219] on span "儲值卡" at bounding box center [380, 215] width 82 height 18
type input "儲值卡"
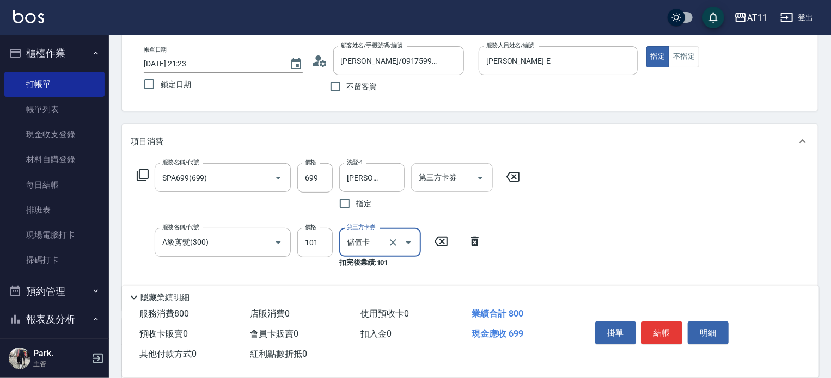
click at [449, 183] on input "第三方卡券" at bounding box center [444, 177] width 56 height 19
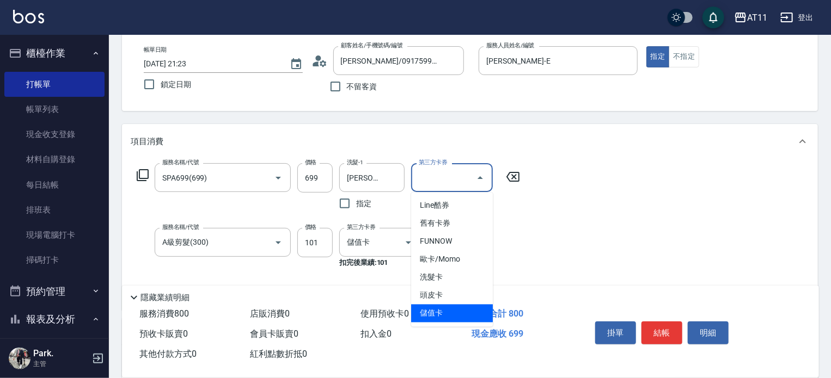
click at [430, 314] on span "儲值卡" at bounding box center [452, 314] width 82 height 18
type input "儲值卡"
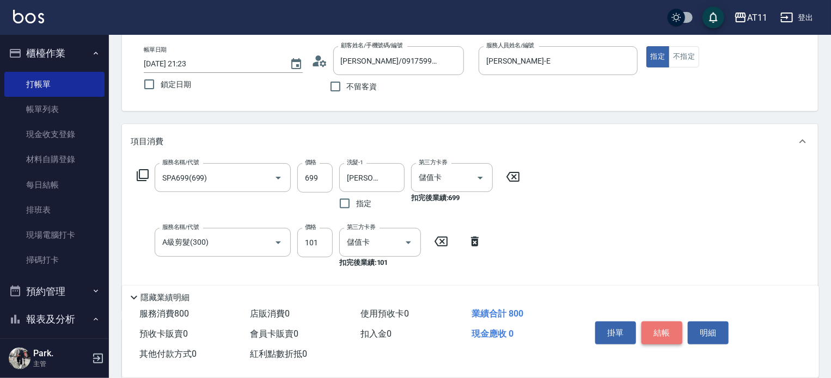
click at [657, 330] on button "結帳" at bounding box center [661, 333] width 41 height 23
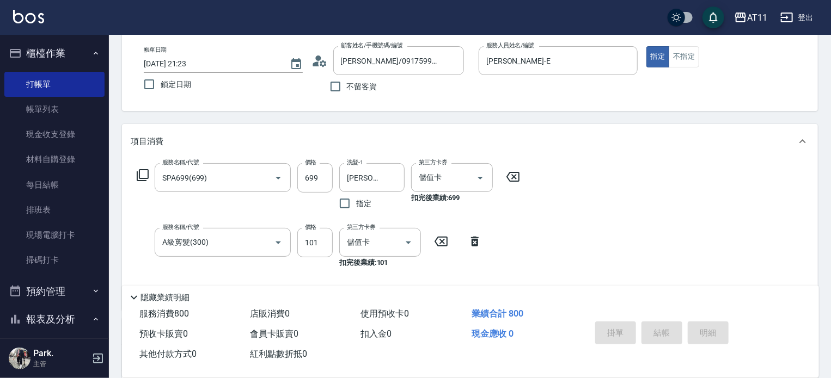
type input "[DATE] 21:24"
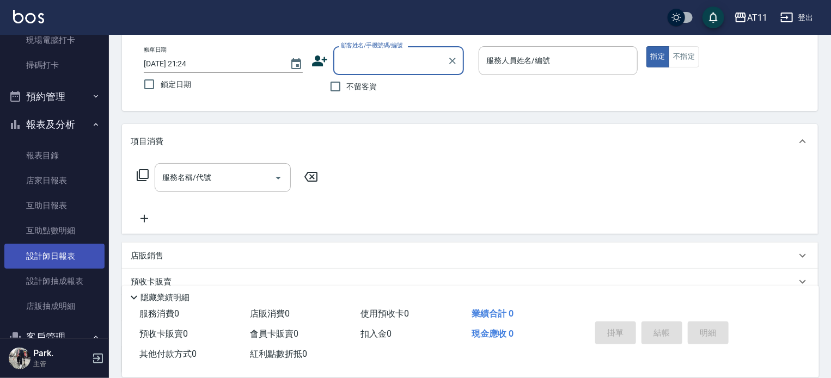
scroll to position [218, 0]
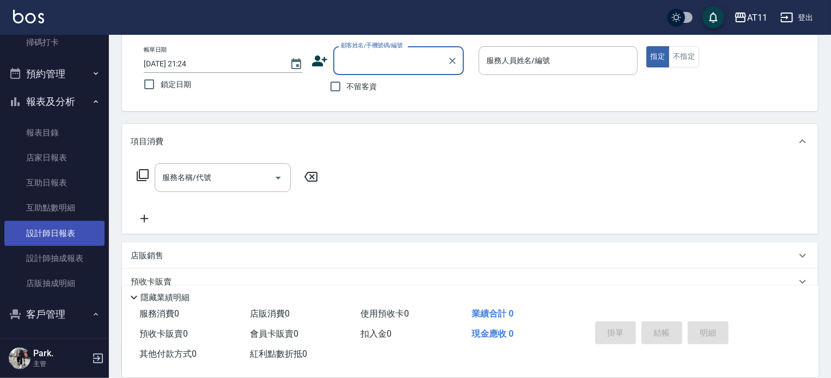
click at [52, 231] on link "設計師日報表" at bounding box center [54, 233] width 100 height 25
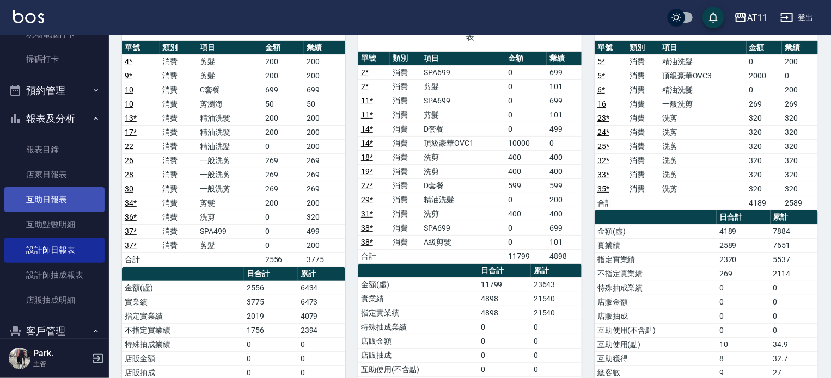
scroll to position [218, 0]
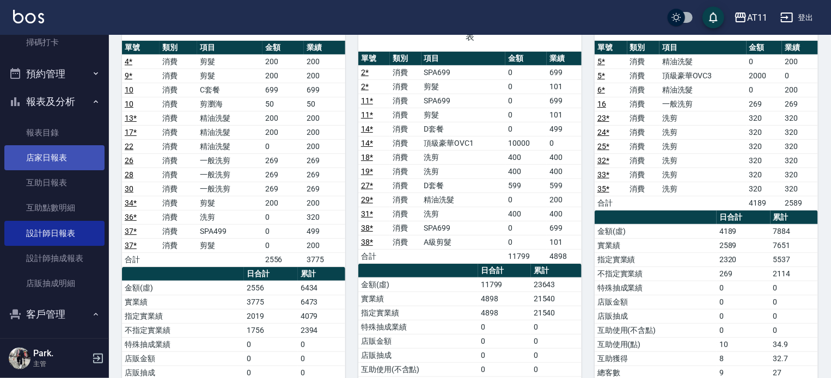
click at [48, 155] on link "店家日報表" at bounding box center [54, 157] width 100 height 25
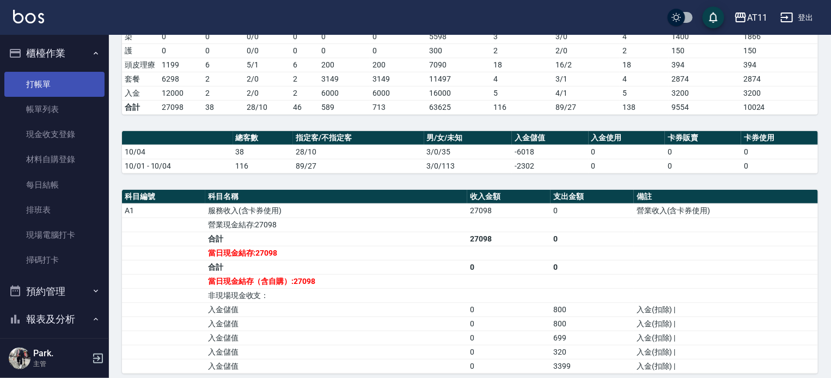
click at [57, 86] on link "打帳單" at bounding box center [54, 84] width 100 height 25
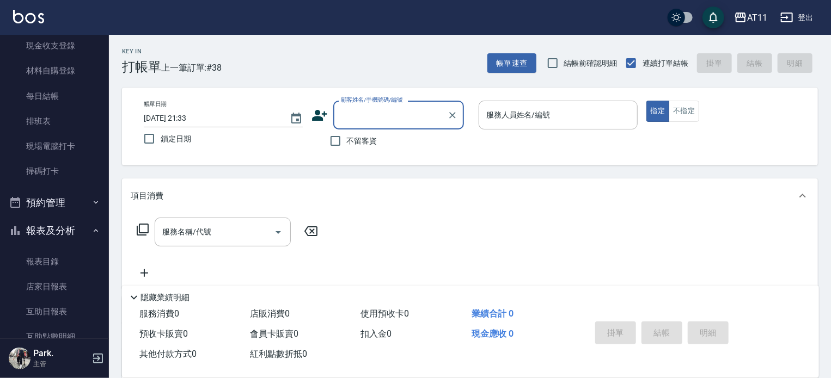
scroll to position [109, 0]
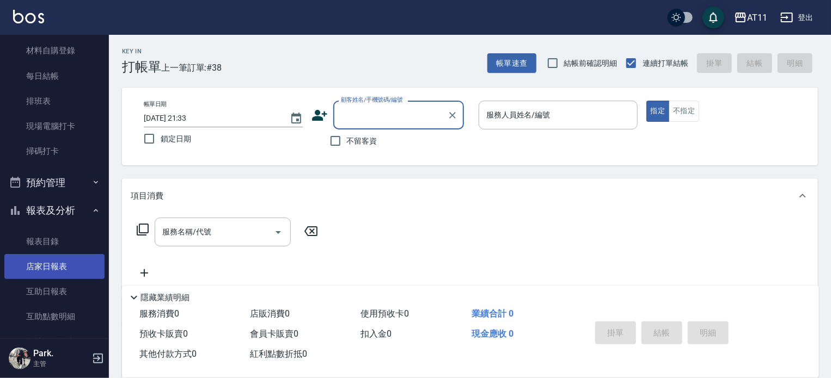
click at [62, 267] on link "店家日報表" at bounding box center [54, 266] width 100 height 25
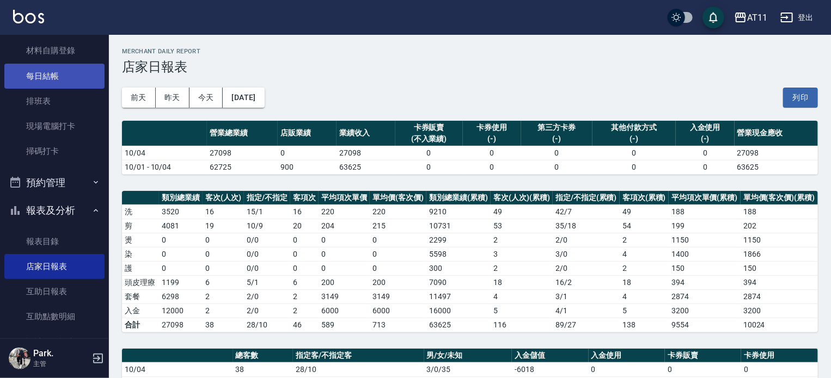
click at [35, 75] on link "每日結帳" at bounding box center [54, 76] width 100 height 25
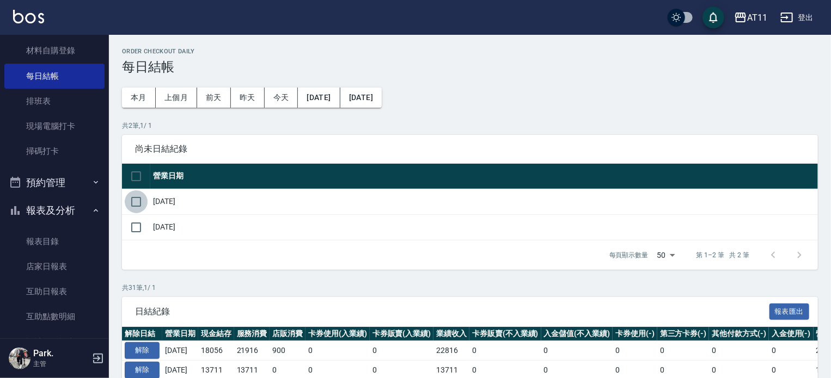
click at [139, 202] on input "checkbox" at bounding box center [136, 202] width 23 height 23
checkbox input "true"
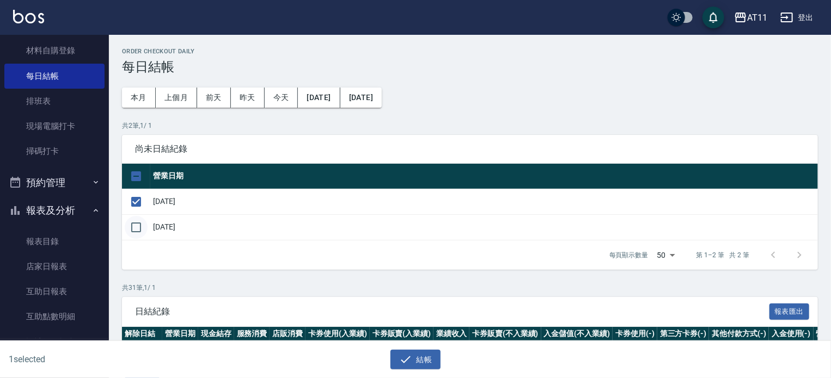
click at [137, 224] on input "checkbox" at bounding box center [136, 227] width 23 height 23
checkbox input "true"
click at [432, 359] on button "結帳" at bounding box center [415, 360] width 51 height 20
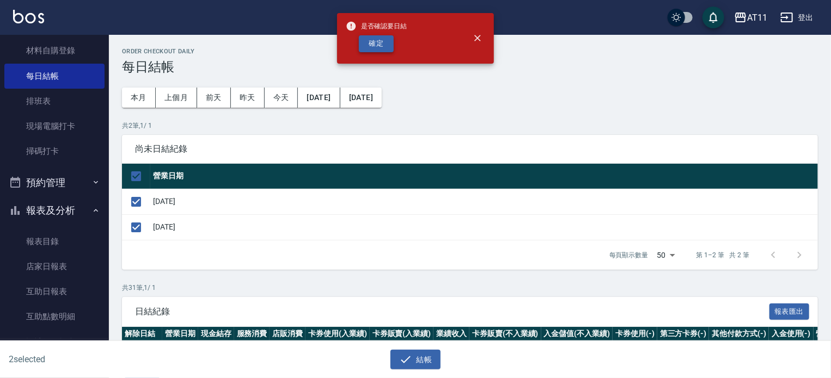
click at [369, 41] on button "確定" at bounding box center [376, 43] width 35 height 17
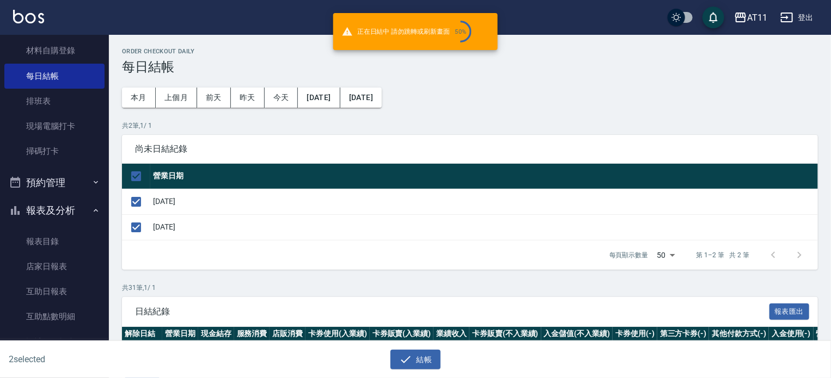
checkbox input "false"
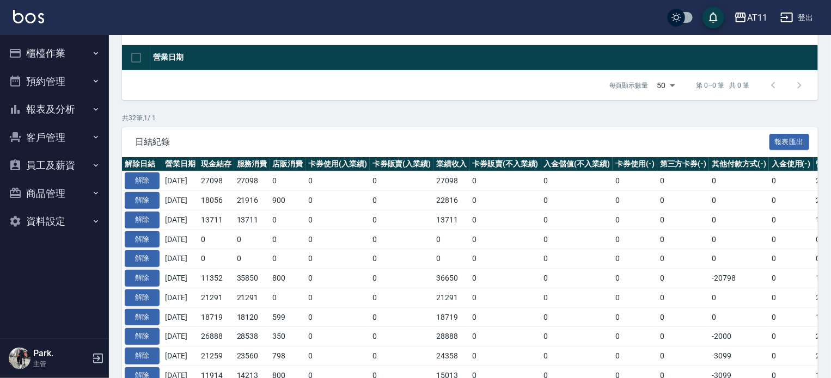
scroll to position [54, 0]
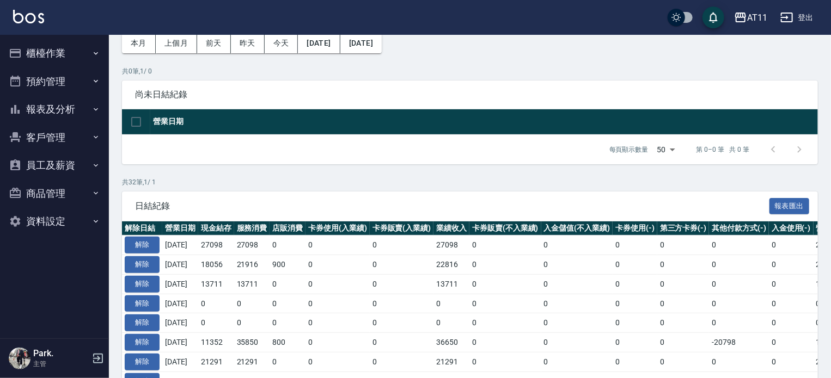
click at [39, 52] on button "櫃檯作業" at bounding box center [54, 53] width 100 height 28
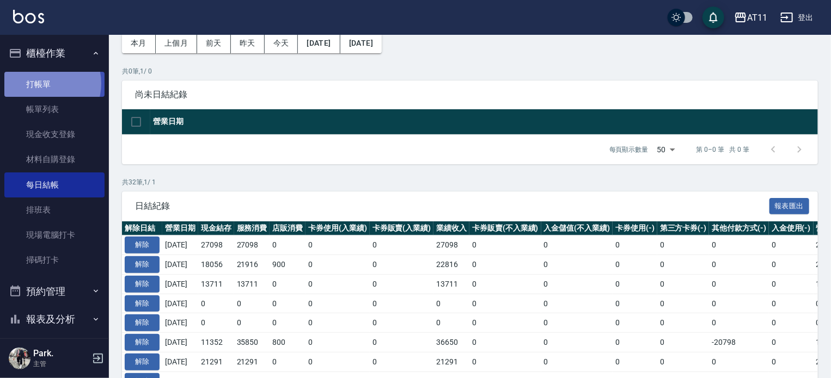
click at [42, 83] on link "打帳單" at bounding box center [54, 84] width 100 height 25
